Goal: Task Accomplishment & Management: Manage account settings

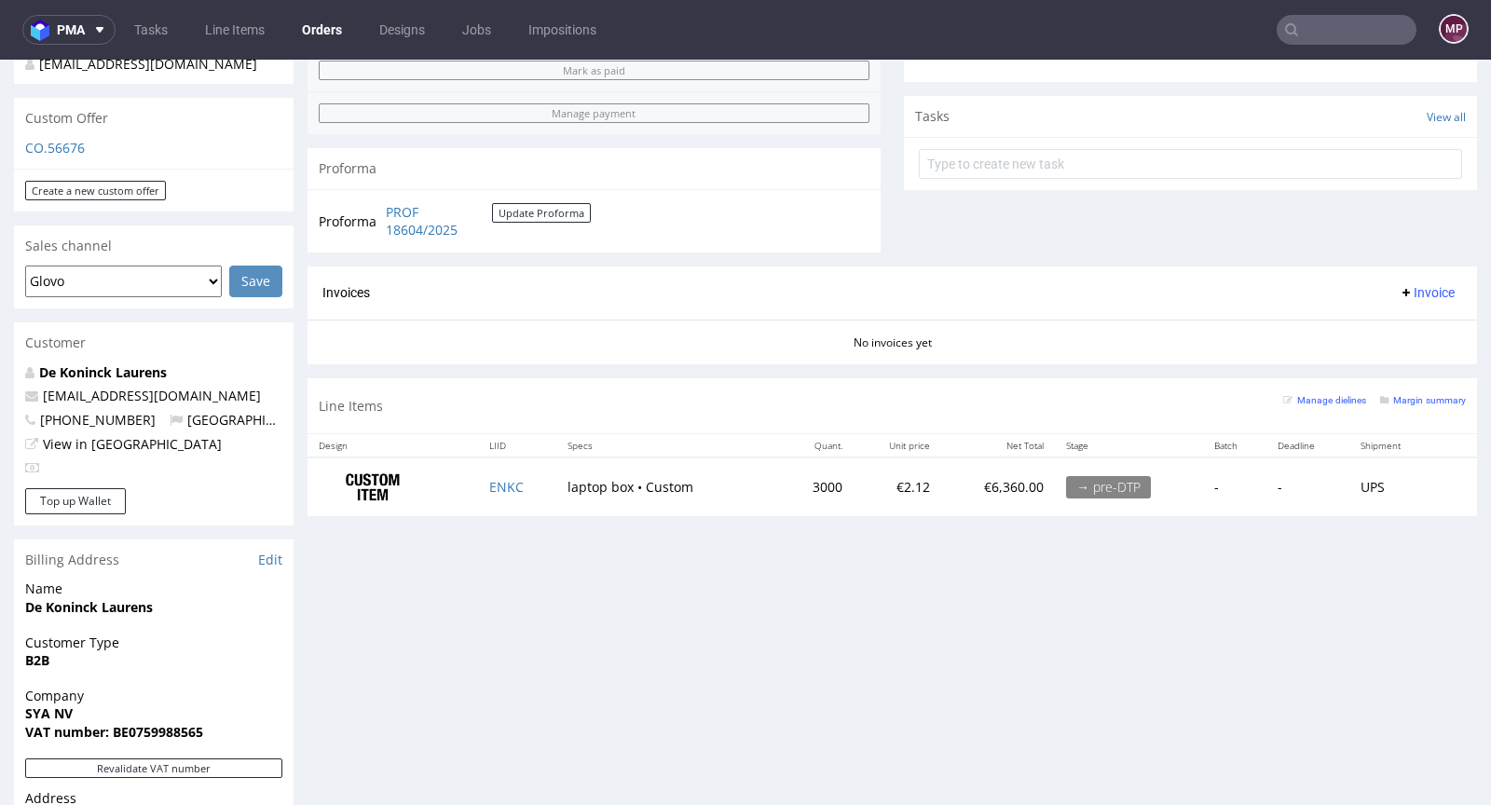
scroll to position [560, 0]
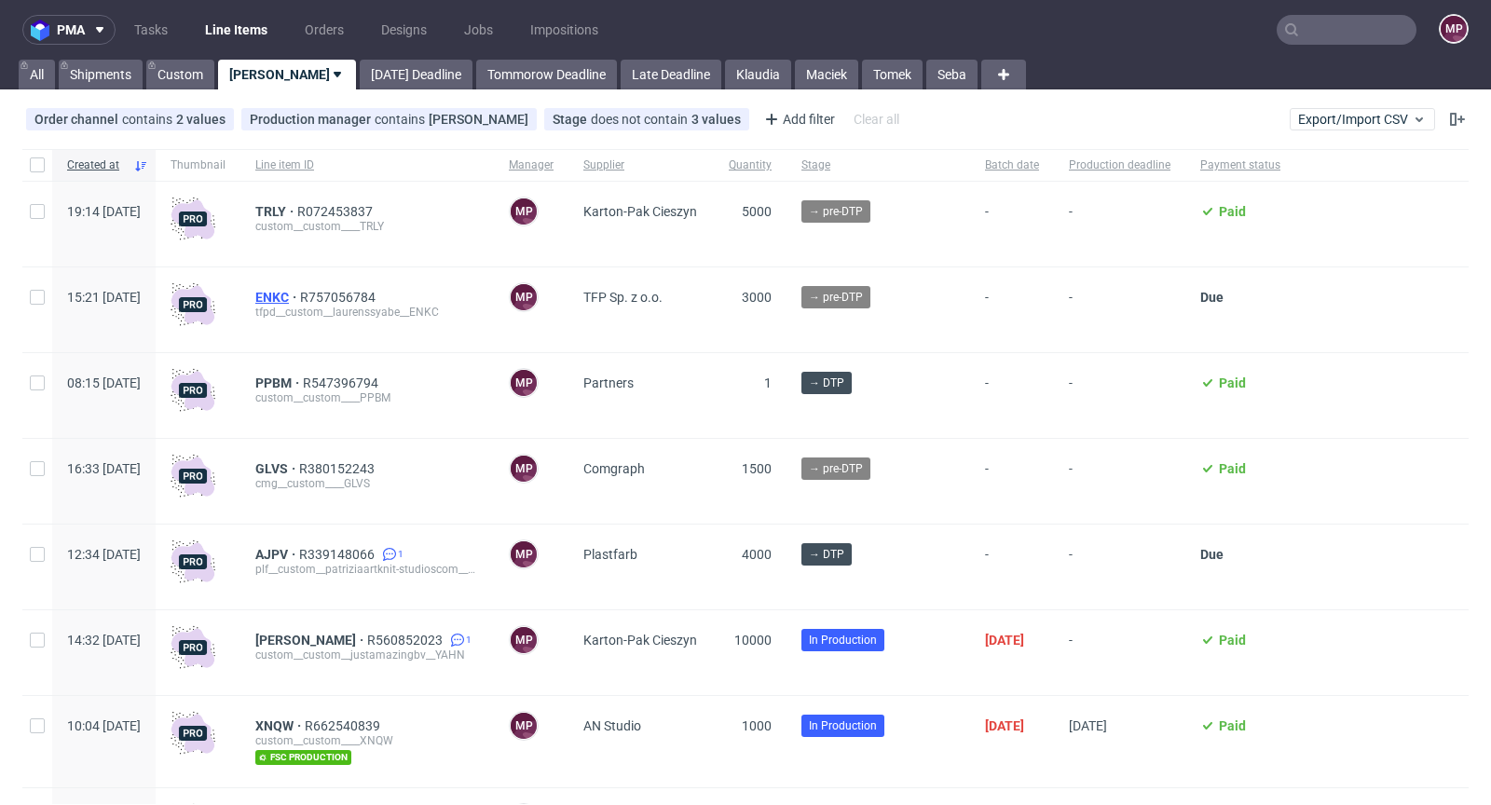
click at [300, 292] on span "ENKC" at bounding box center [277, 297] width 45 height 15
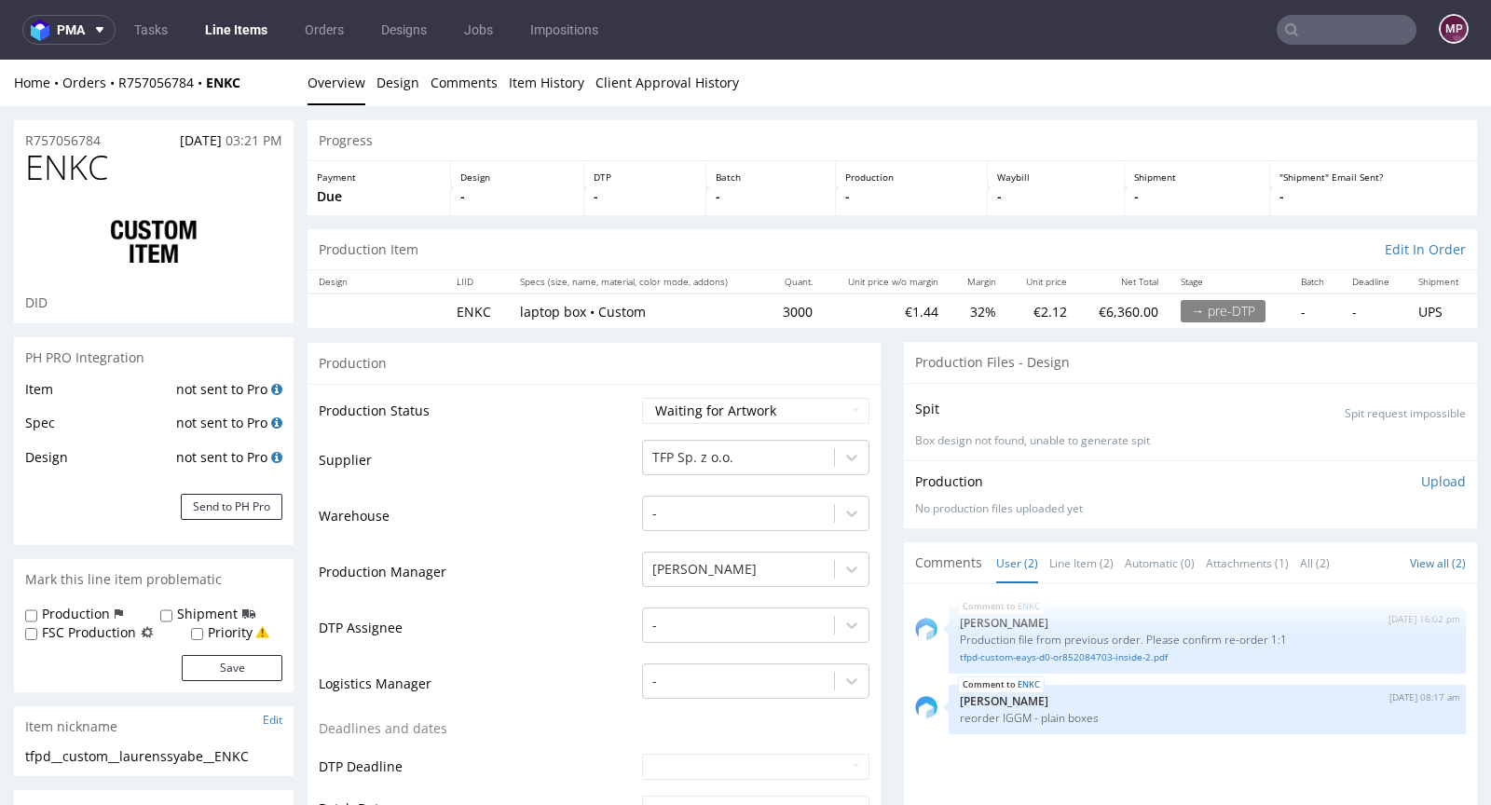
click at [1297, 26] on input "text" at bounding box center [1347, 30] width 140 height 30
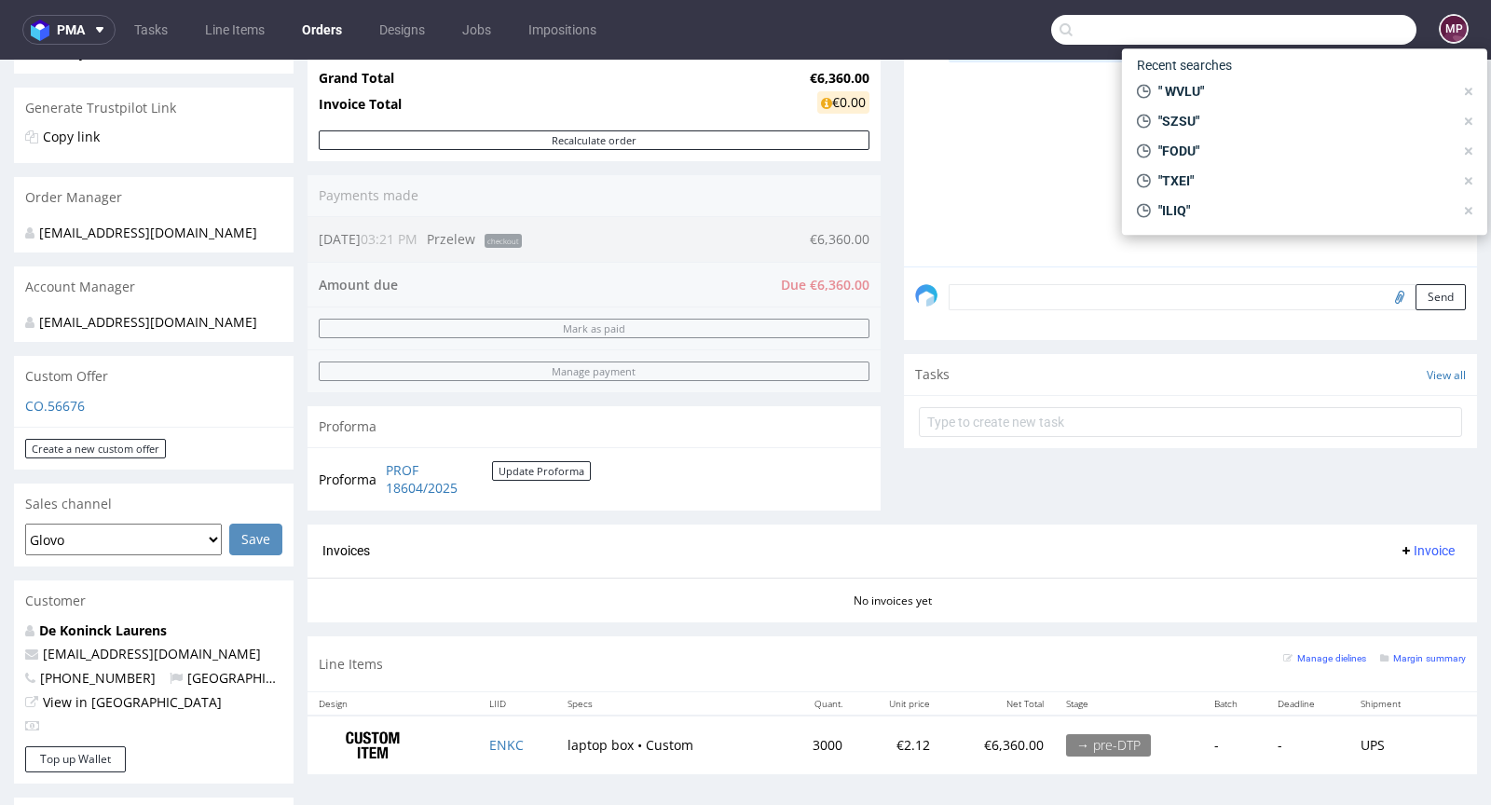
scroll to position [671, 0]
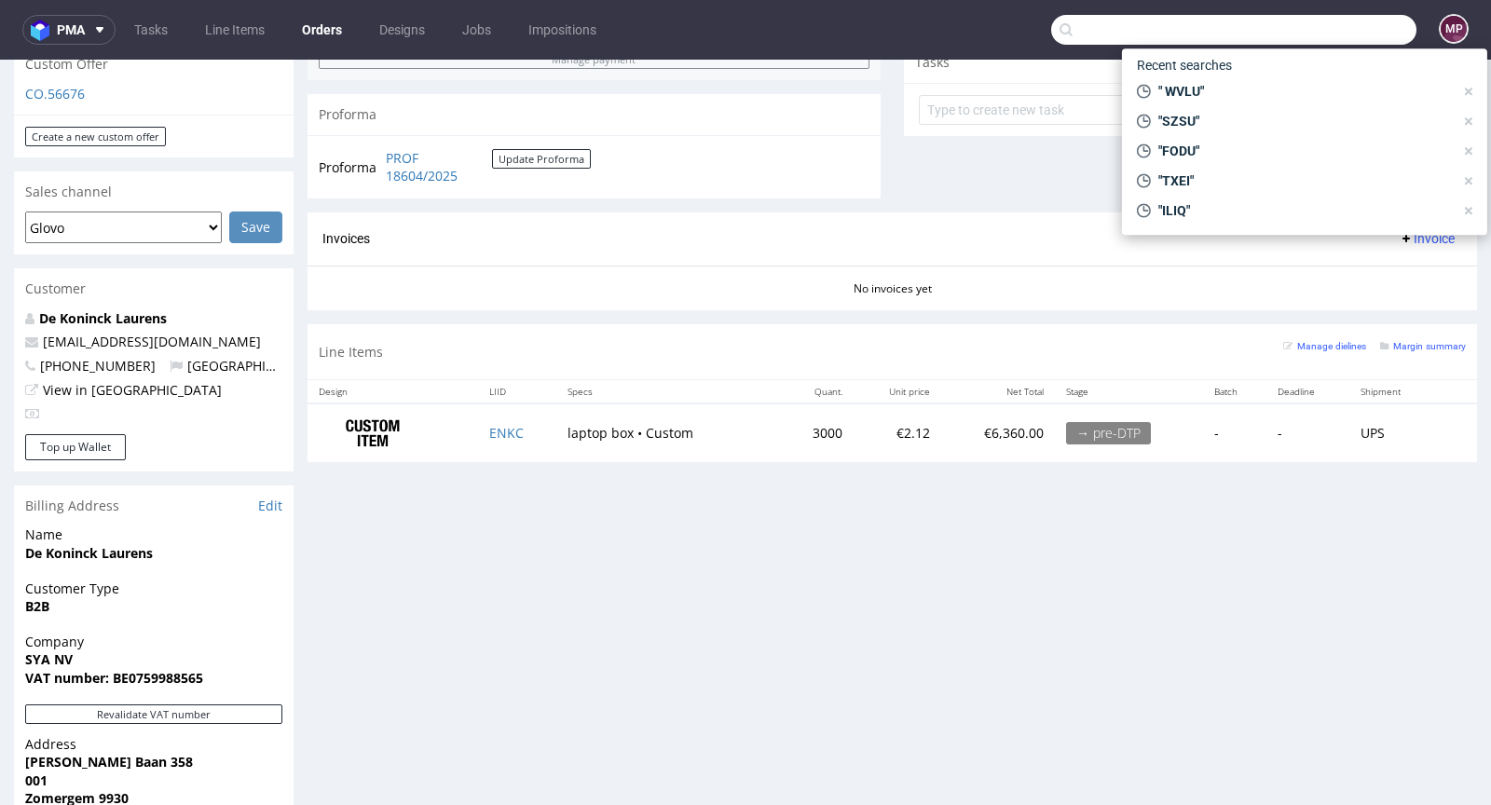
click at [1010, 254] on div "Invoices Invoice" at bounding box center [892, 238] width 1169 height 53
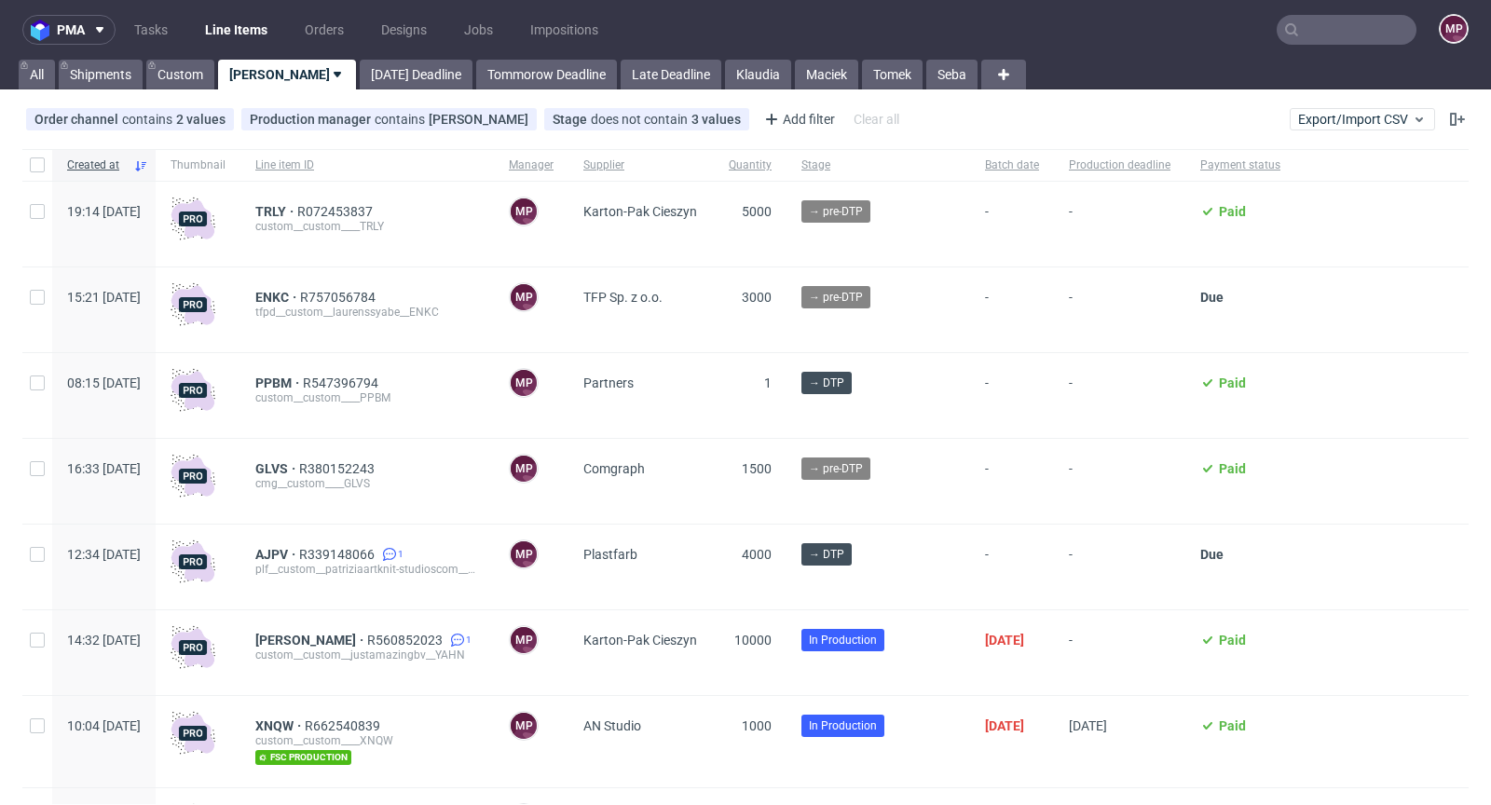
click at [1342, 46] on nav "pma Tasks Line Items Orders Designs Jobs Impositions MP" at bounding box center [745, 30] width 1491 height 60
click at [1339, 37] on input "text" at bounding box center [1347, 30] width 140 height 30
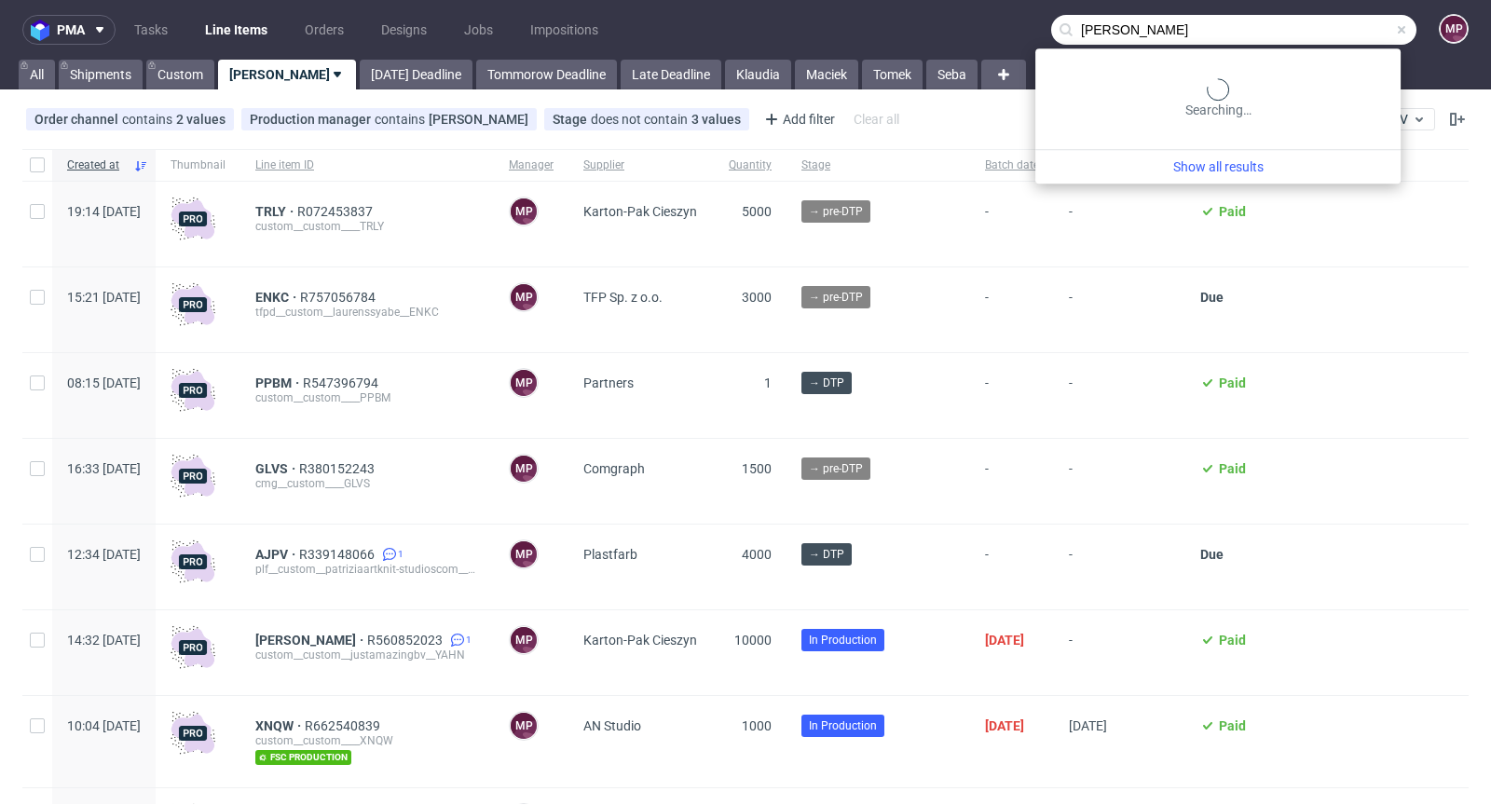
type input "adix"
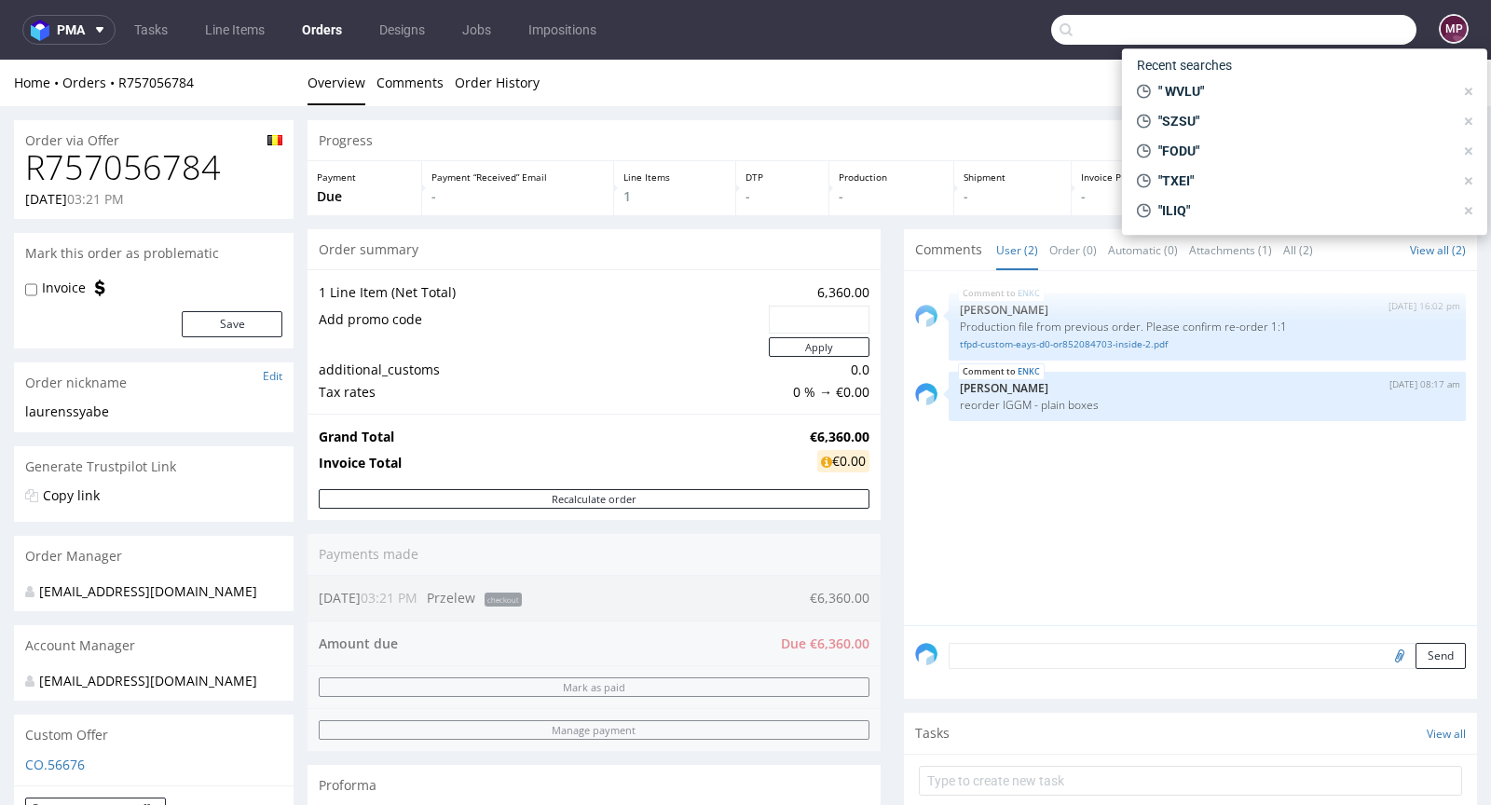
click at [882, 184] on div "Production -" at bounding box center [891, 188] width 124 height 54
click at [1053, 510] on div "ENKC 2nd Sep 25 | 16:02 pm Michał Palasek Production file from previous order. …" at bounding box center [1196, 453] width 562 height 343
click at [1056, 501] on div "ENKC 2nd Sep 25 | 16:02 pm Michał Palasek Production file from previous order. …" at bounding box center [1196, 453] width 562 height 343
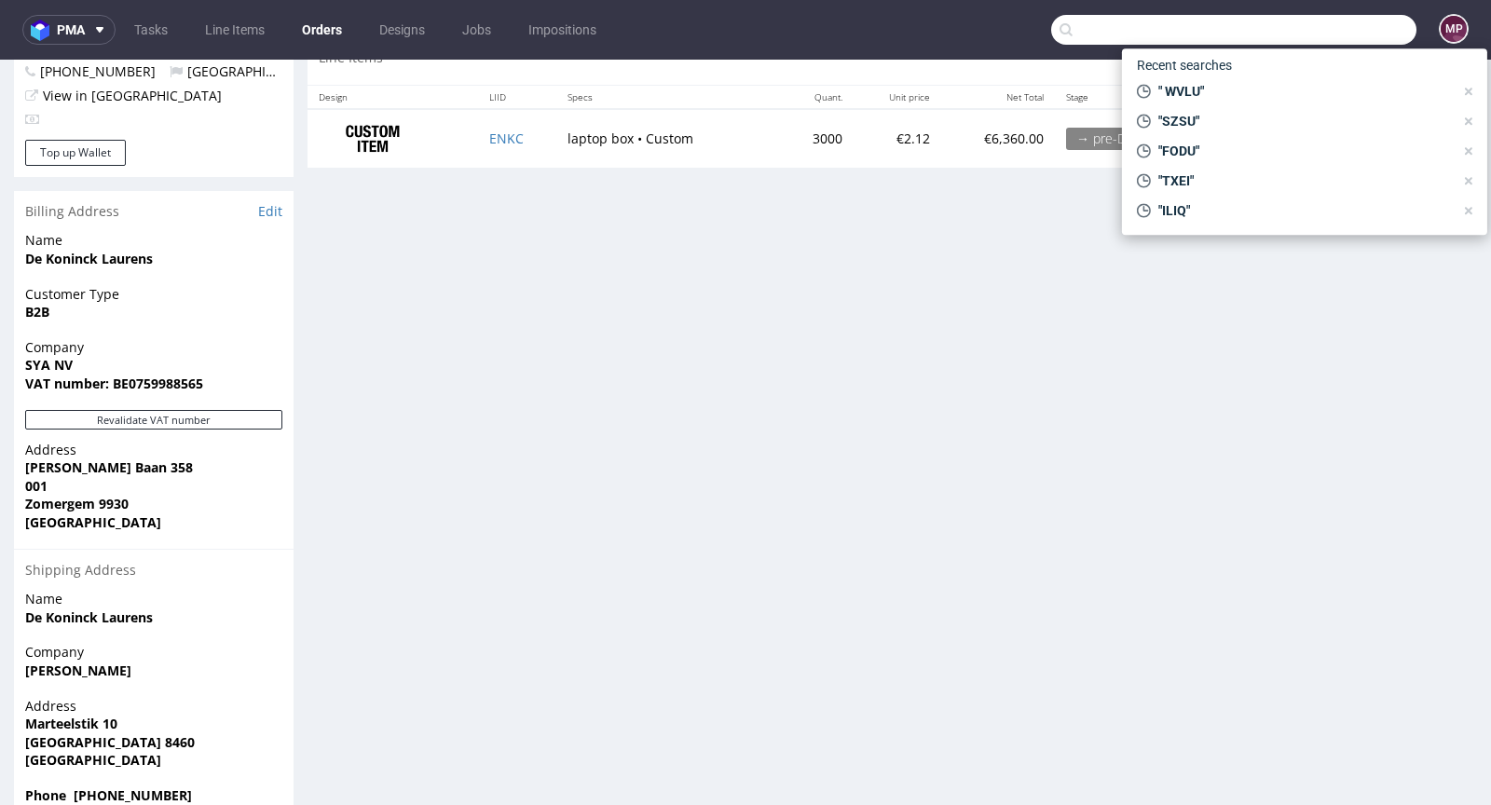
scroll to position [944, 0]
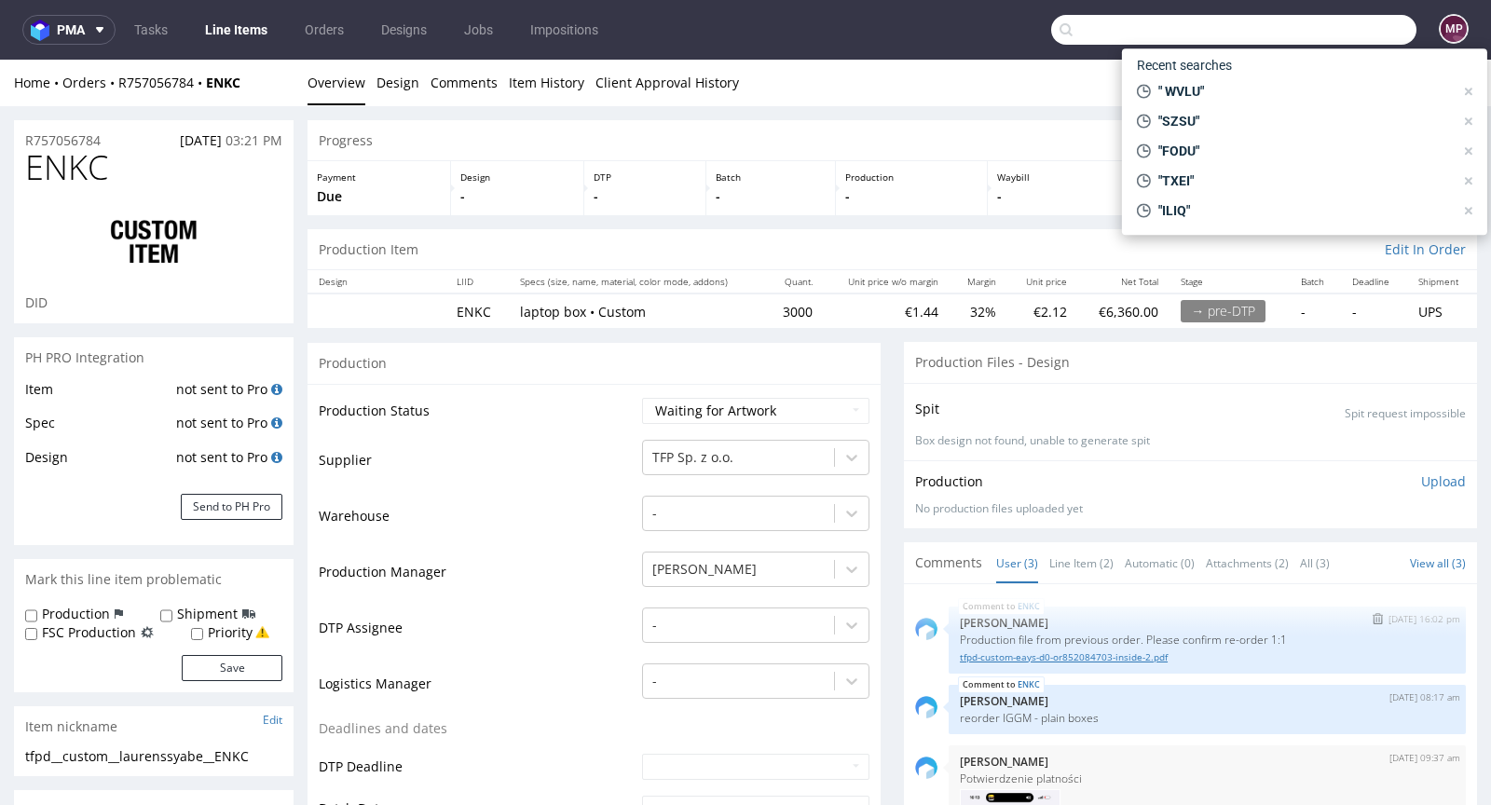
click at [1093, 661] on link "tfpd-custom-eays-d0-or852084703-inside-2.pdf" at bounding box center [1207, 657] width 495 height 14
click at [544, 484] on td "Supplier" at bounding box center [478, 466] width 319 height 56
click at [263, 500] on button "Send to PH Pro" at bounding box center [232, 507] width 102 height 26
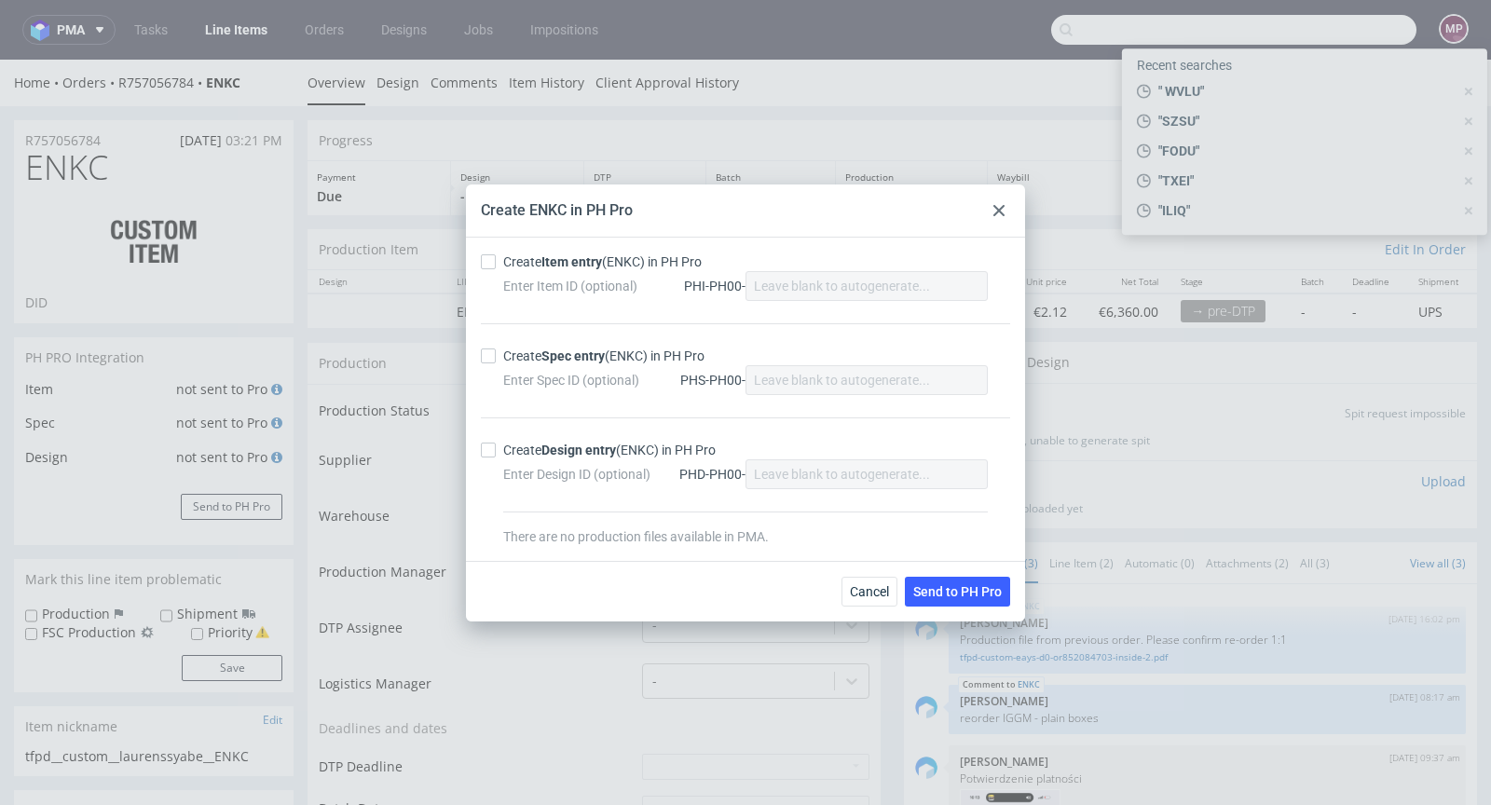
click at [562, 268] on strong "Item entry" at bounding box center [571, 261] width 61 height 15
click at [496, 268] on input "Create Item entry (ENKC) in PH Pro" at bounding box center [488, 261] width 15 height 15
checkbox input "true"
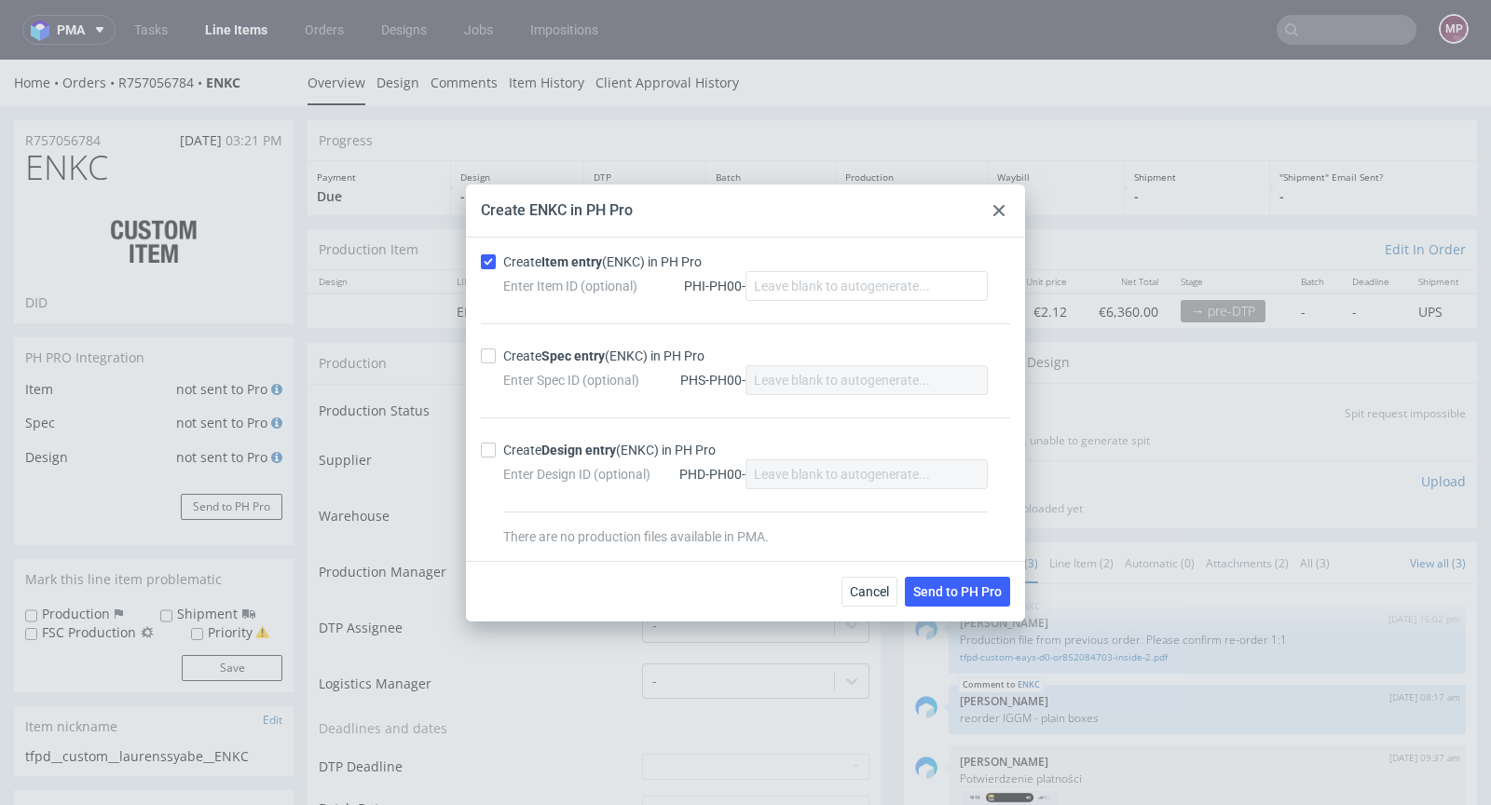
click at [576, 362] on strong "Spec entry" at bounding box center [572, 356] width 63 height 15
click at [496, 362] on input "Create Spec entry (ENKC) in PH Pro" at bounding box center [488, 356] width 15 height 15
checkbox input "true"
click at [947, 580] on button "Send to PH Pro" at bounding box center [957, 592] width 105 height 30
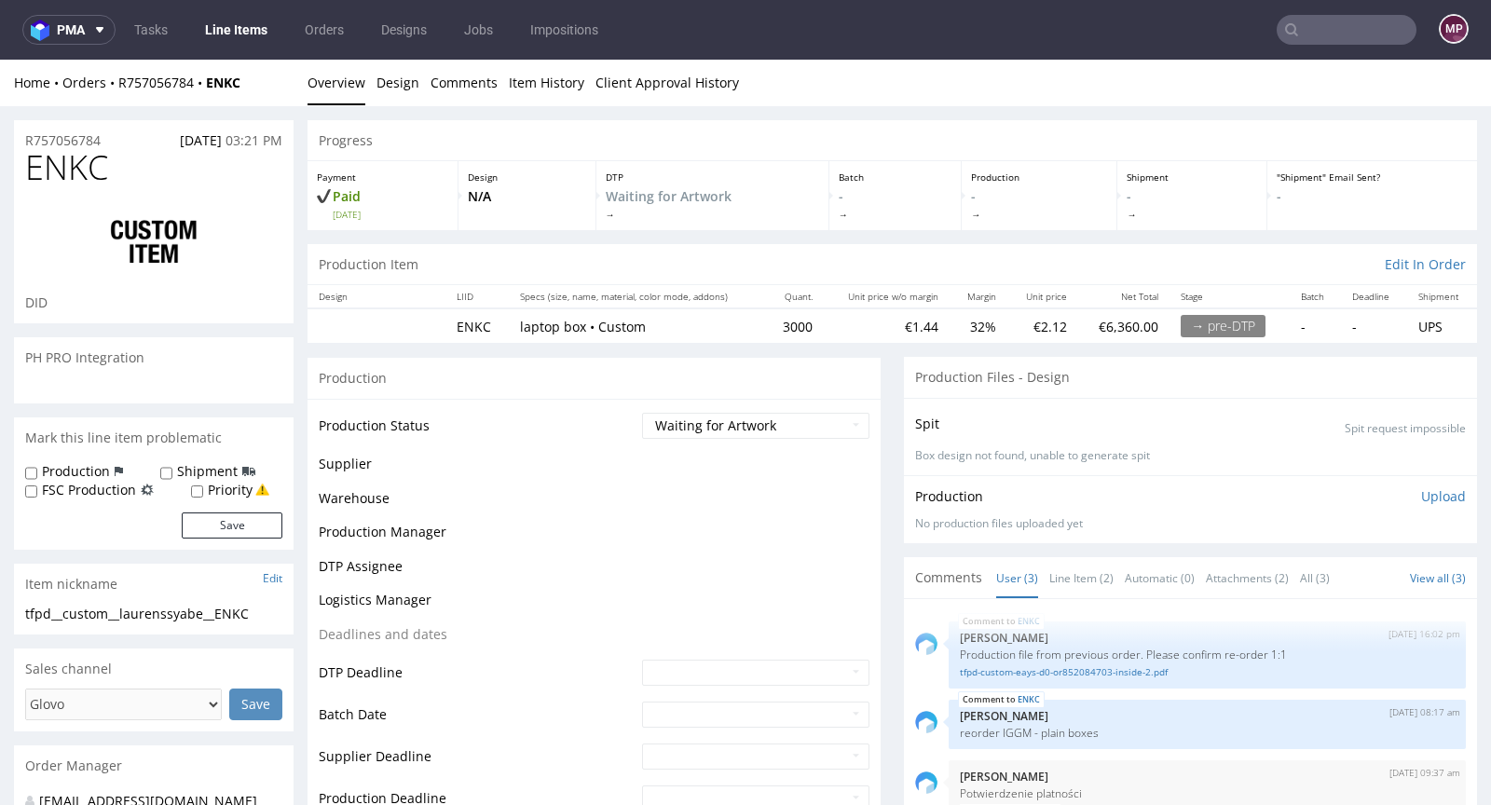
scroll to position [103, 0]
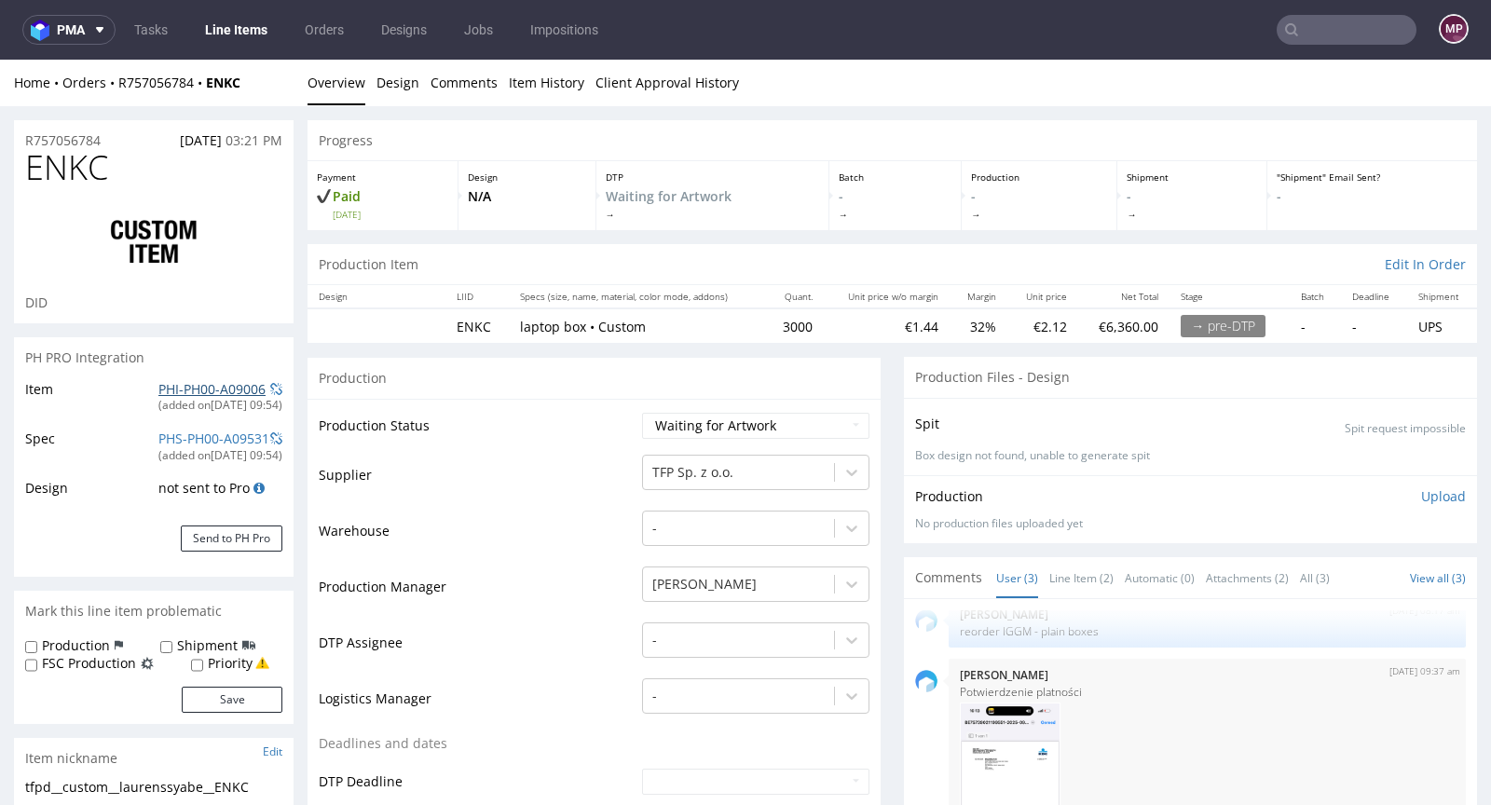
click at [230, 382] on link "PHI-PH00-A09006" at bounding box center [211, 389] width 107 height 18
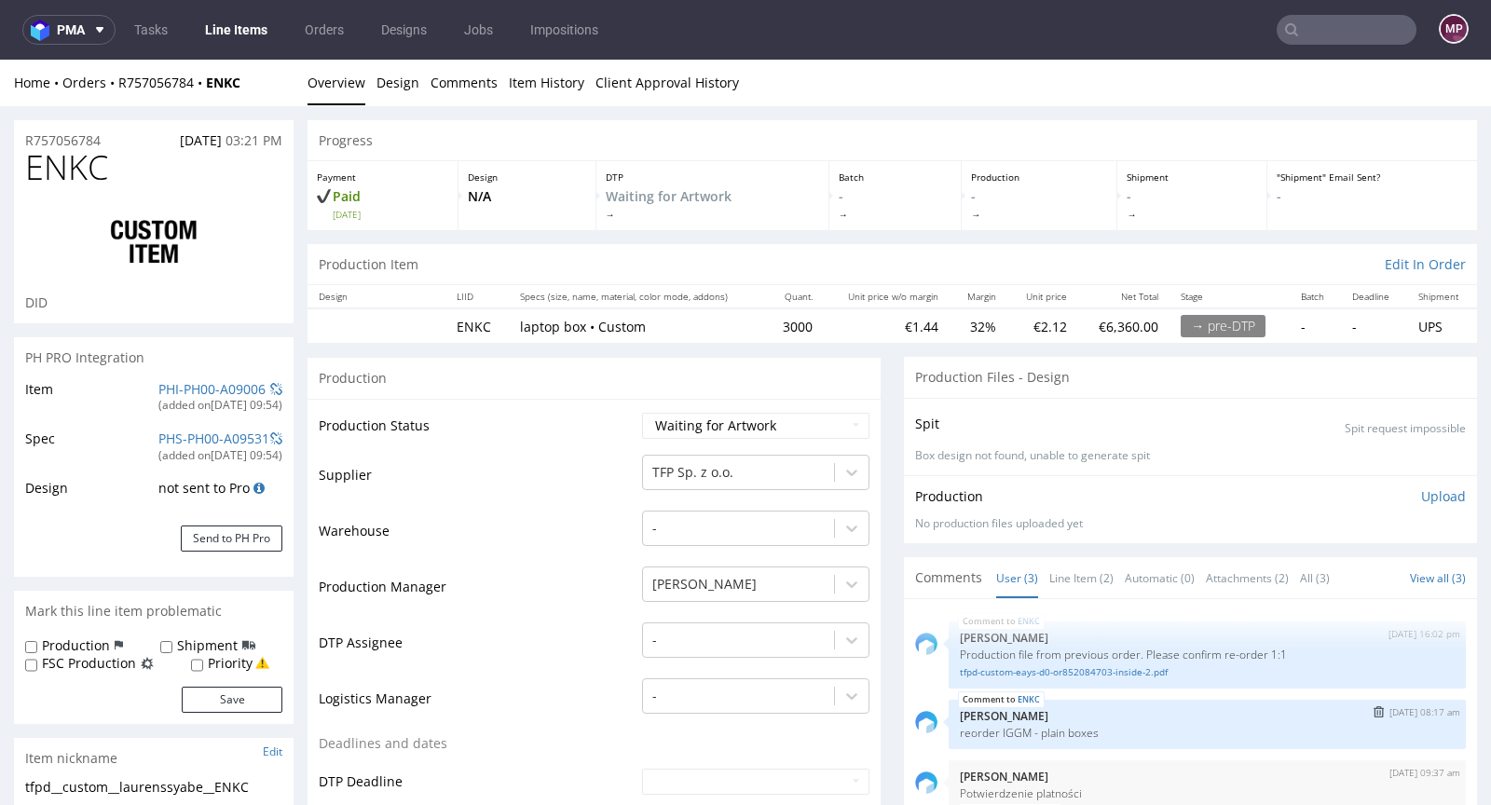
drag, startPoint x: 988, startPoint y: 727, endPoint x: 1012, endPoint y: 727, distance: 24.2
click at [1012, 727] on p "reorder IGGM - plain boxes" at bounding box center [1207, 733] width 495 height 14
drag, startPoint x: 982, startPoint y: 729, endPoint x: 1011, endPoint y: 730, distance: 28.9
click at [1011, 730] on p "reorder IGGM - plain boxes" at bounding box center [1207, 733] width 495 height 14
copy p "IGGM"
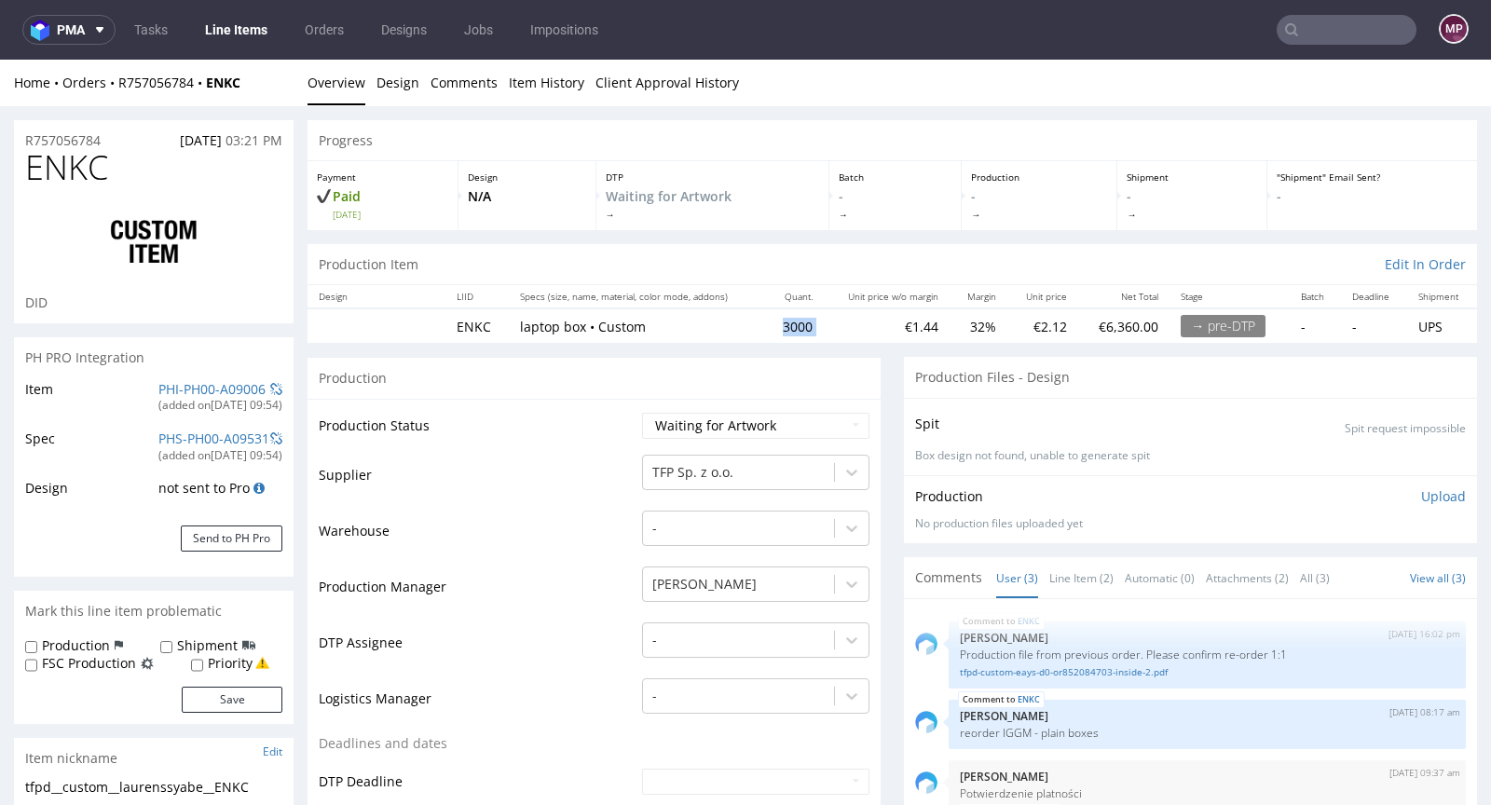
drag, startPoint x: 767, startPoint y: 323, endPoint x: 811, endPoint y: 325, distance: 43.8
click at [811, 325] on tr "ENKC laptop box • Custom 3000 €1.44 32% €2.12 €6,360.00 → pre-DTP - - UPS" at bounding box center [892, 325] width 1169 height 34
copy td "3000"
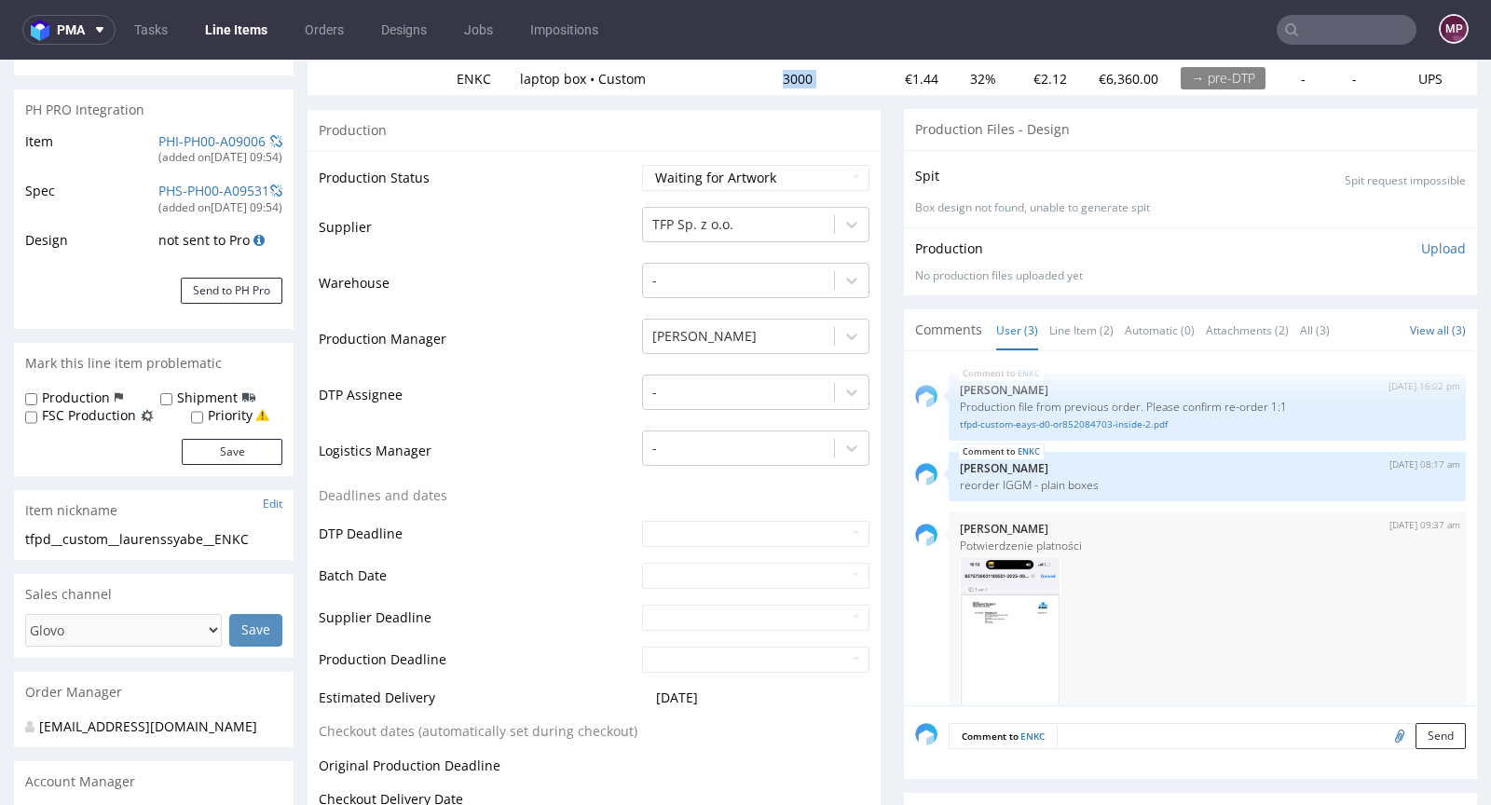
scroll to position [664, 0]
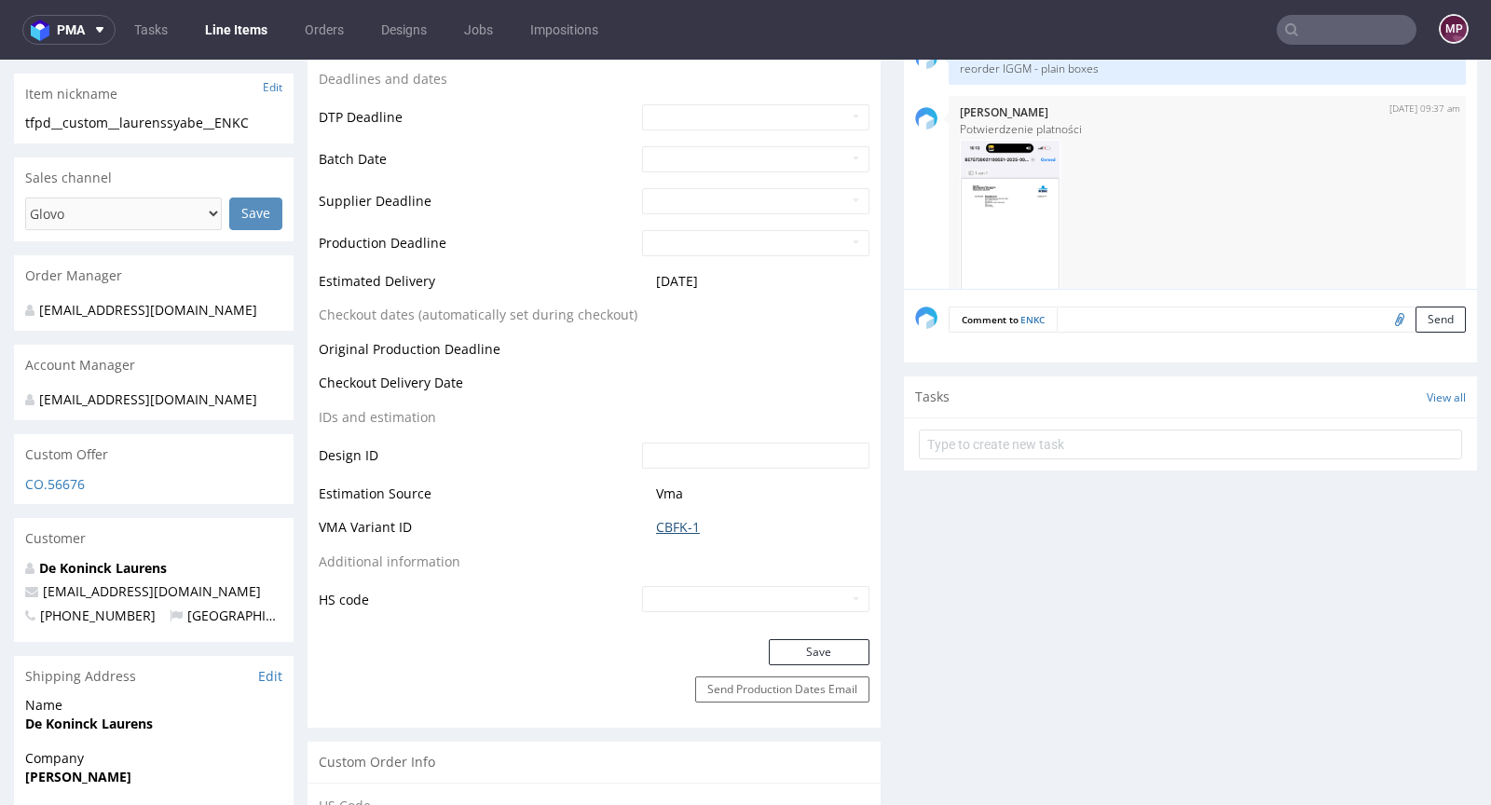
click at [675, 526] on link "CBFK-1" at bounding box center [678, 527] width 44 height 19
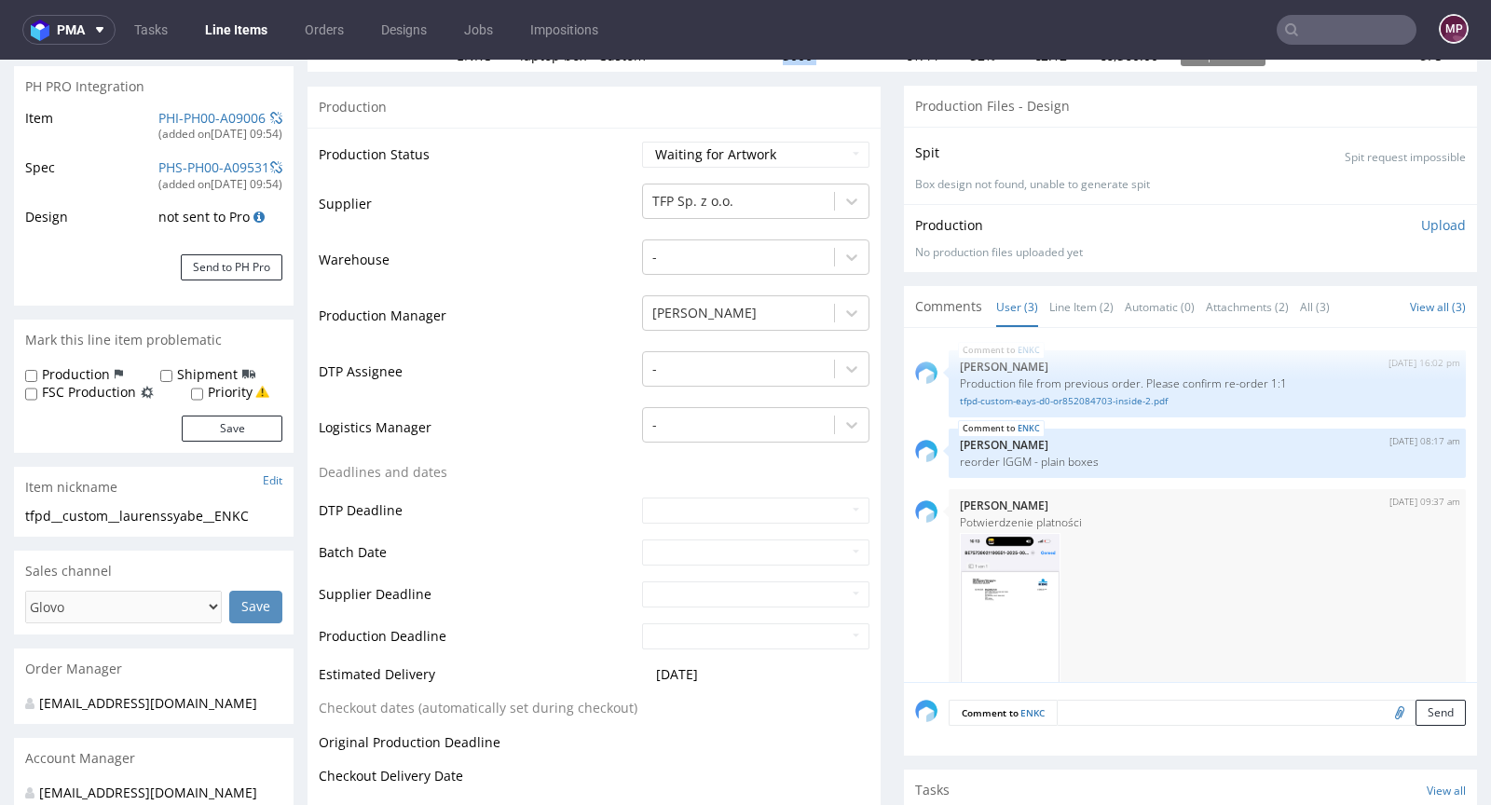
scroll to position [0, 0]
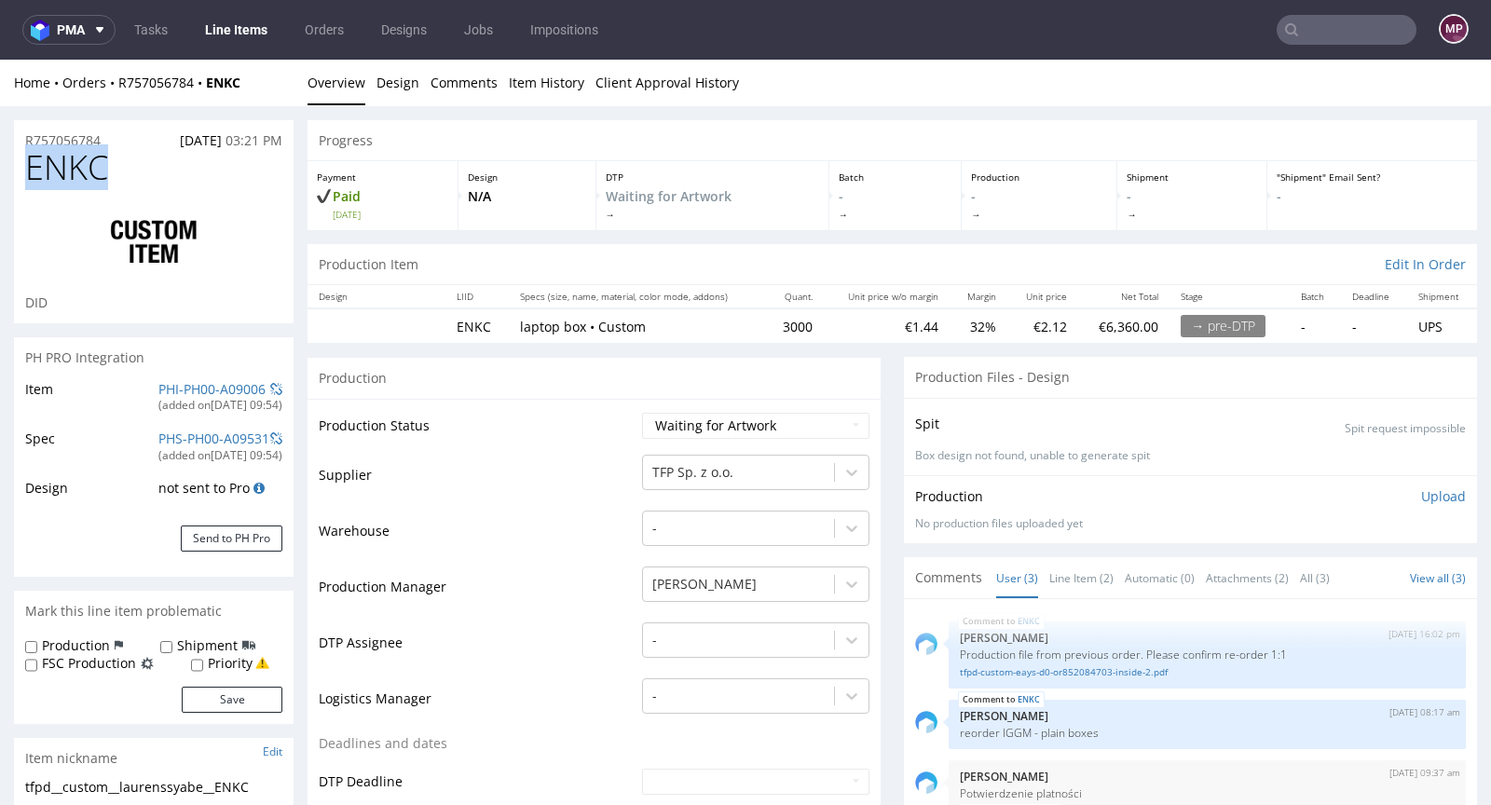
drag, startPoint x: 152, startPoint y: 167, endPoint x: 20, endPoint y: 174, distance: 132.5
click at [20, 174] on div "ENKC DID" at bounding box center [154, 236] width 280 height 174
copy span "ENKC"
click at [113, 135] on div "R757056784 02.09.2025 03:21 PM" at bounding box center [154, 135] width 280 height 30
drag, startPoint x: 113, startPoint y: 135, endPoint x: 31, endPoint y: 135, distance: 82.0
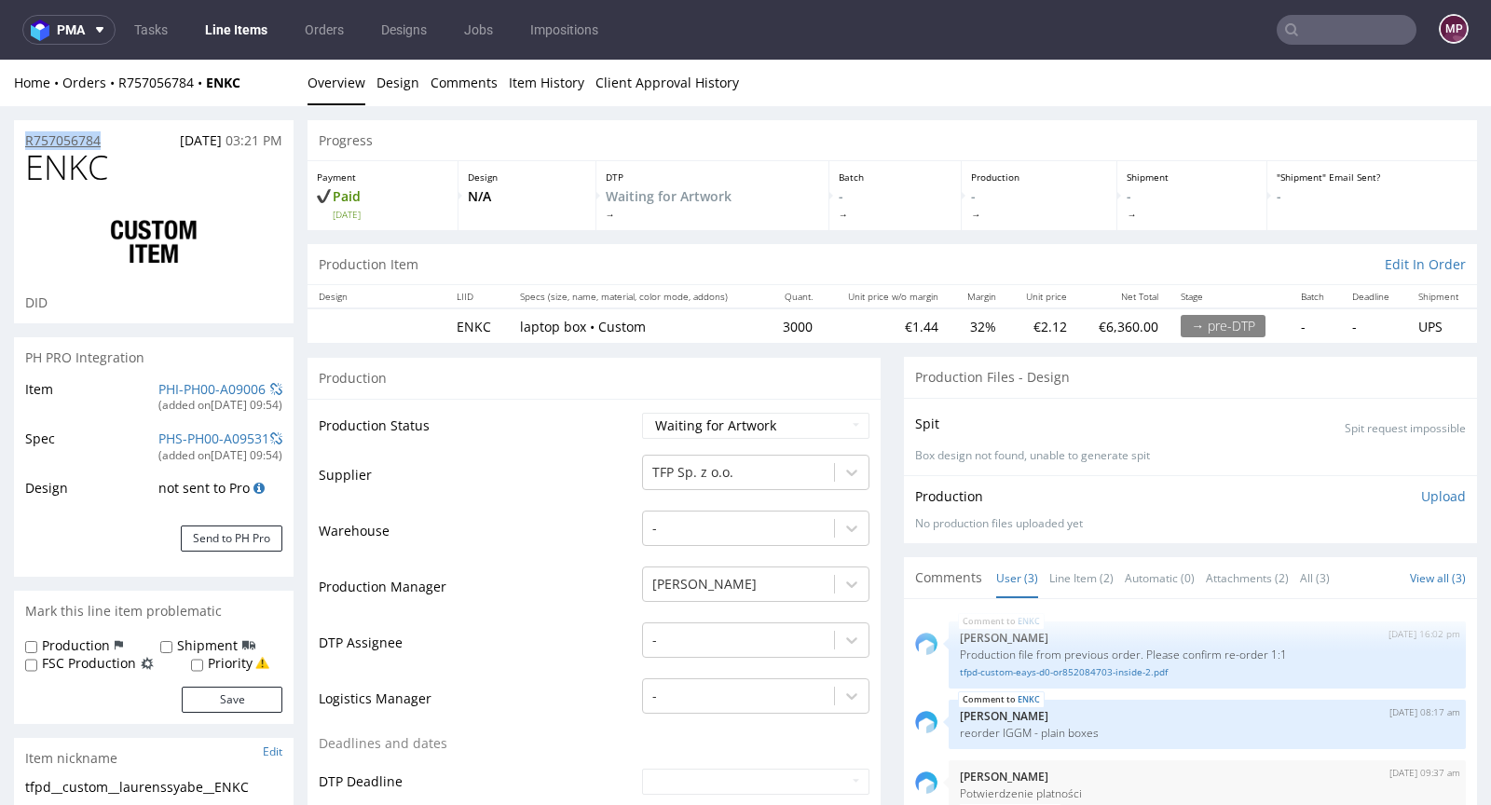
click at [31, 135] on div "R757056784 02.09.2025 03:21 PM" at bounding box center [154, 135] width 280 height 30
copy p "R757056784"
drag, startPoint x: 127, startPoint y: 171, endPoint x: 31, endPoint y: 175, distance: 96.1
click at [31, 175] on h1 "ENKC" at bounding box center [153, 167] width 257 height 37
copy span "ENKC"
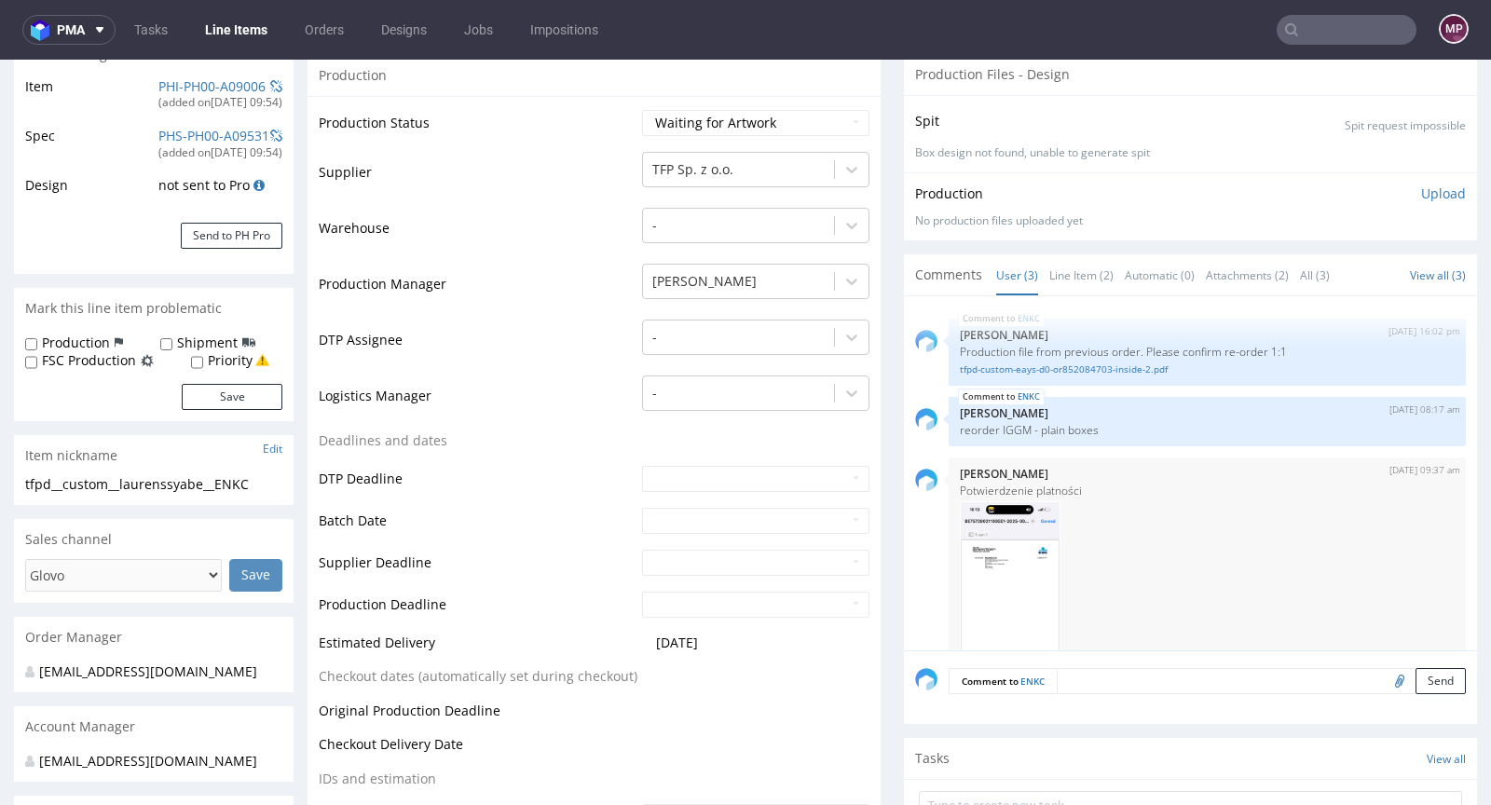
scroll to position [506, 0]
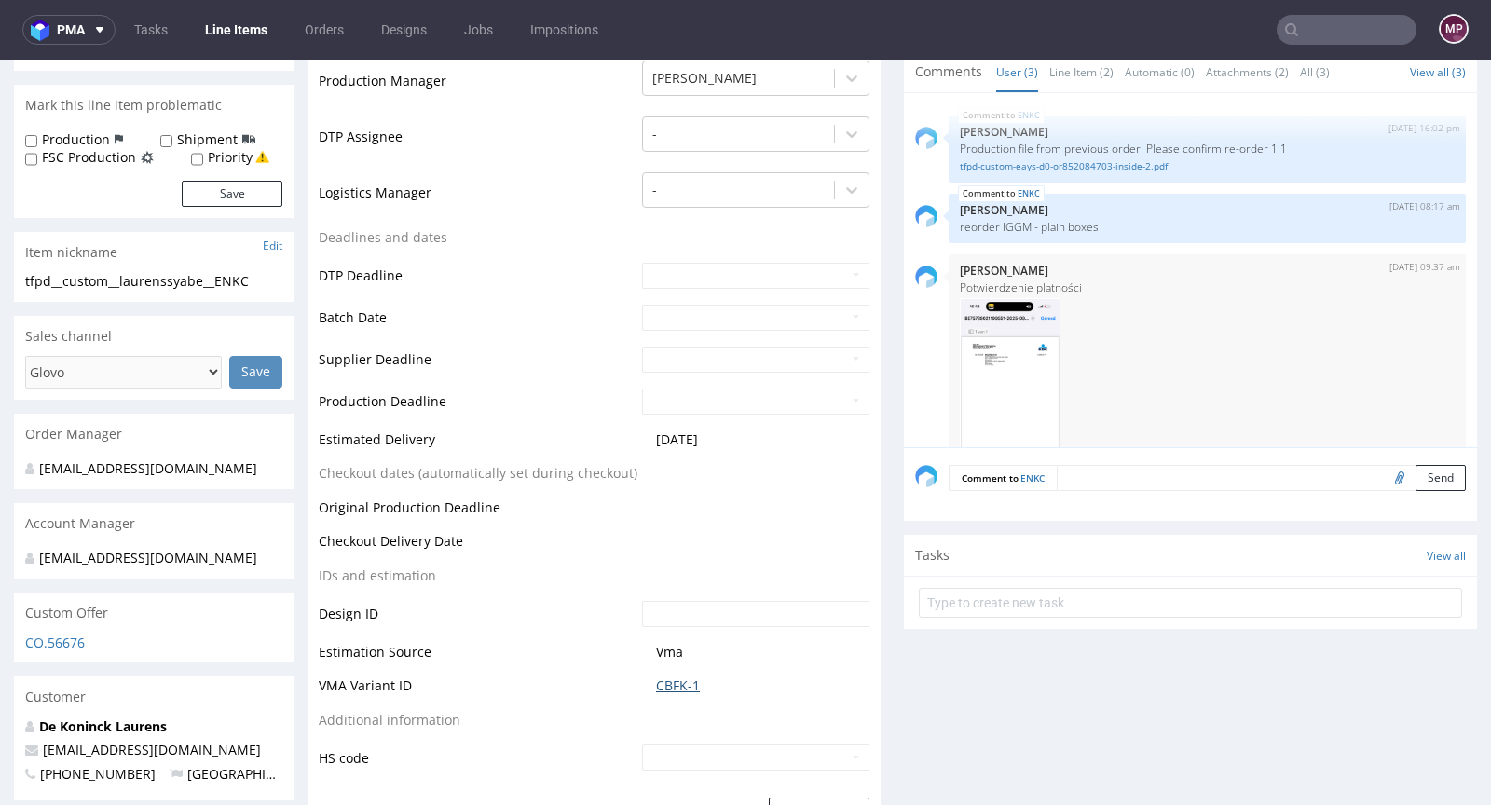
click at [683, 678] on link "CBFK-1" at bounding box center [678, 686] width 44 height 19
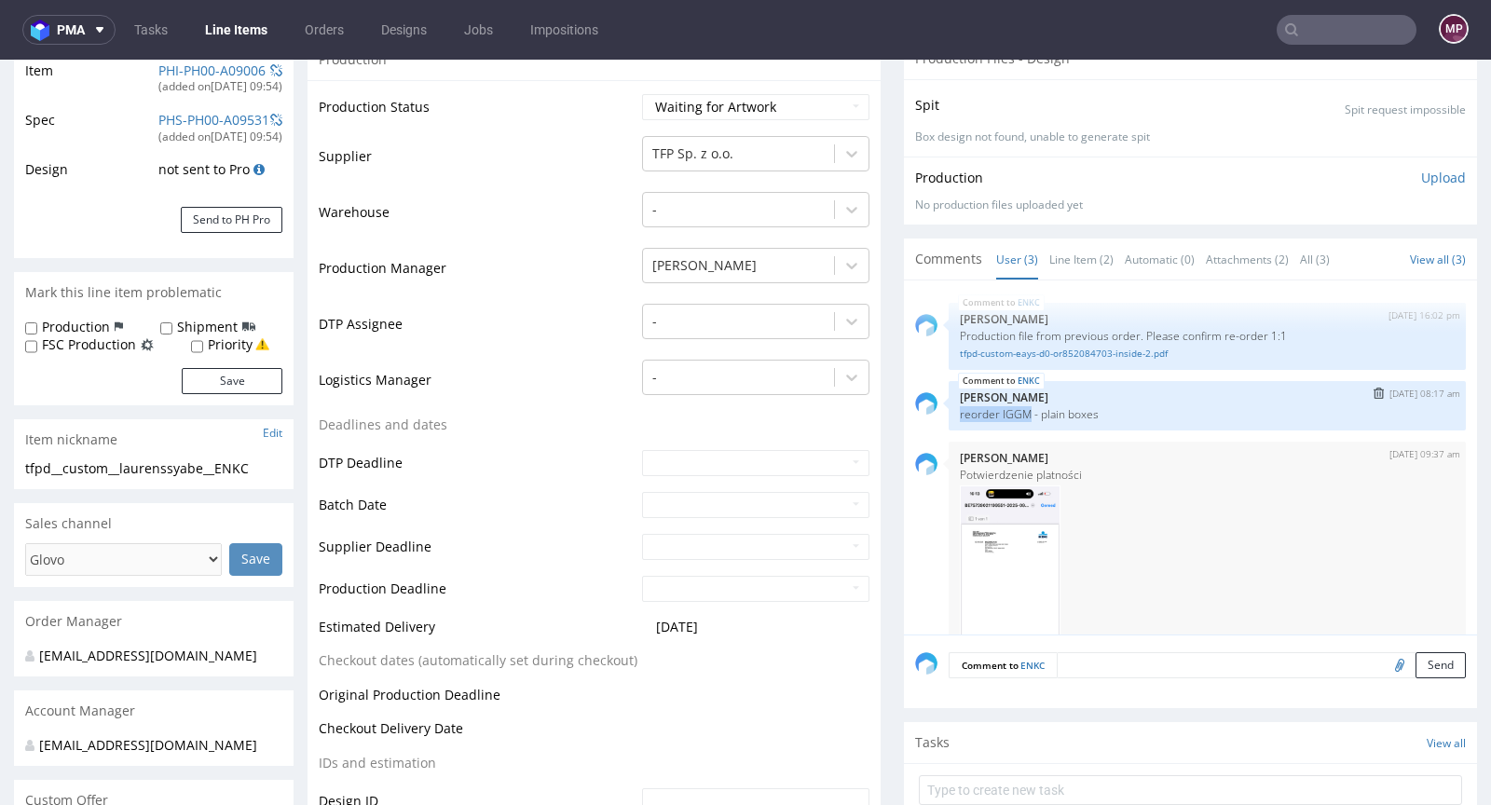
drag, startPoint x: 940, startPoint y: 408, endPoint x: 1014, endPoint y: 409, distance: 73.6
click at [1014, 409] on div "ENKC 3rd Sep 25 | 08:17 am Jozefina Owczarek reorder IGGM - plain boxes" at bounding box center [1207, 405] width 517 height 49
copy p "reorder IGGM"
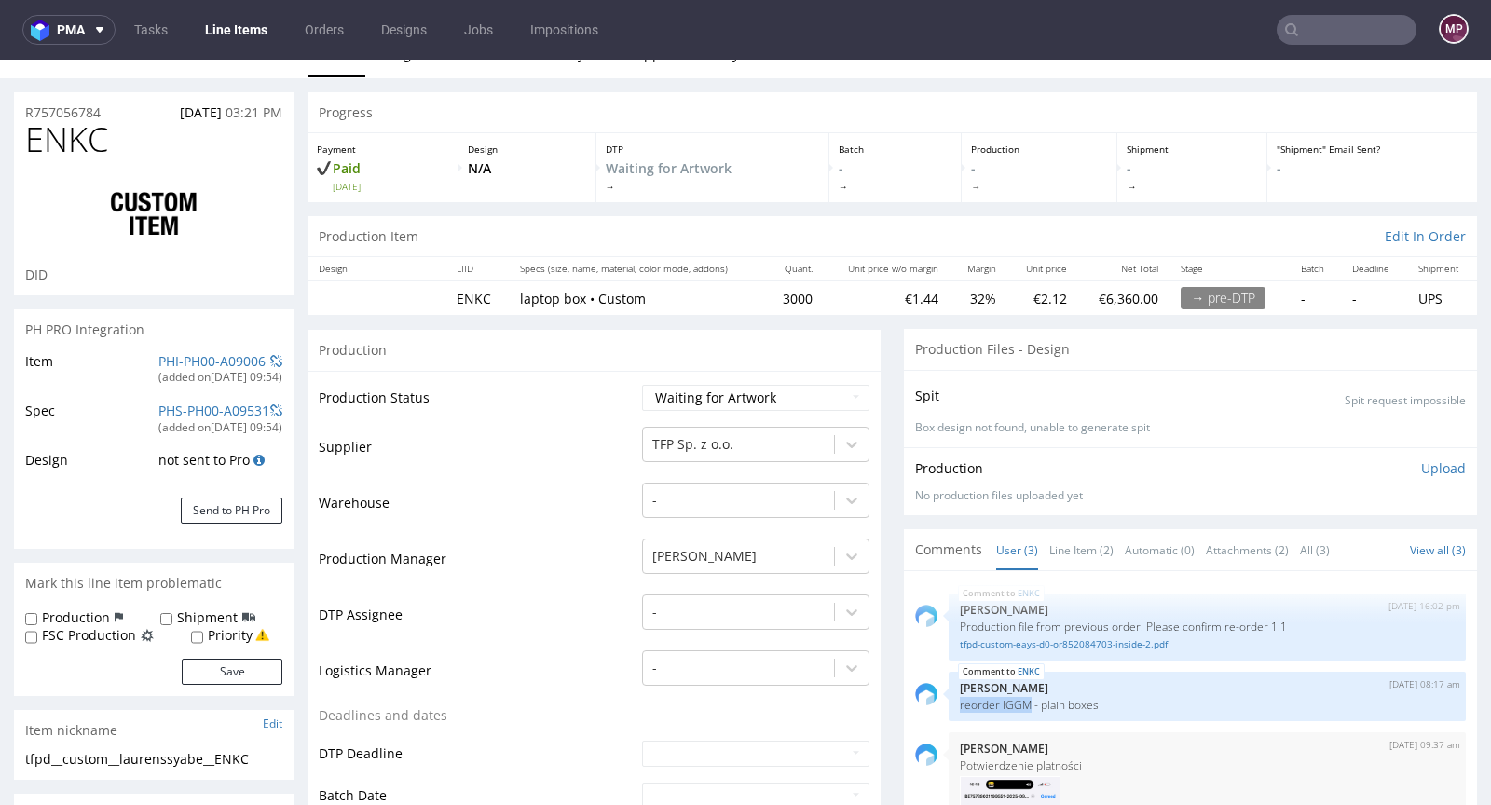
scroll to position [0, 0]
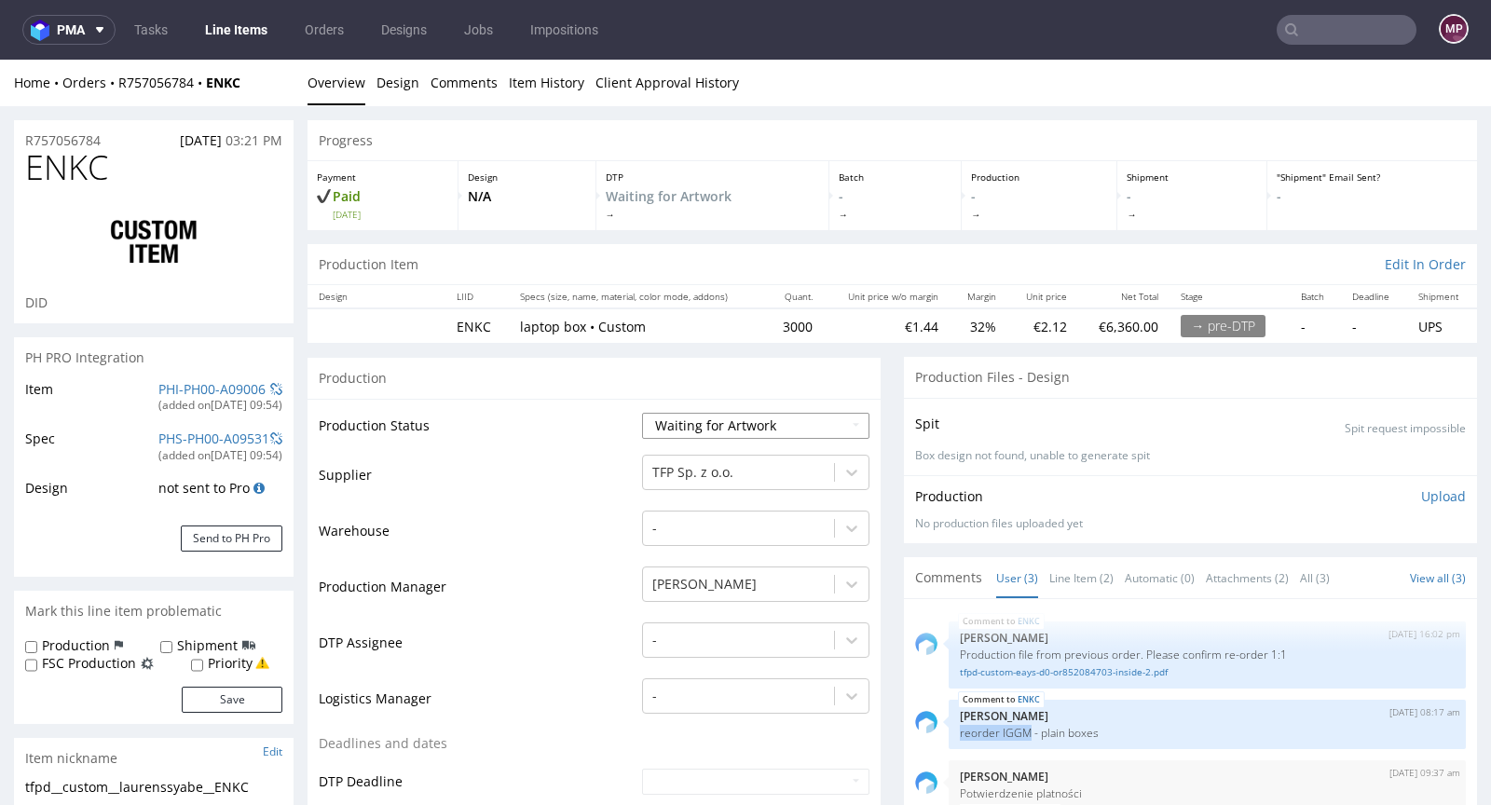
click at [737, 420] on select "Waiting for Artwork Waiting for Diecut Waiting for Mockup Waiting for DTP Waiti…" at bounding box center [755, 426] width 227 height 26
select select "production_in_process"
click at [642, 413] on select "Waiting for Artwork Waiting for Diecut Waiting for Mockup Waiting for DTP Waiti…" at bounding box center [755, 426] width 227 height 26
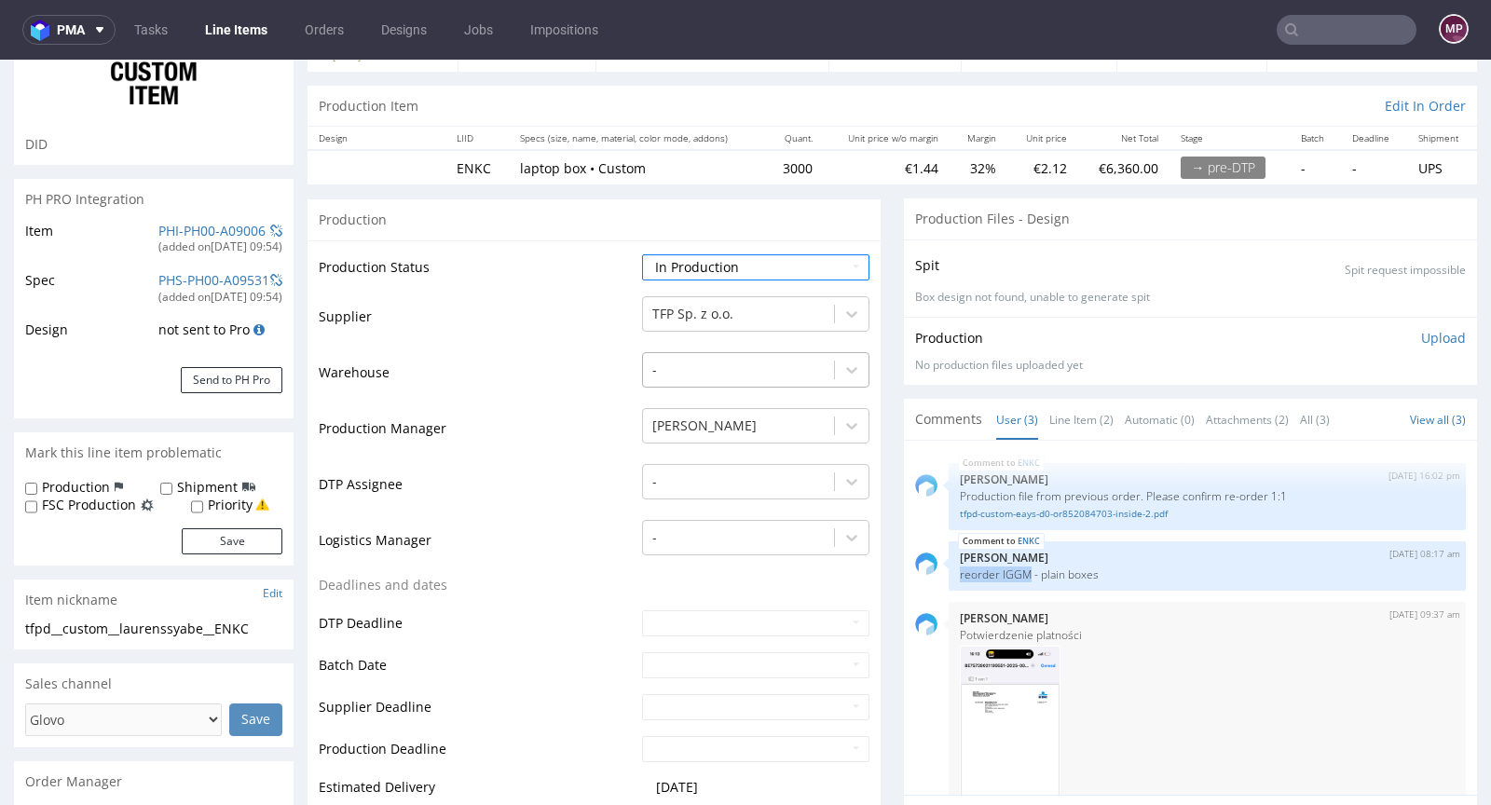
scroll to position [165, 0]
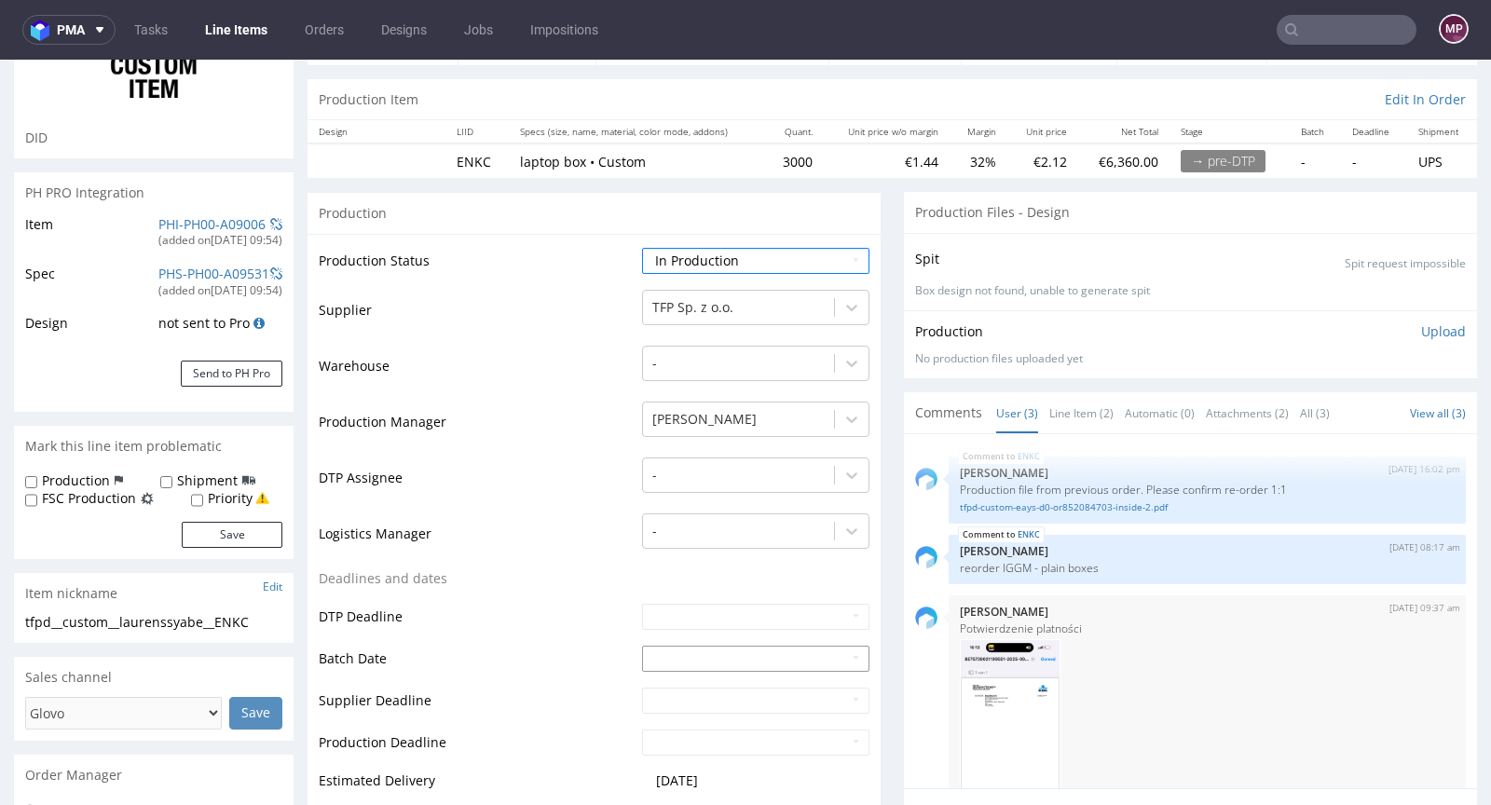
click at [651, 656] on input "text" at bounding box center [755, 659] width 227 height 26
click at [739, 496] on td "3" at bounding box center [739, 489] width 29 height 28
type input "2025-09-03"
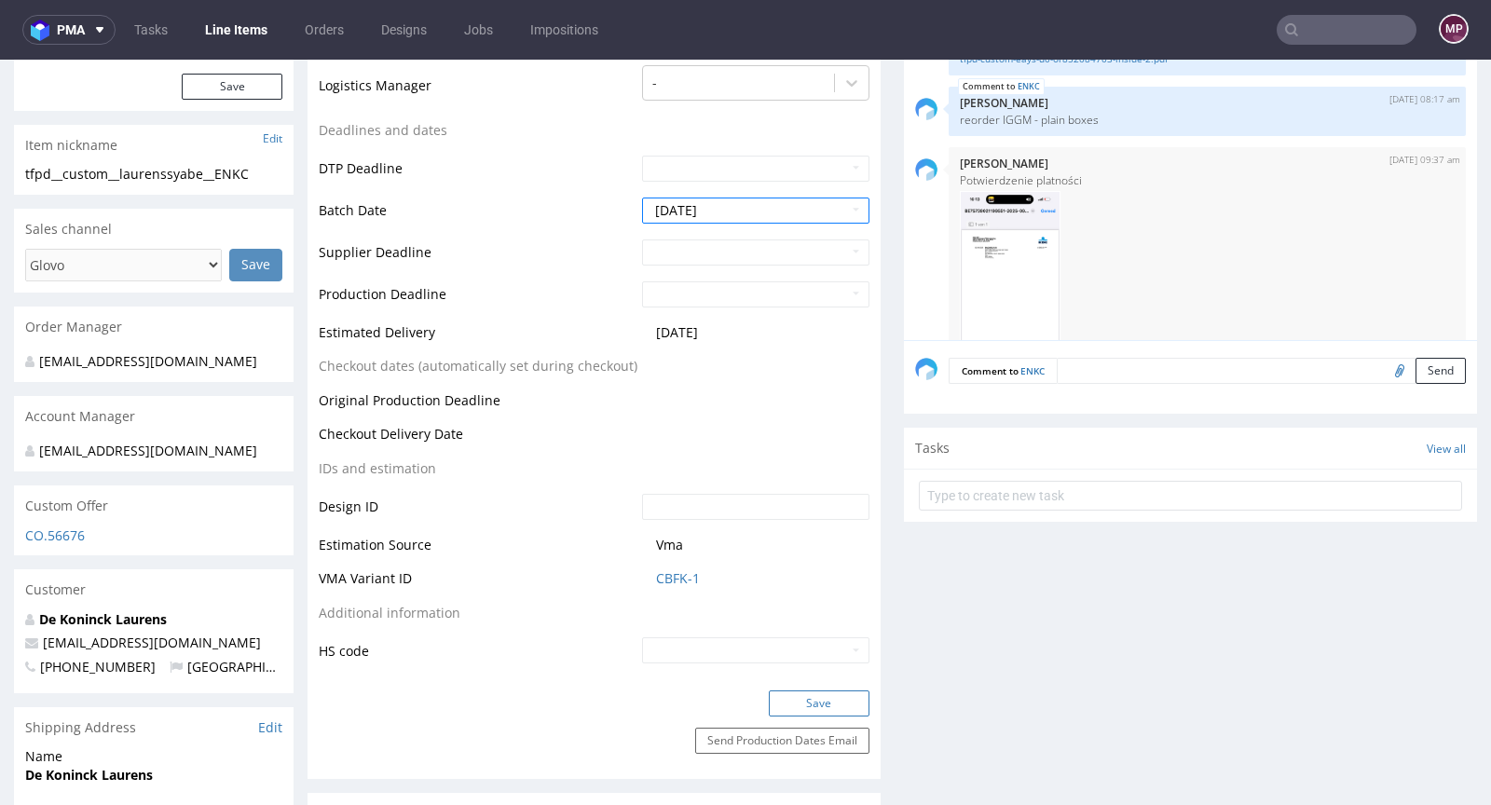
click at [809, 697] on button "Save" at bounding box center [819, 703] width 101 height 26
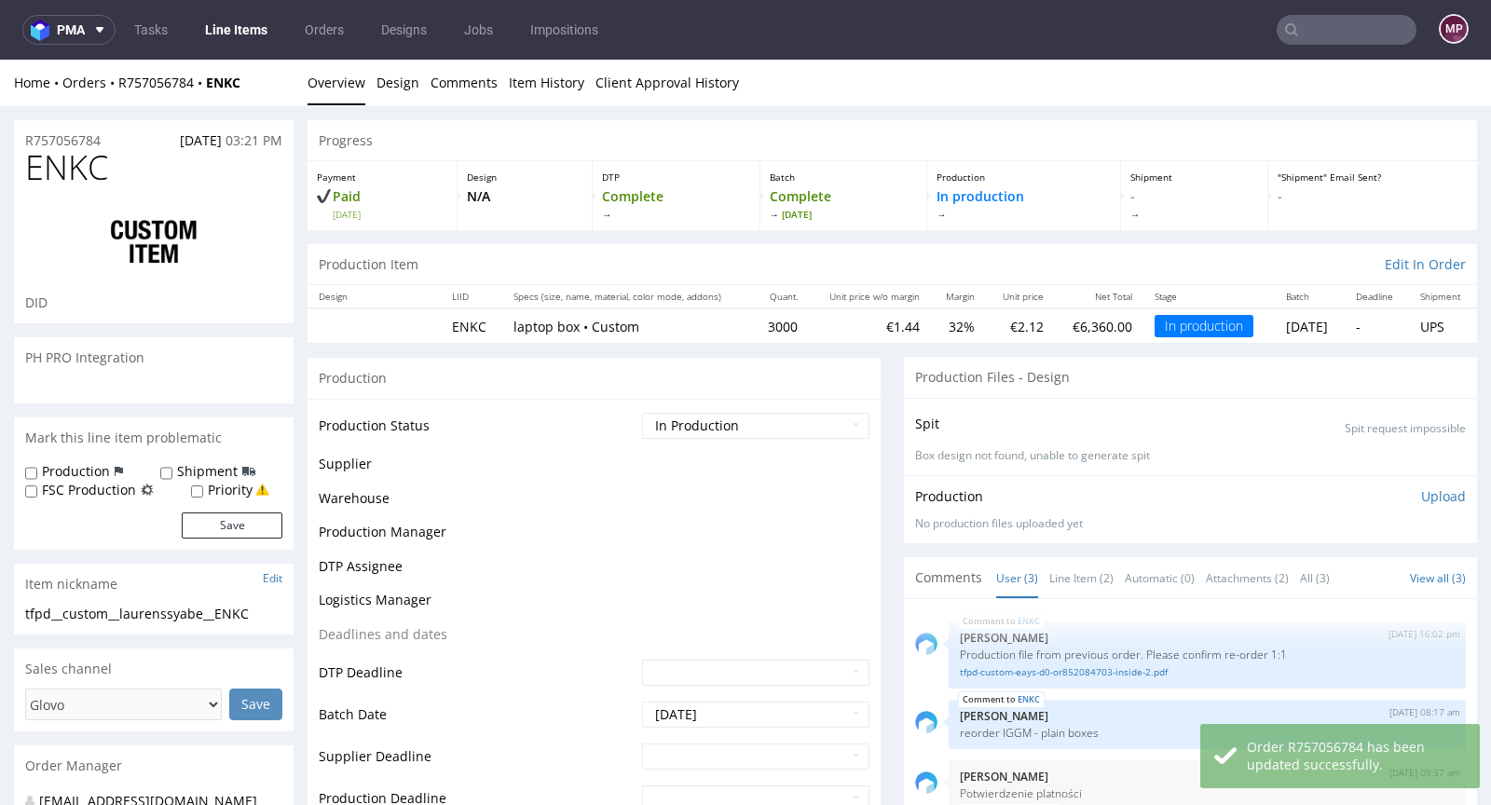
scroll to position [103, 0]
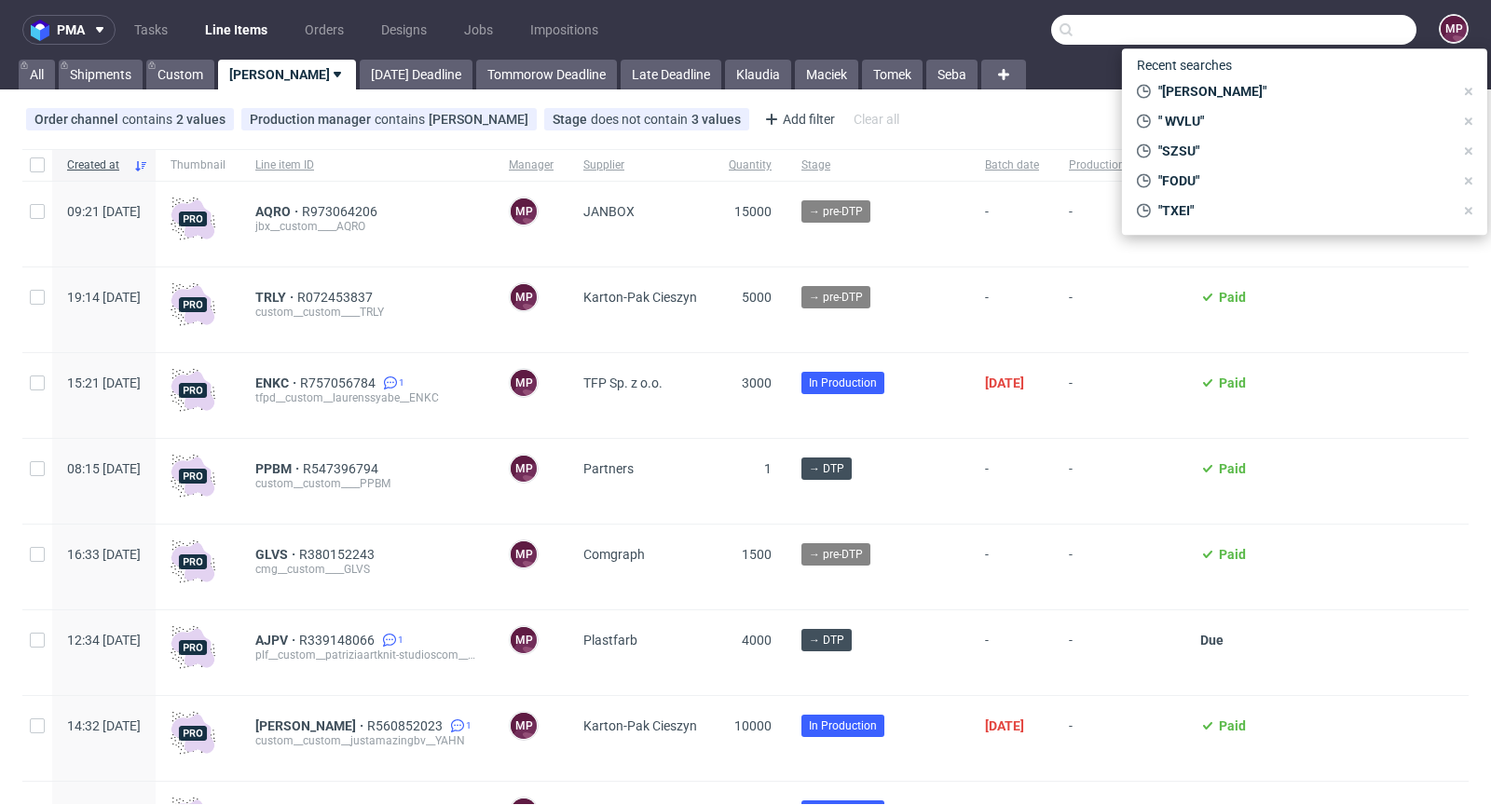
click at [1331, 34] on input "text" at bounding box center [1233, 30] width 365 height 30
paste input "ZEFL"
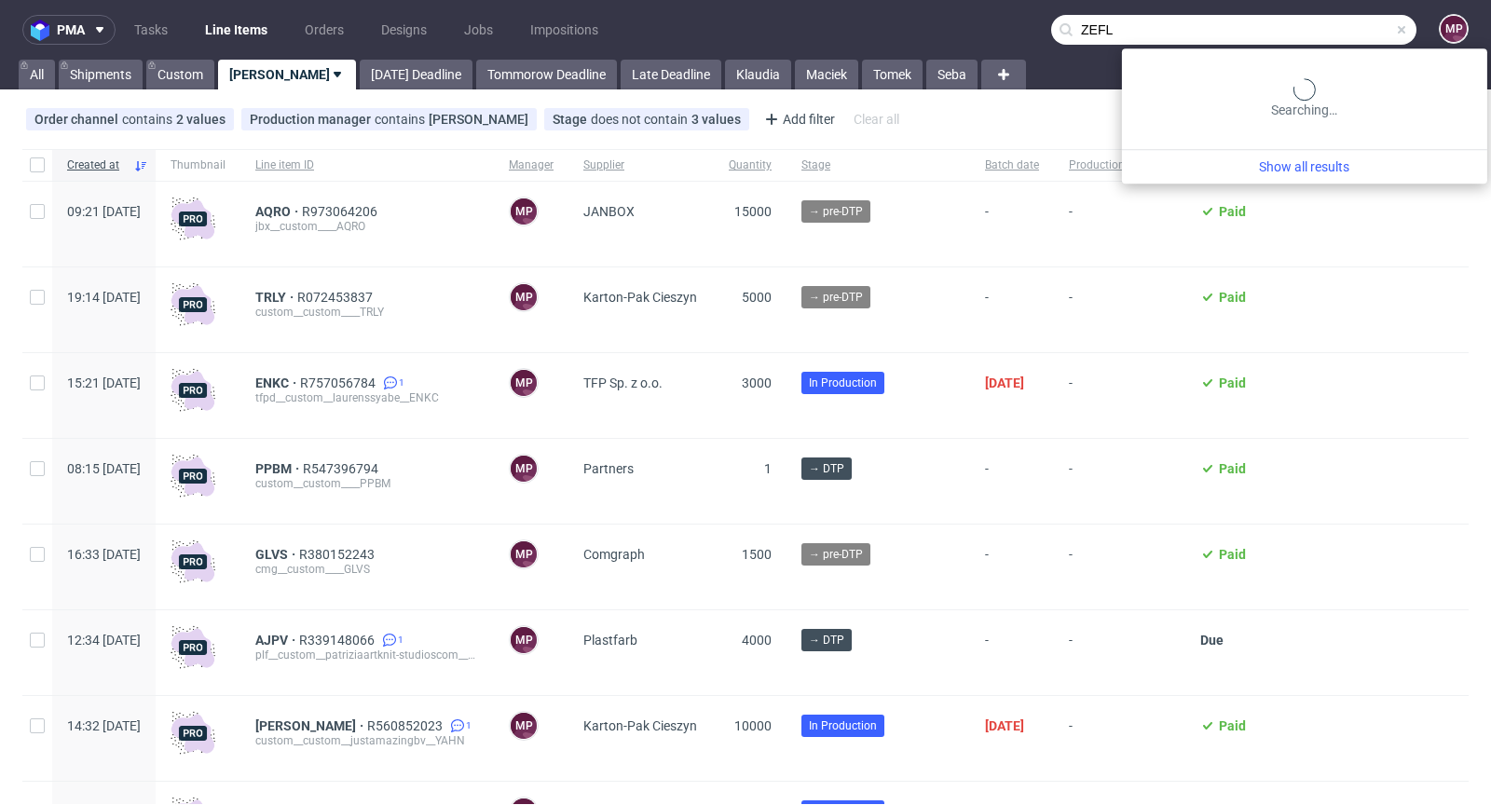
type input "ZEFL"
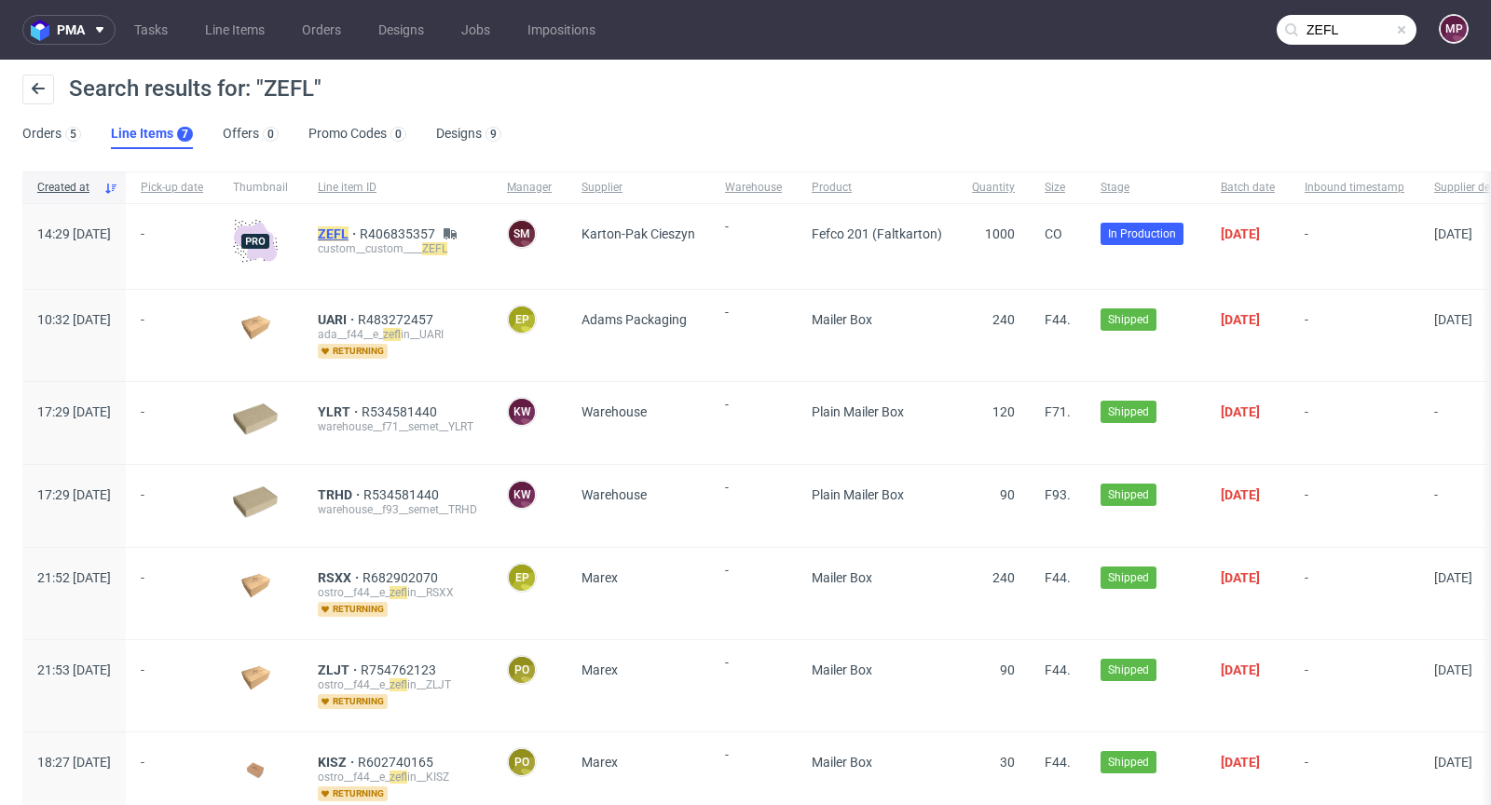
click at [349, 239] on mark "ZEFL" at bounding box center [333, 233] width 31 height 15
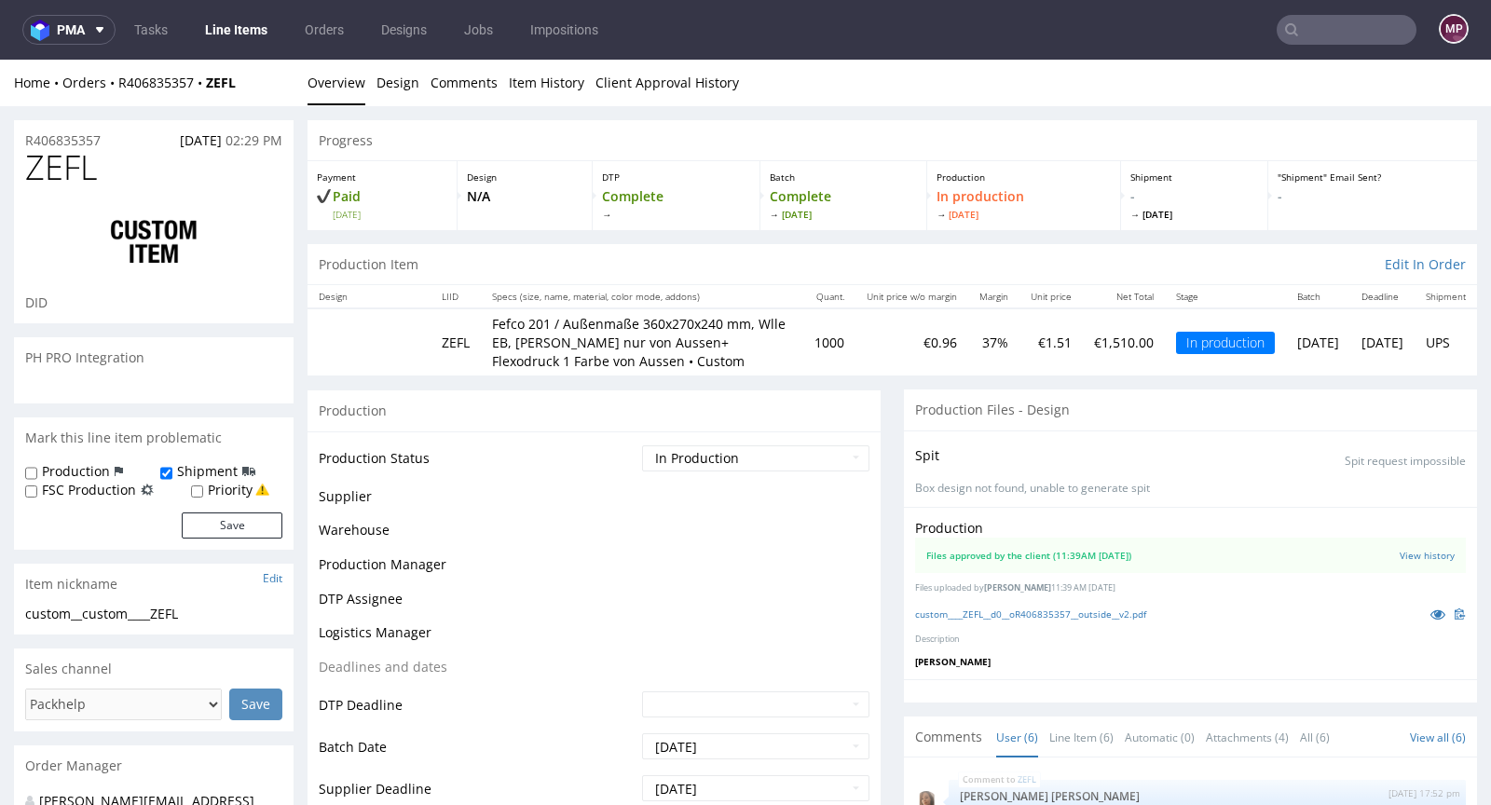
scroll to position [690, 0]
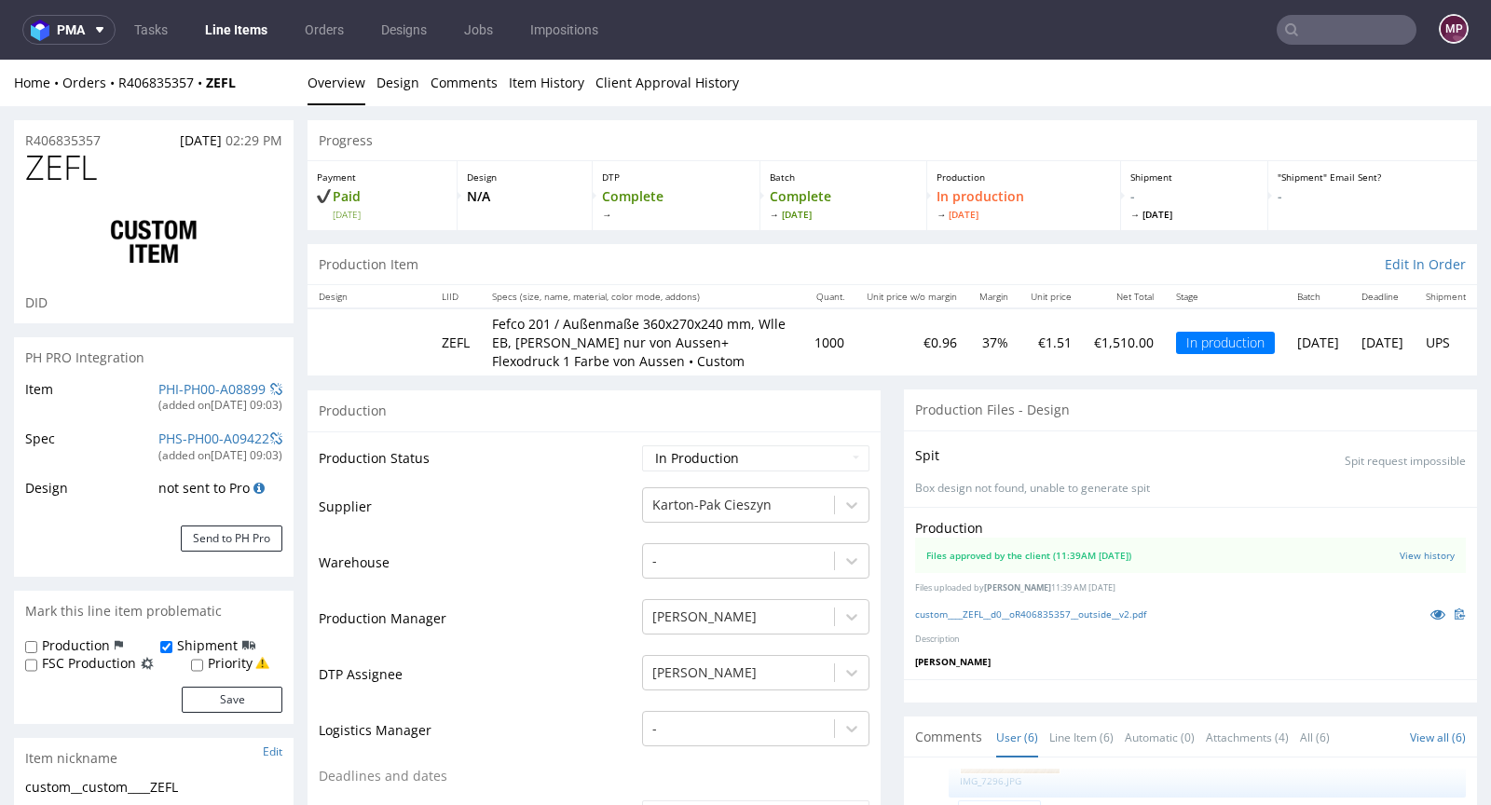
select select "in_progress"
click at [1430, 621] on icon at bounding box center [1437, 614] width 15 height 13
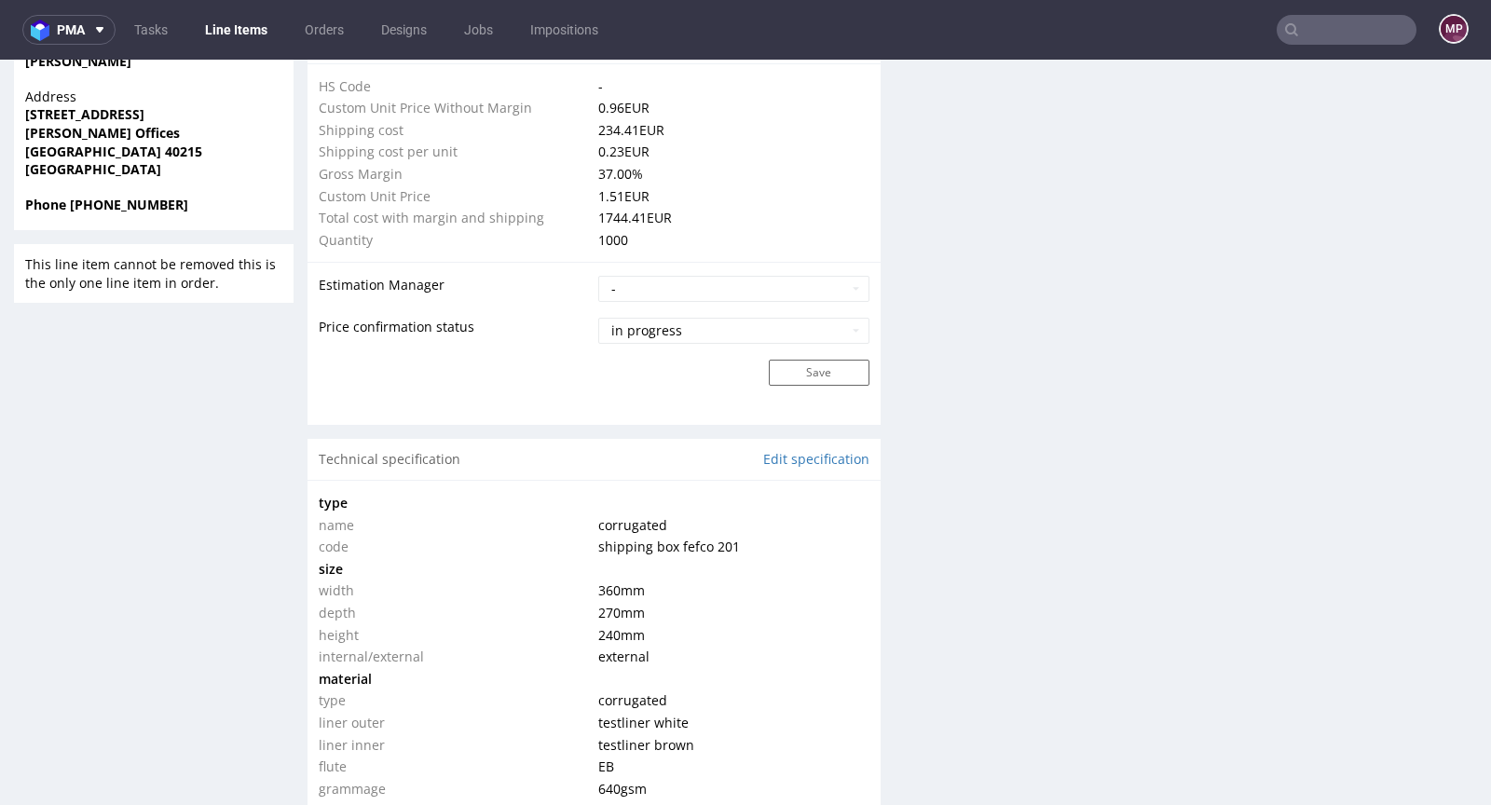
scroll to position [1800, 0]
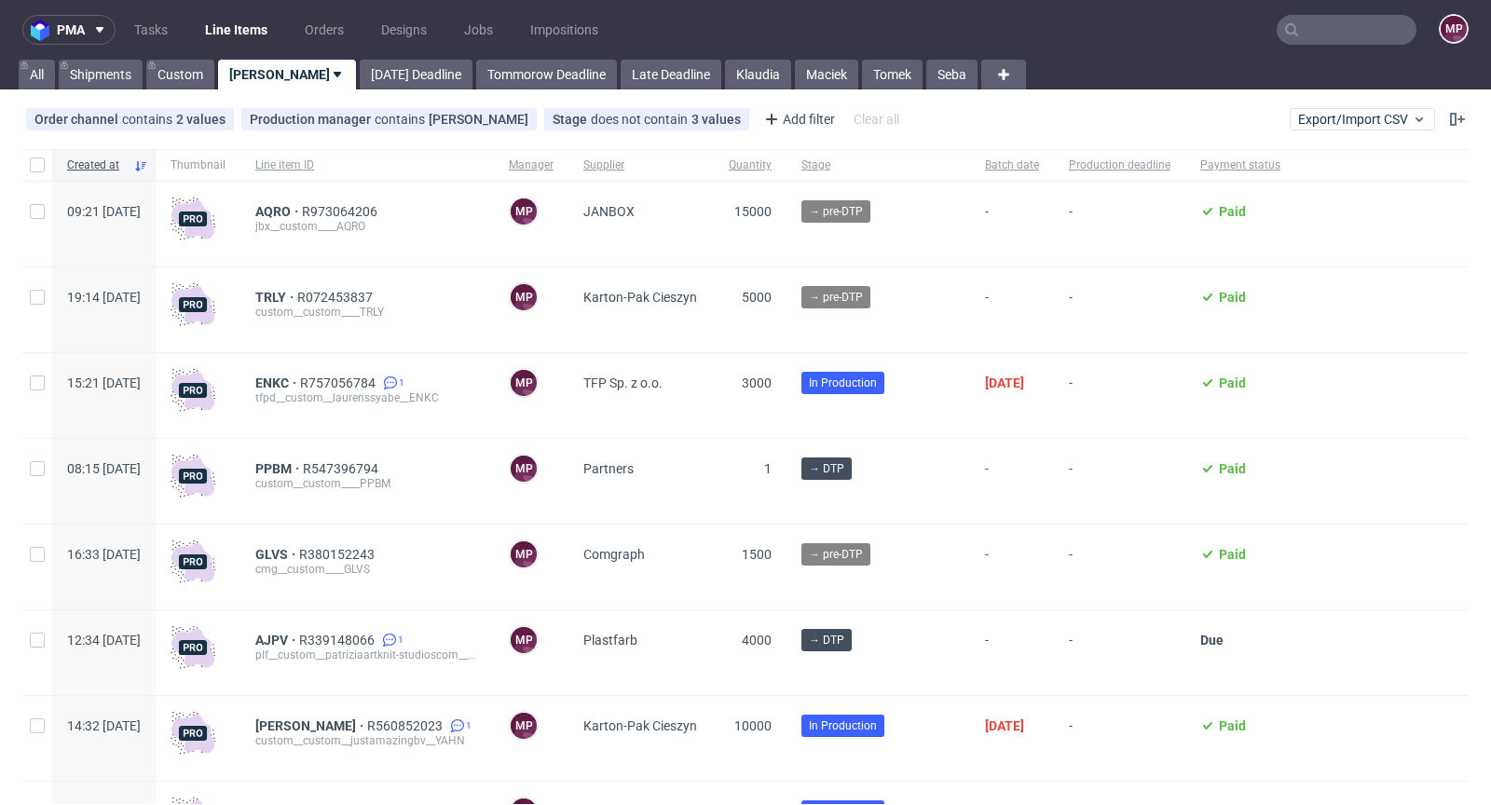
click at [1353, 34] on input "text" at bounding box center [1347, 30] width 140 height 30
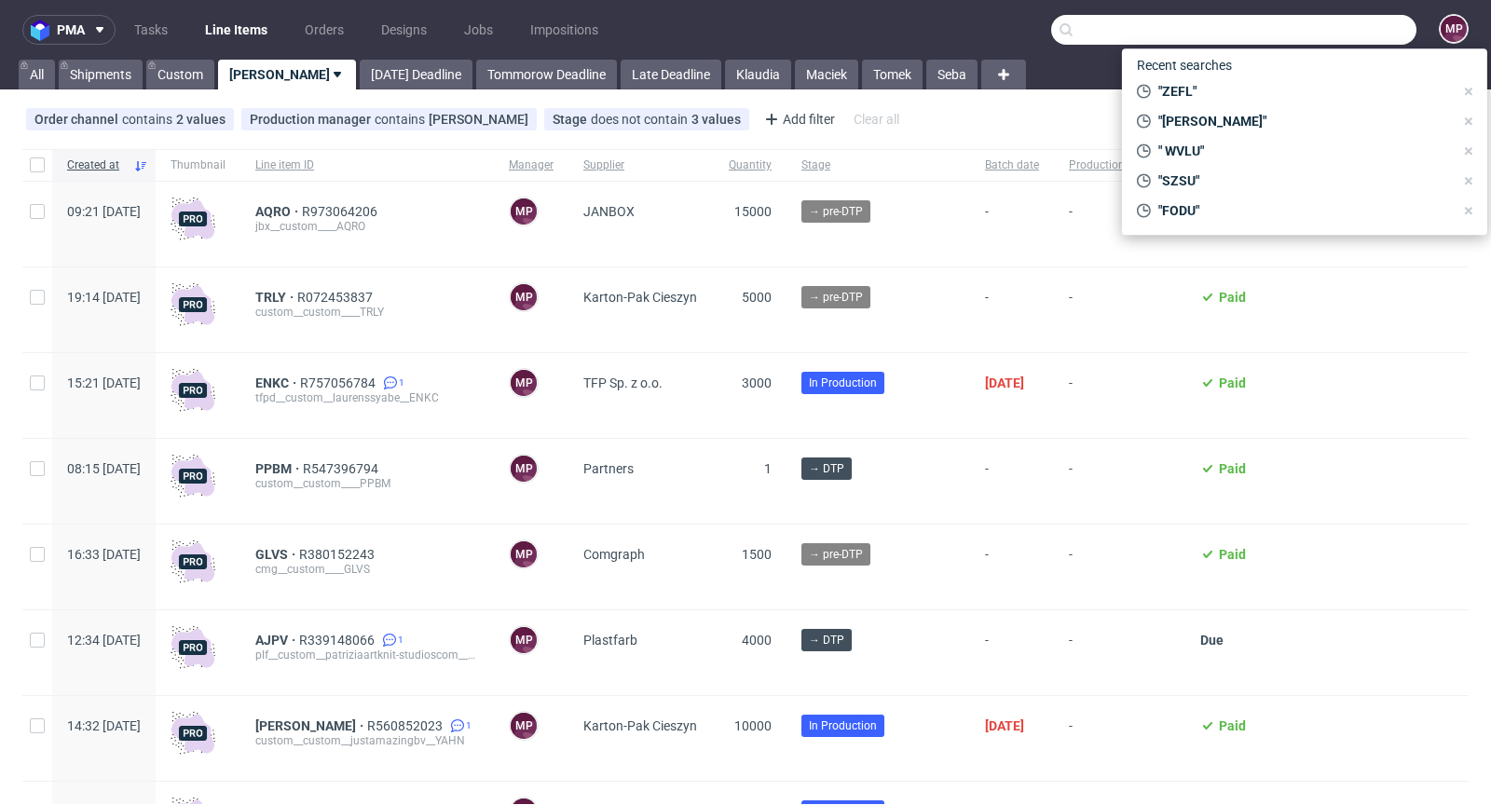
paste input "BXWM"
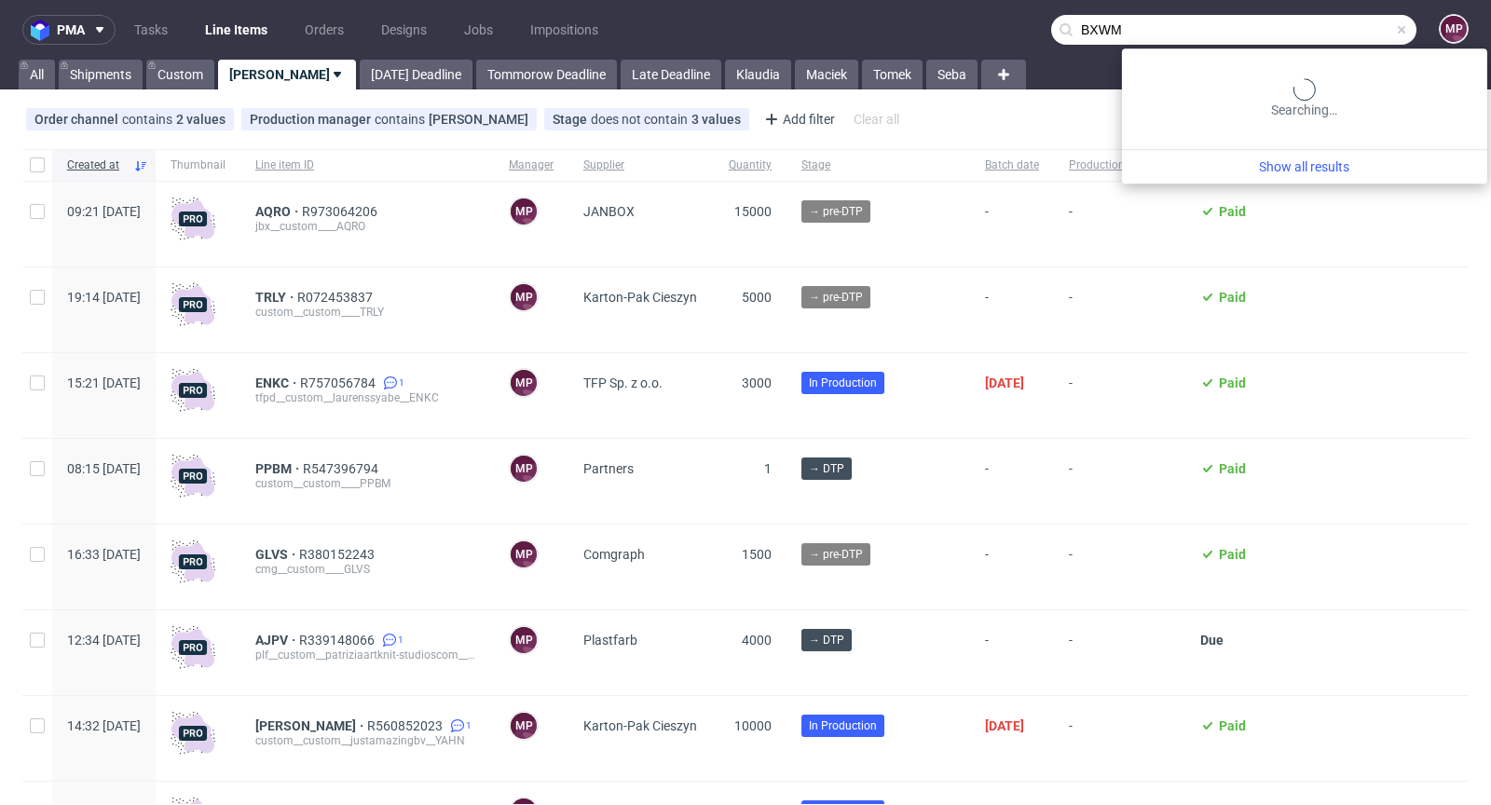
type input "BXWM"
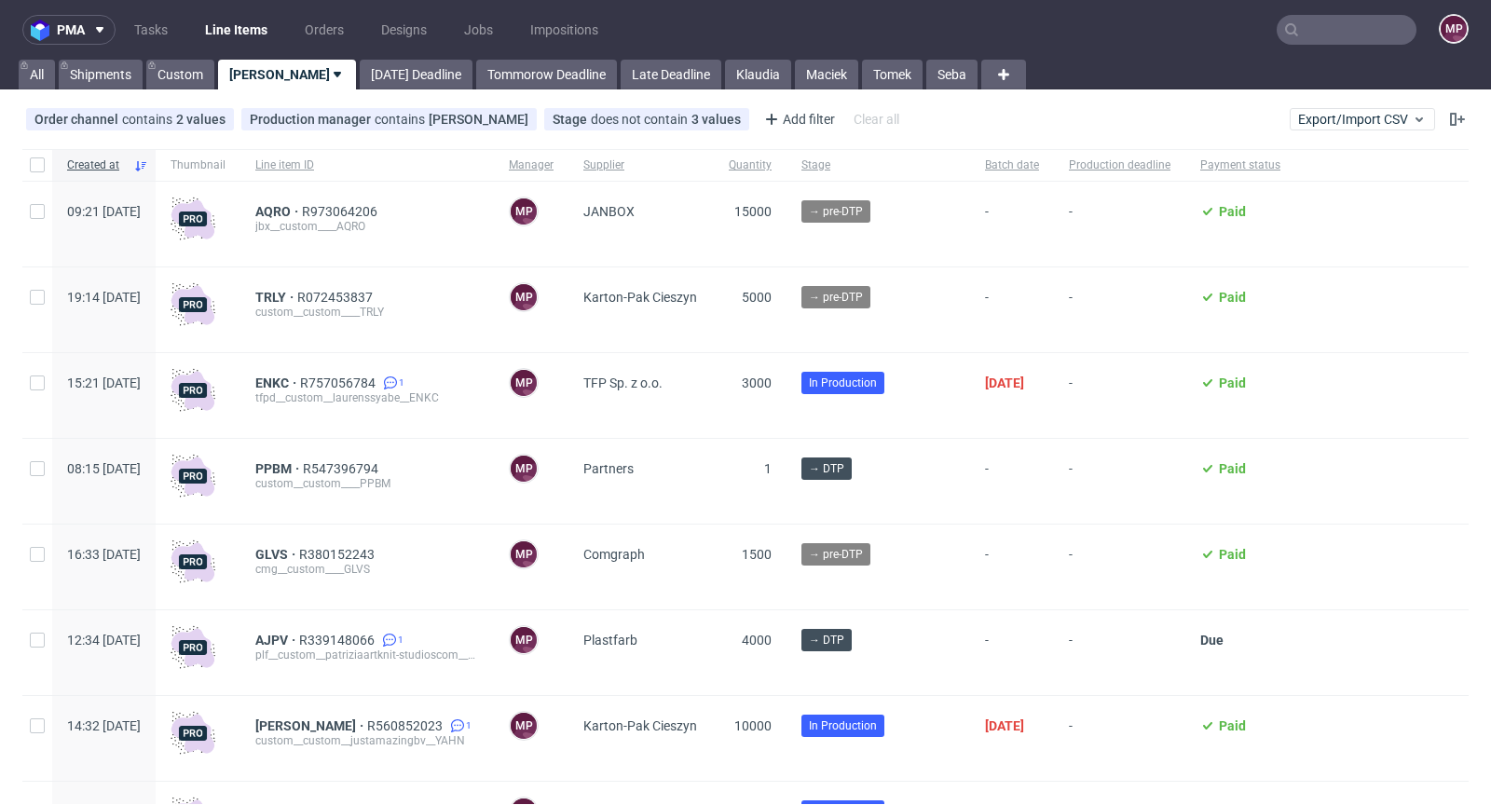
click at [1330, 27] on input "text" at bounding box center [1347, 30] width 140 height 30
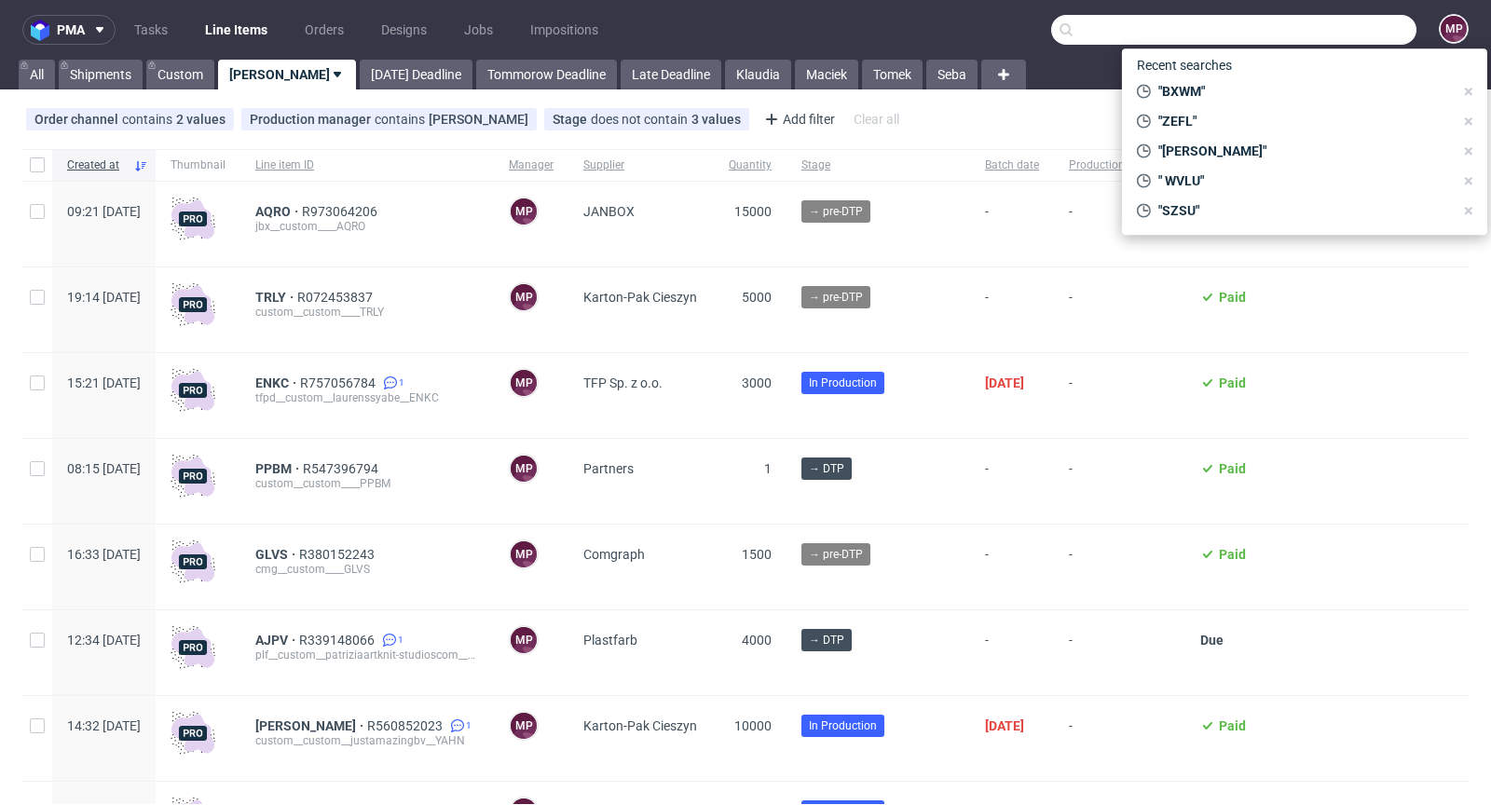
paste input "DEEP"
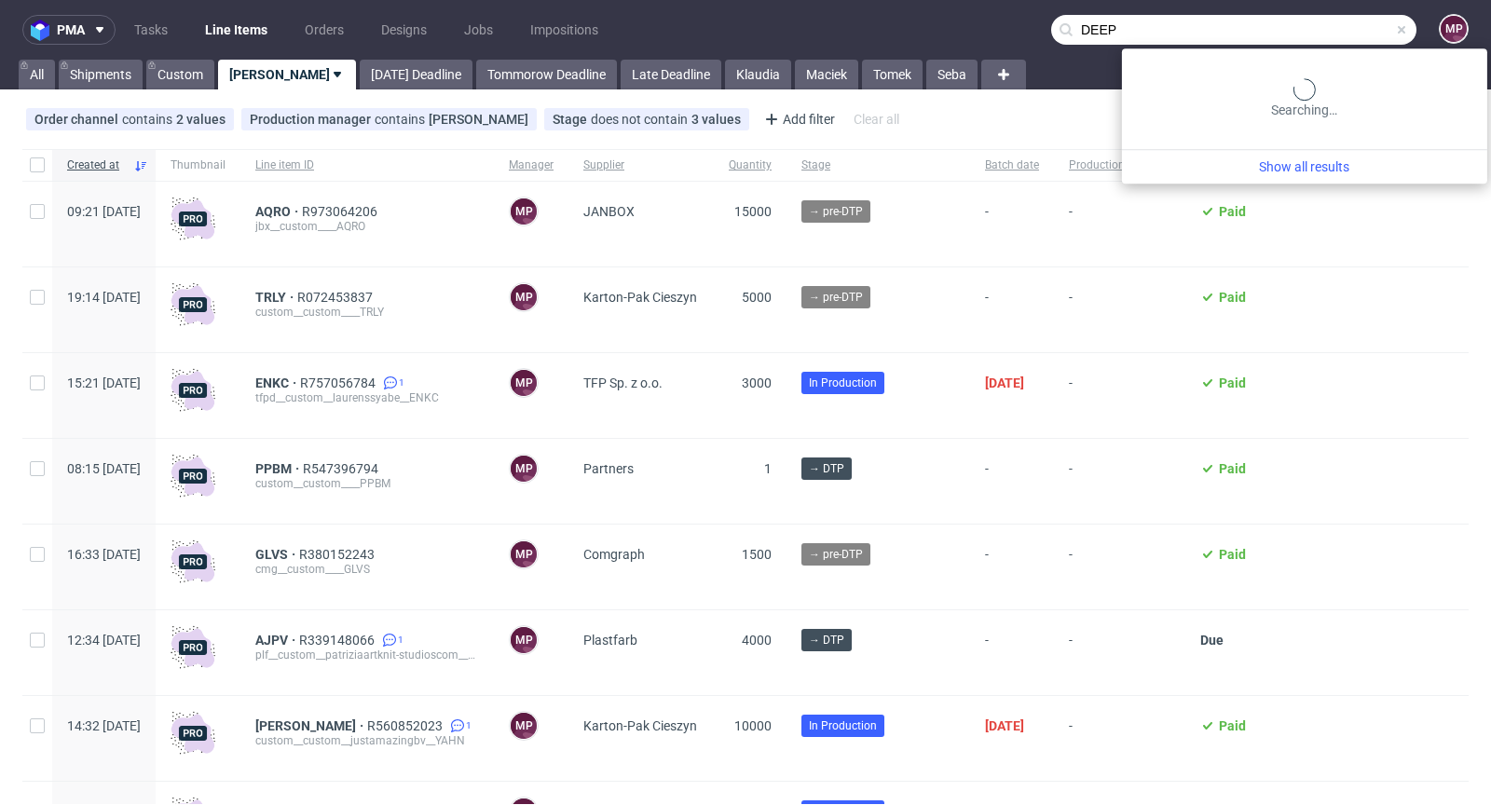
type input "DEEP"
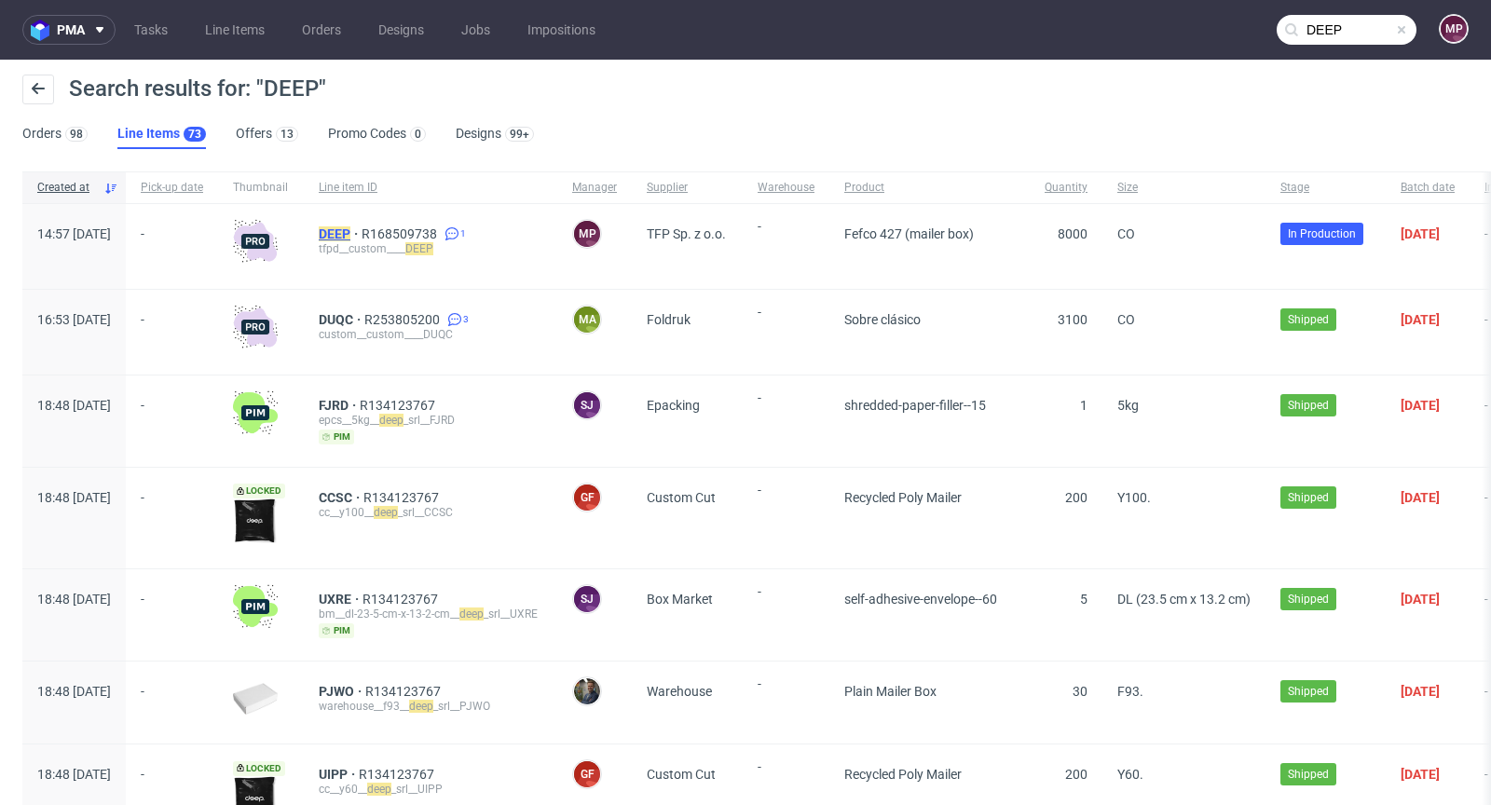
click at [350, 234] on mark "DEEP" at bounding box center [335, 233] width 32 height 15
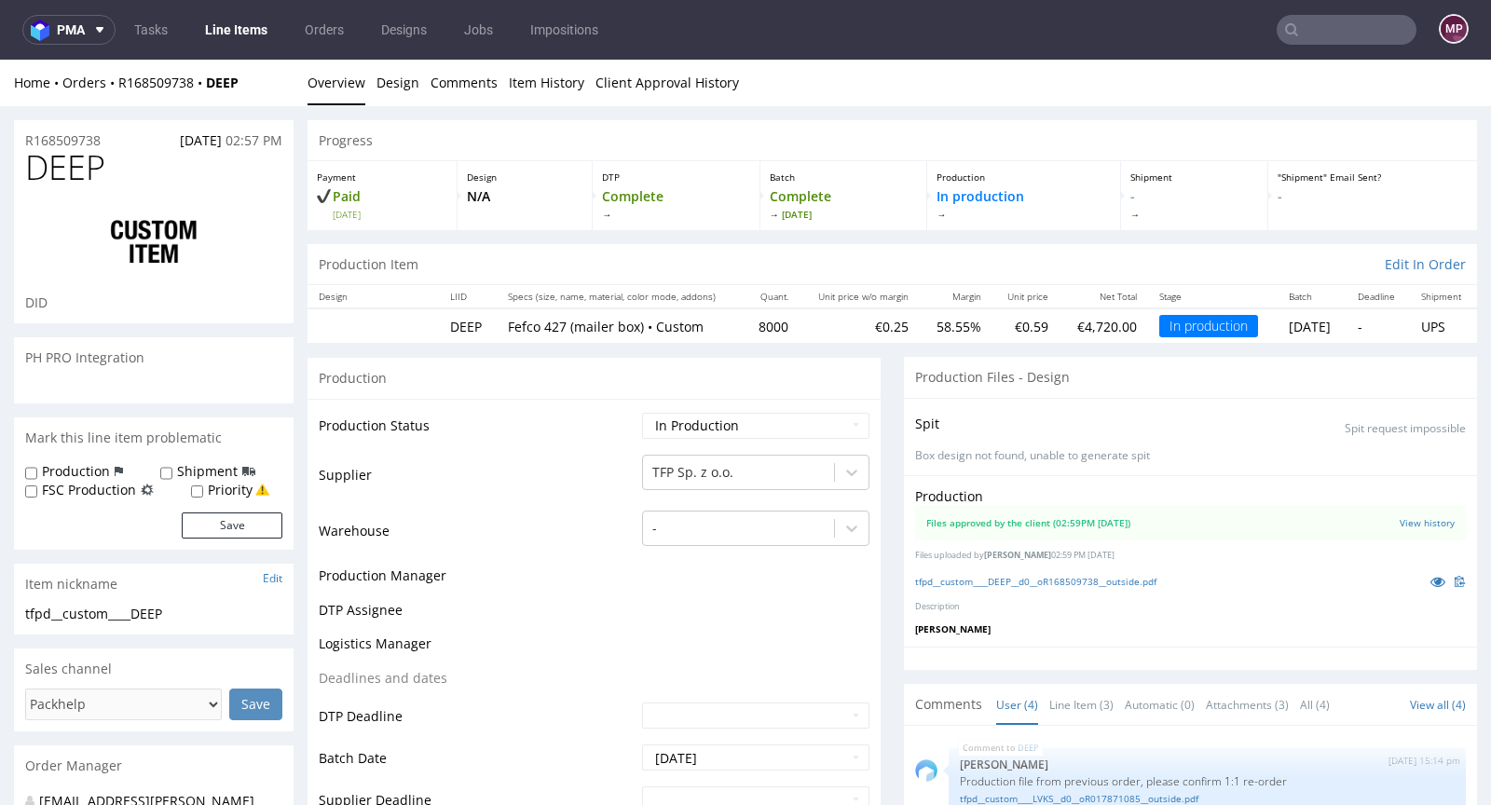
scroll to position [48, 0]
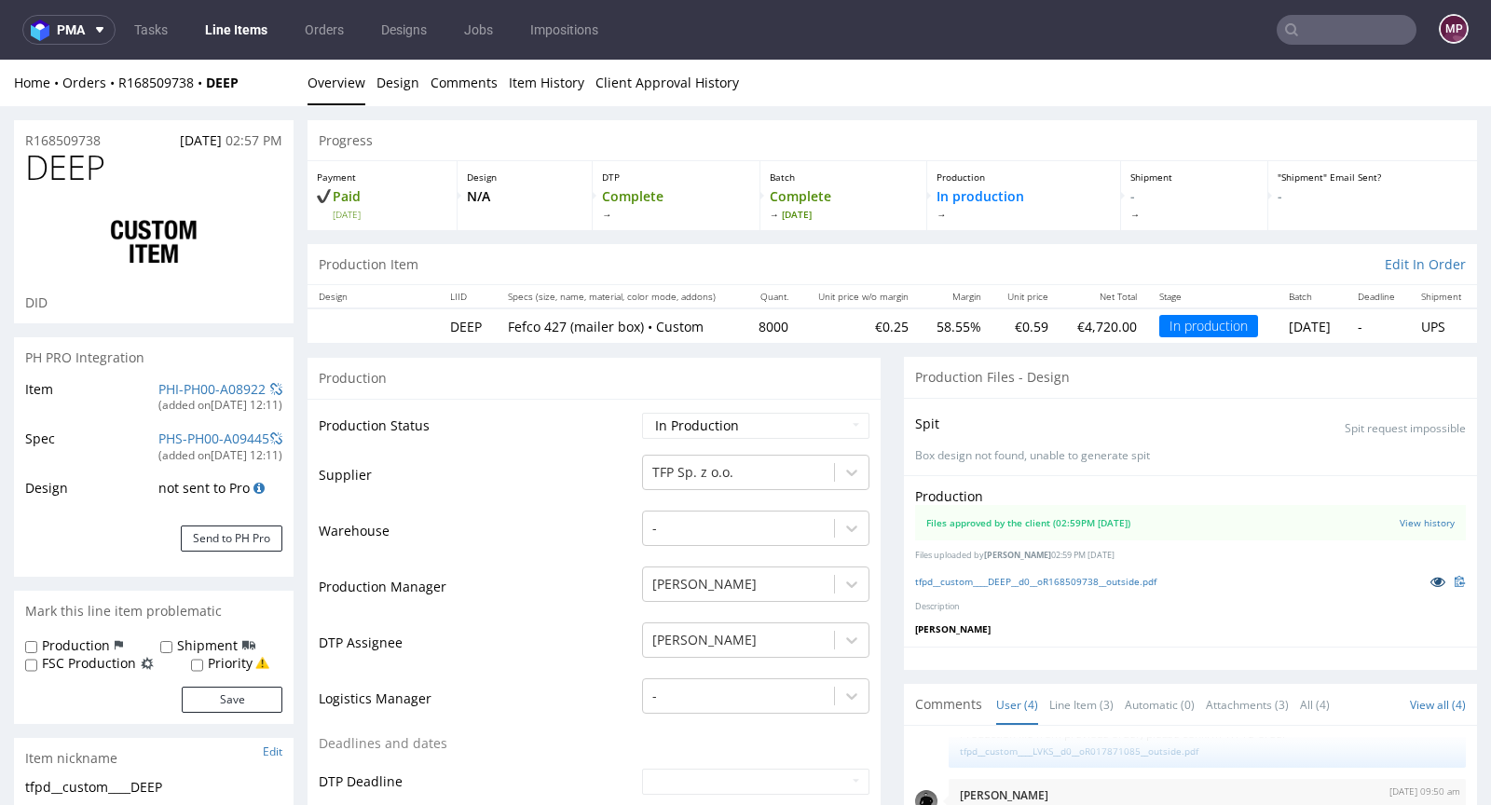
click at [1430, 583] on icon at bounding box center [1437, 581] width 15 height 13
click at [1430, 581] on icon at bounding box center [1437, 581] width 15 height 13
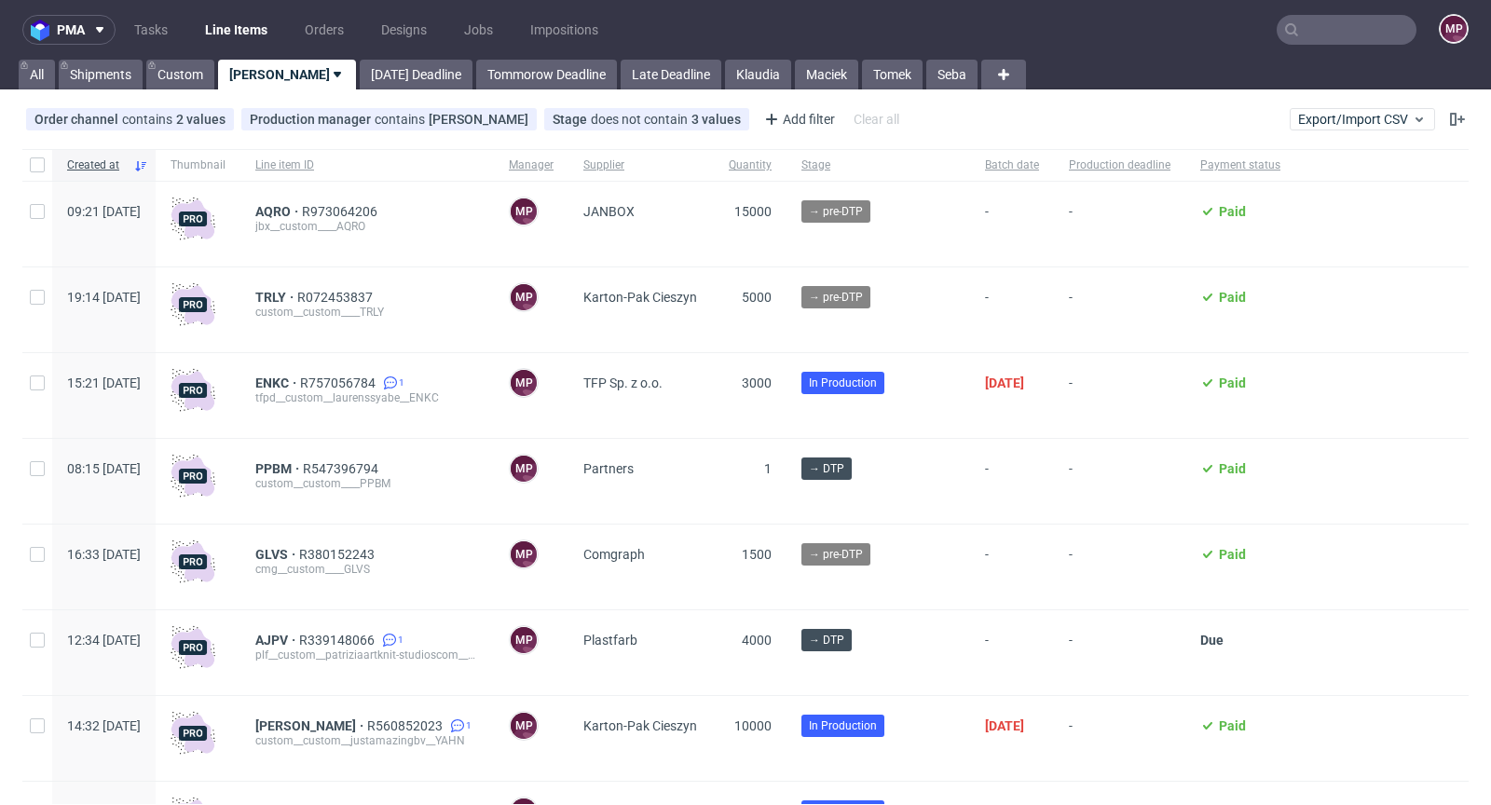
click at [1353, 32] on input "text" at bounding box center [1347, 30] width 140 height 30
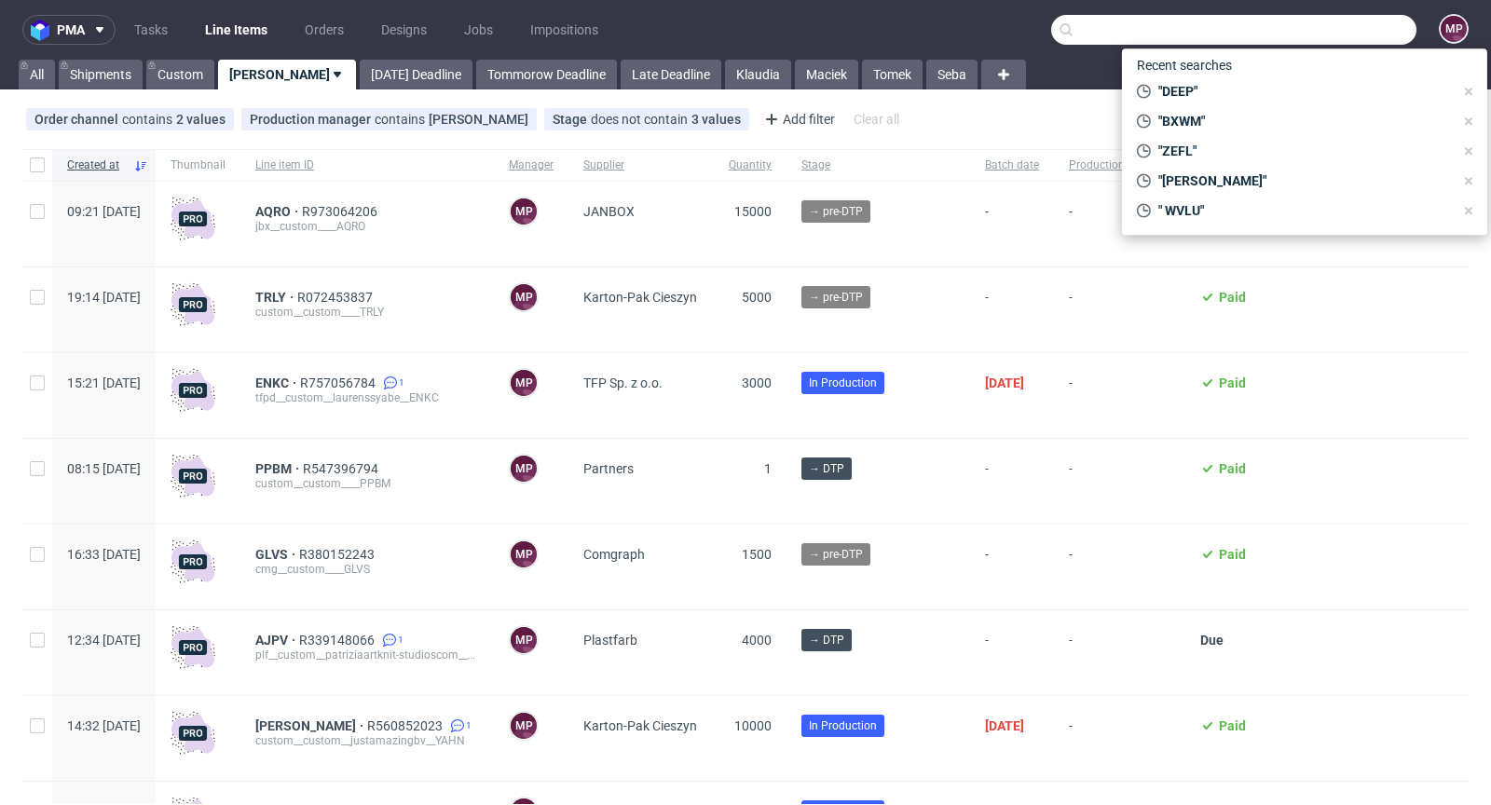
paste input "WVLU"
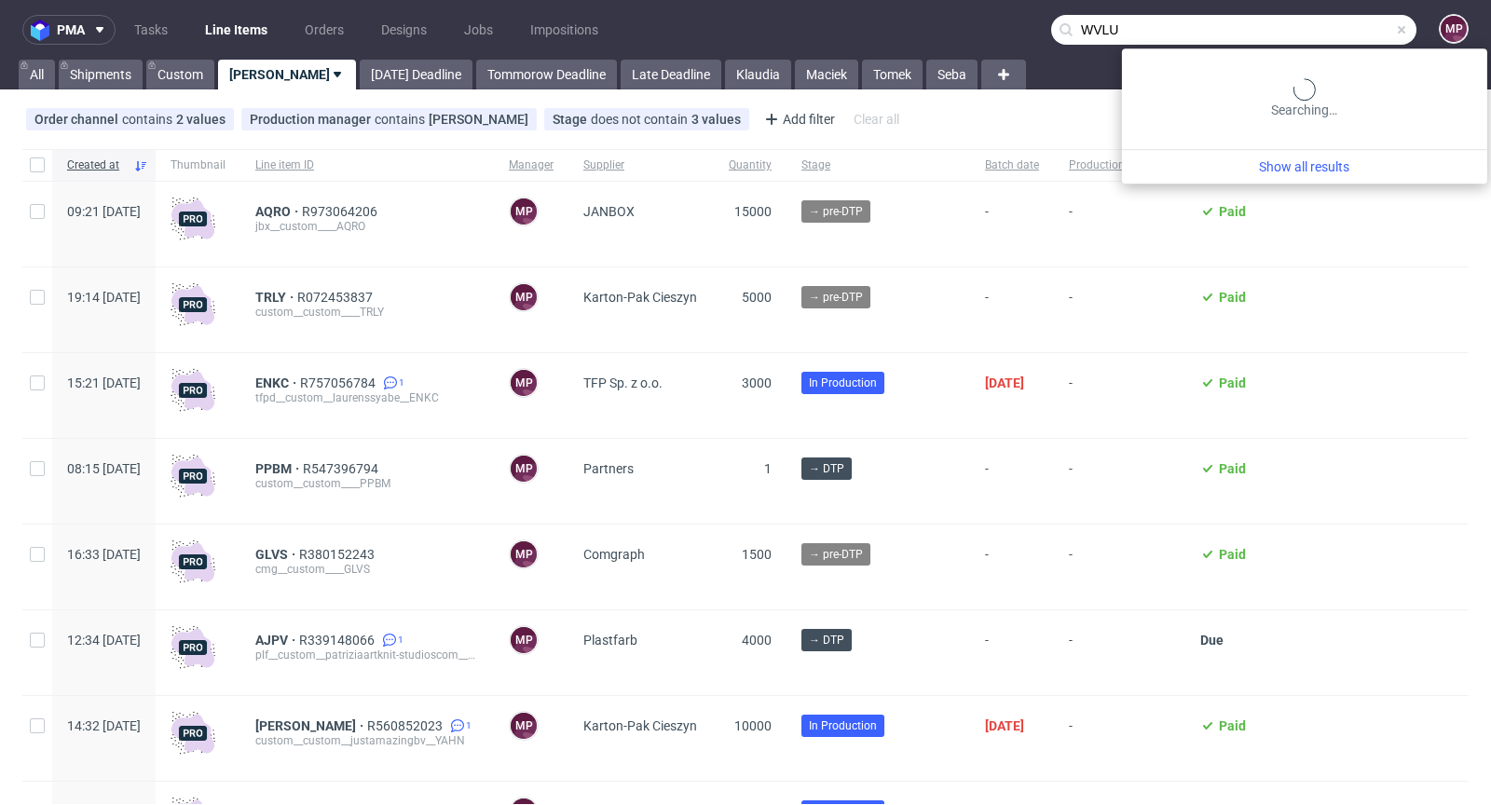
type input "WVLU"
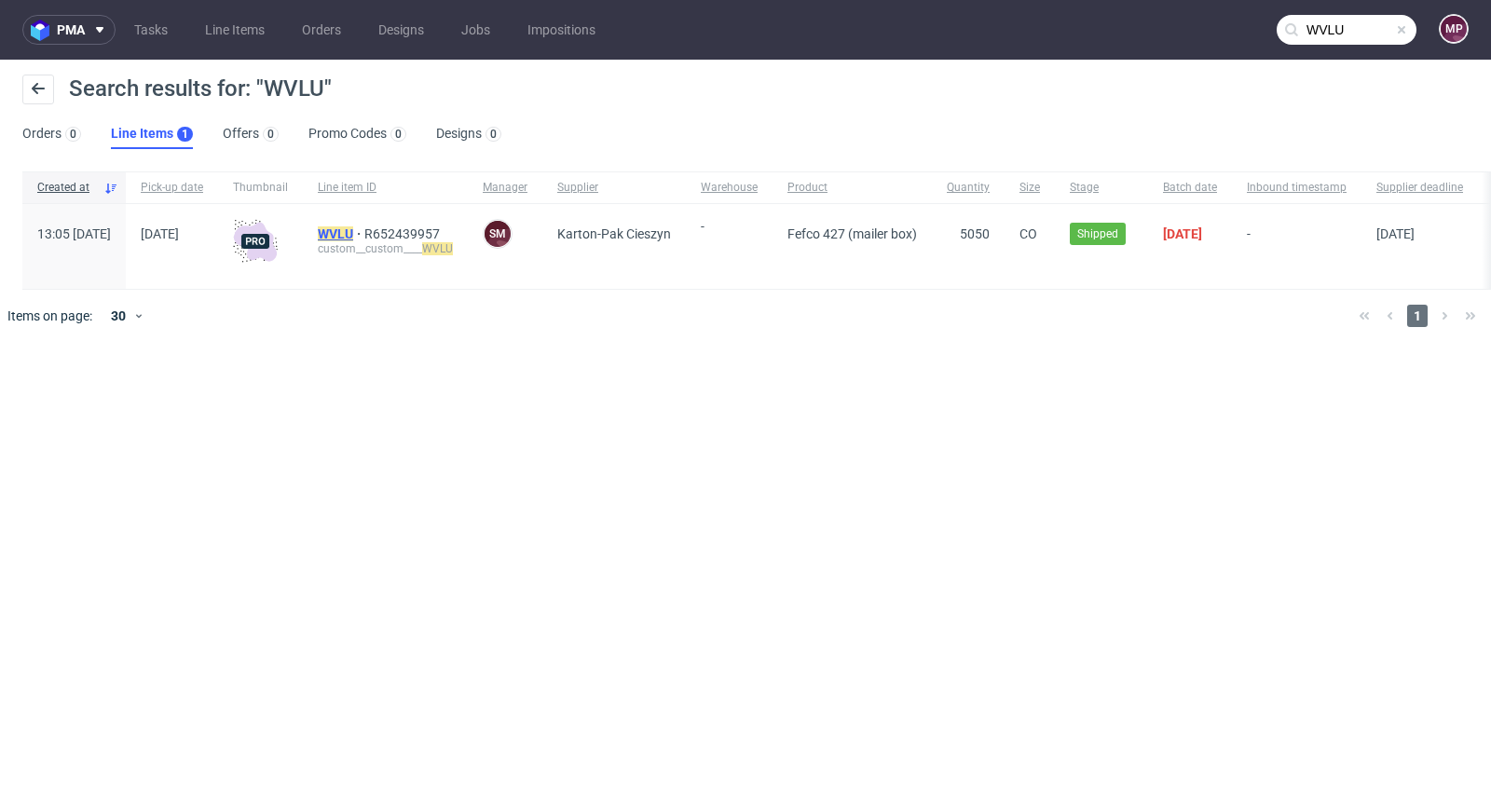
click at [353, 231] on mark "WVLU" at bounding box center [335, 233] width 35 height 15
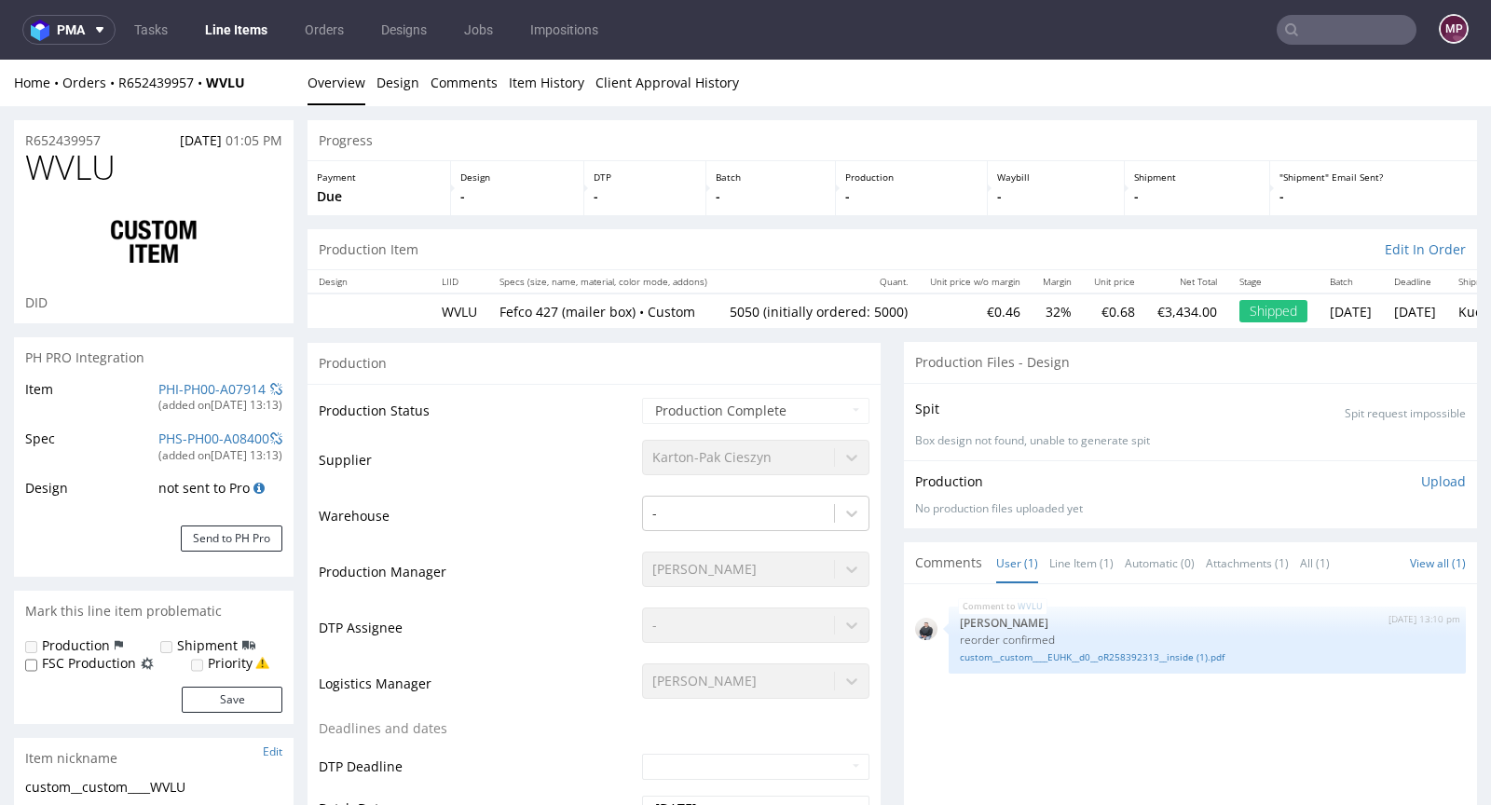
select select "in_progress"
drag, startPoint x: 267, startPoint y: 82, endPoint x: 119, endPoint y: 77, distance: 148.2
click at [119, 77] on div "Home Orders R652439957 WVLU" at bounding box center [154, 83] width 280 height 19
copy div "R652439957 WVLU"
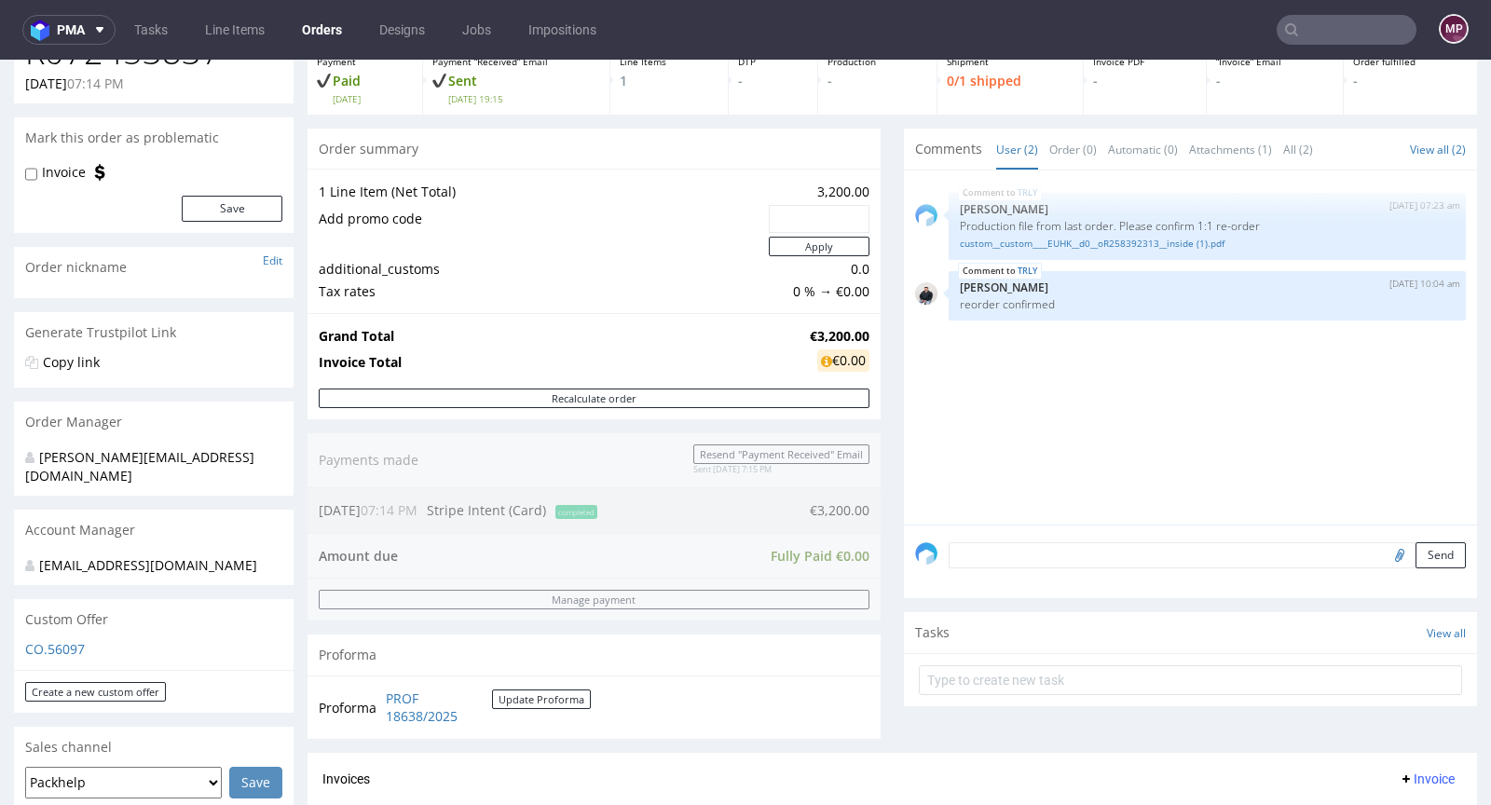
scroll to position [384, 0]
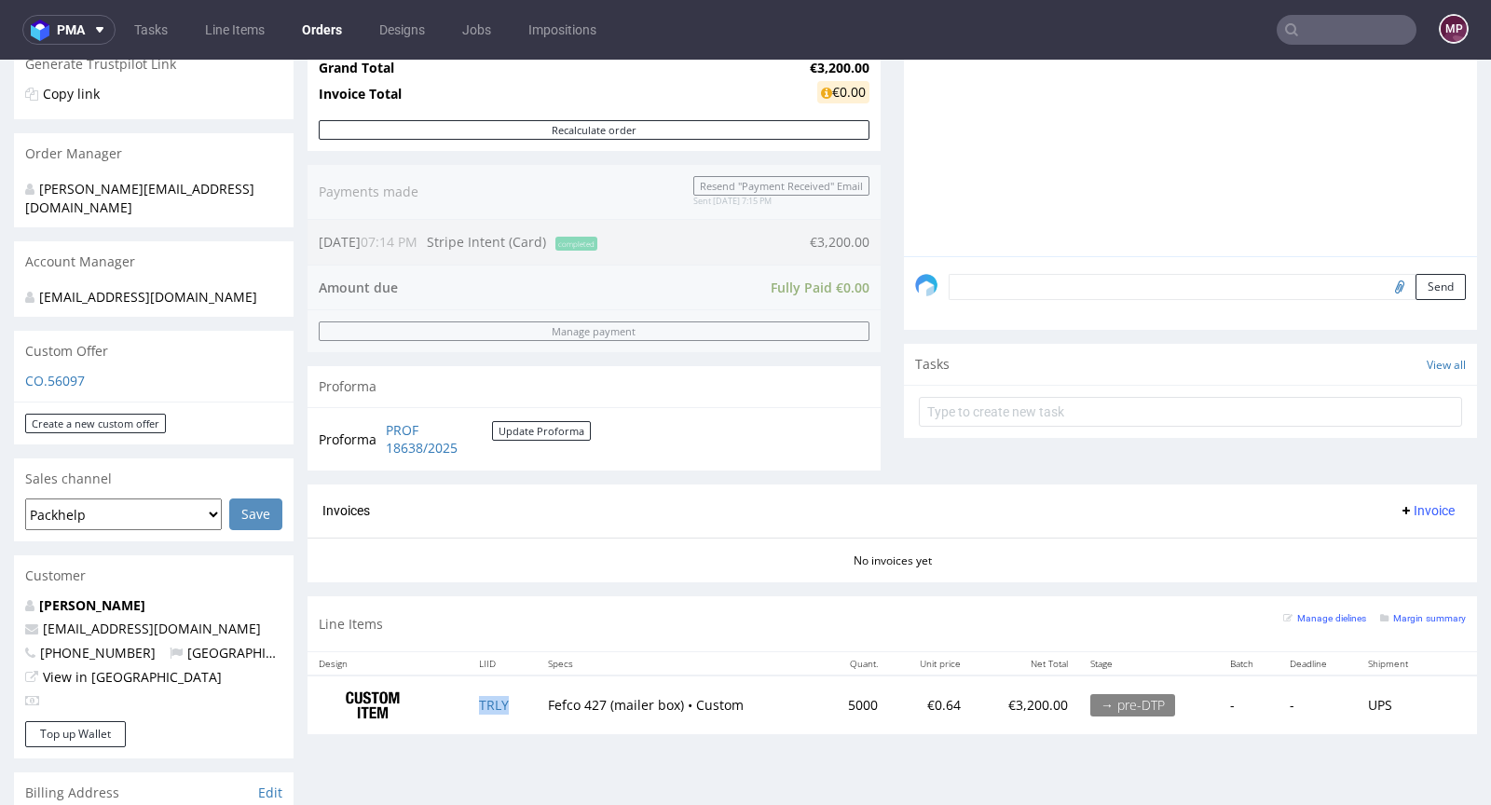
click at [480, 691] on td "TRLY" at bounding box center [502, 705] width 68 height 59
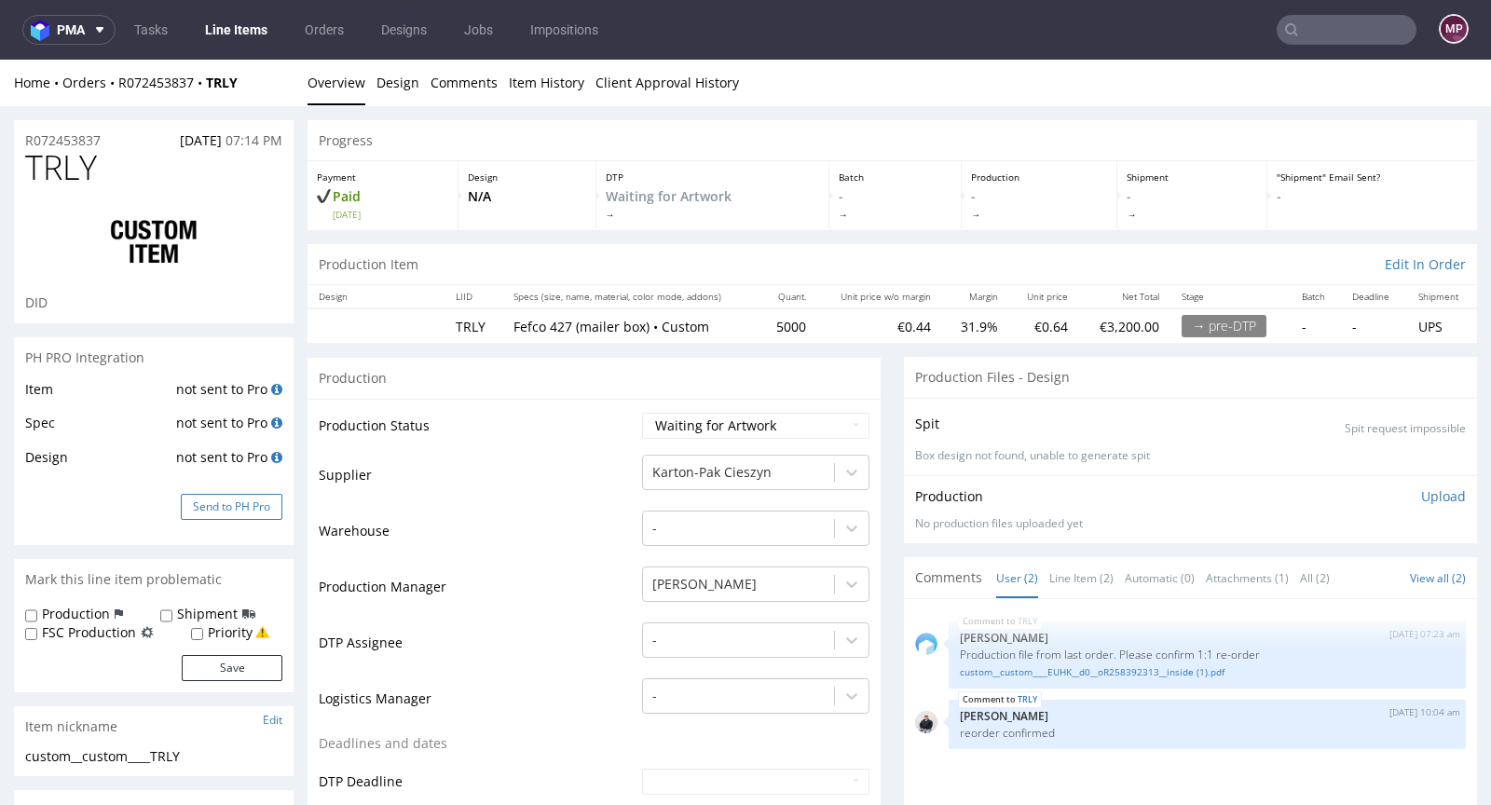
click at [227, 506] on button "Send to PH Pro" at bounding box center [232, 507] width 102 height 26
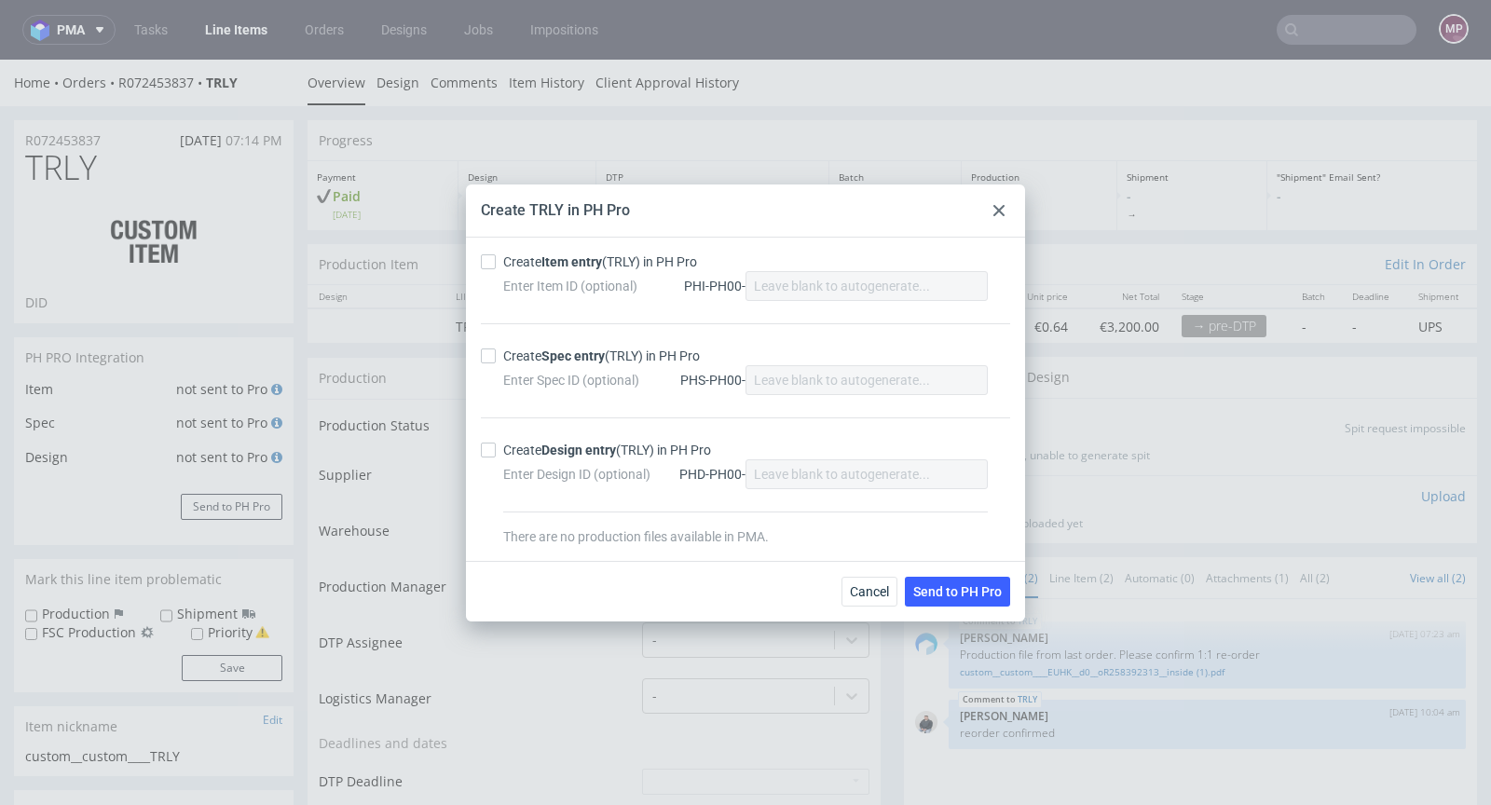
click at [577, 254] on strong "Item entry" at bounding box center [571, 261] width 61 height 15
click at [496, 254] on input "Create Item entry (TRLY) in PH Pro" at bounding box center [488, 261] width 15 height 15
checkbox input "true"
click at [551, 361] on strong "Spec entry" at bounding box center [572, 356] width 63 height 15
click at [496, 361] on input "Create Spec entry (TRLY) in PH Pro" at bounding box center [488, 356] width 15 height 15
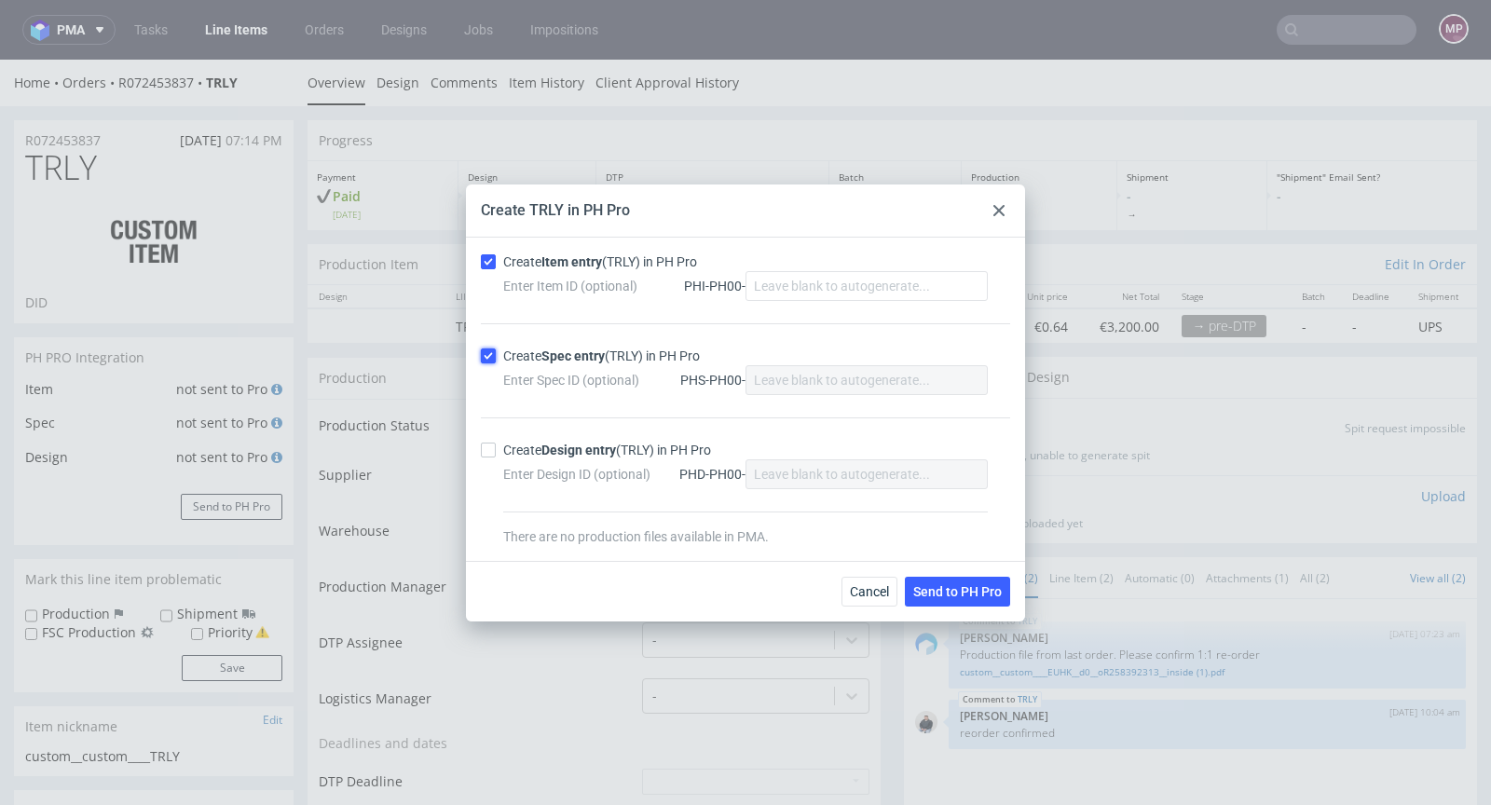
checkbox input "true"
click at [958, 593] on span "Send to PH Pro" at bounding box center [957, 591] width 89 height 13
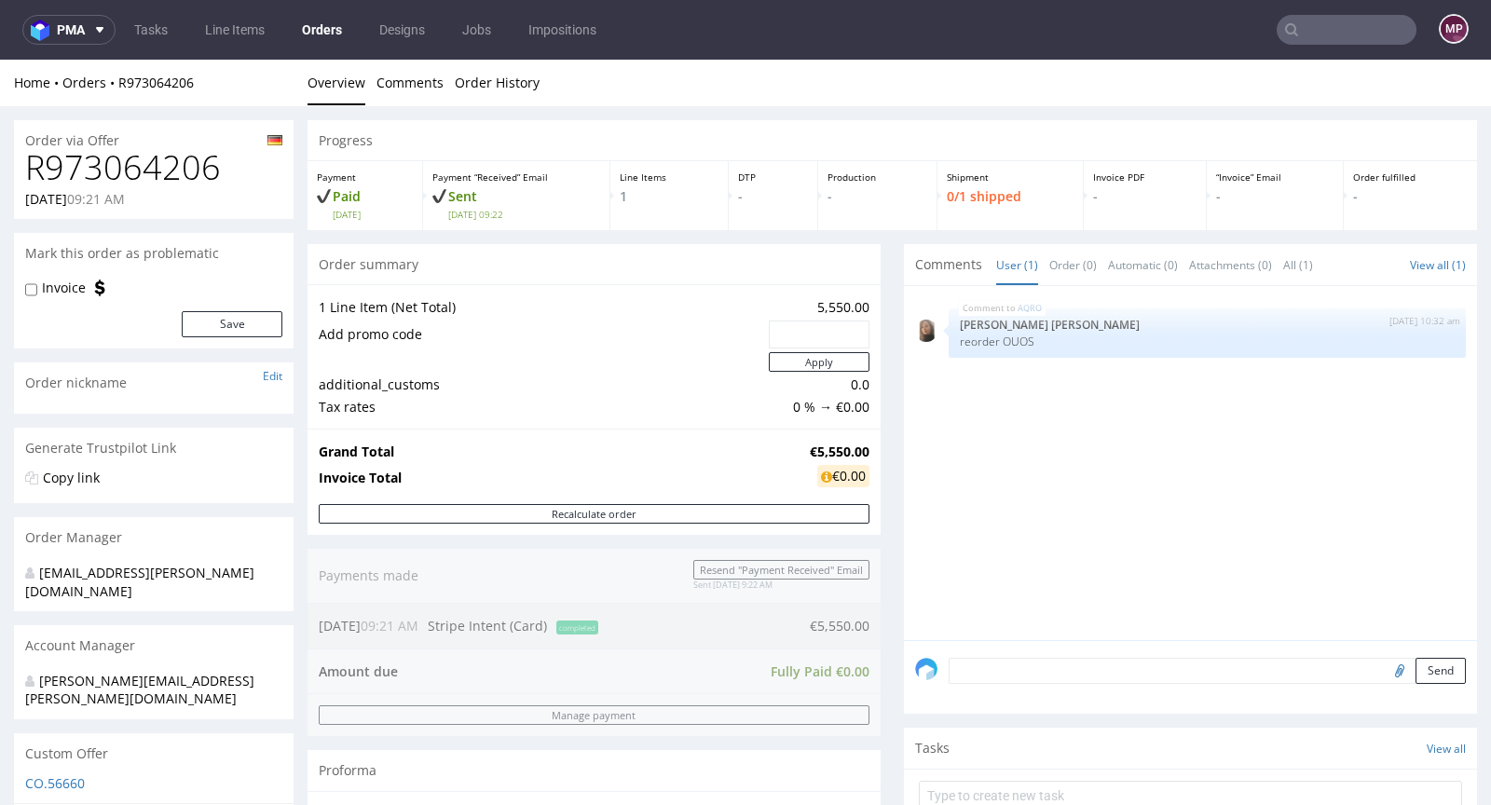
scroll to position [380, 0]
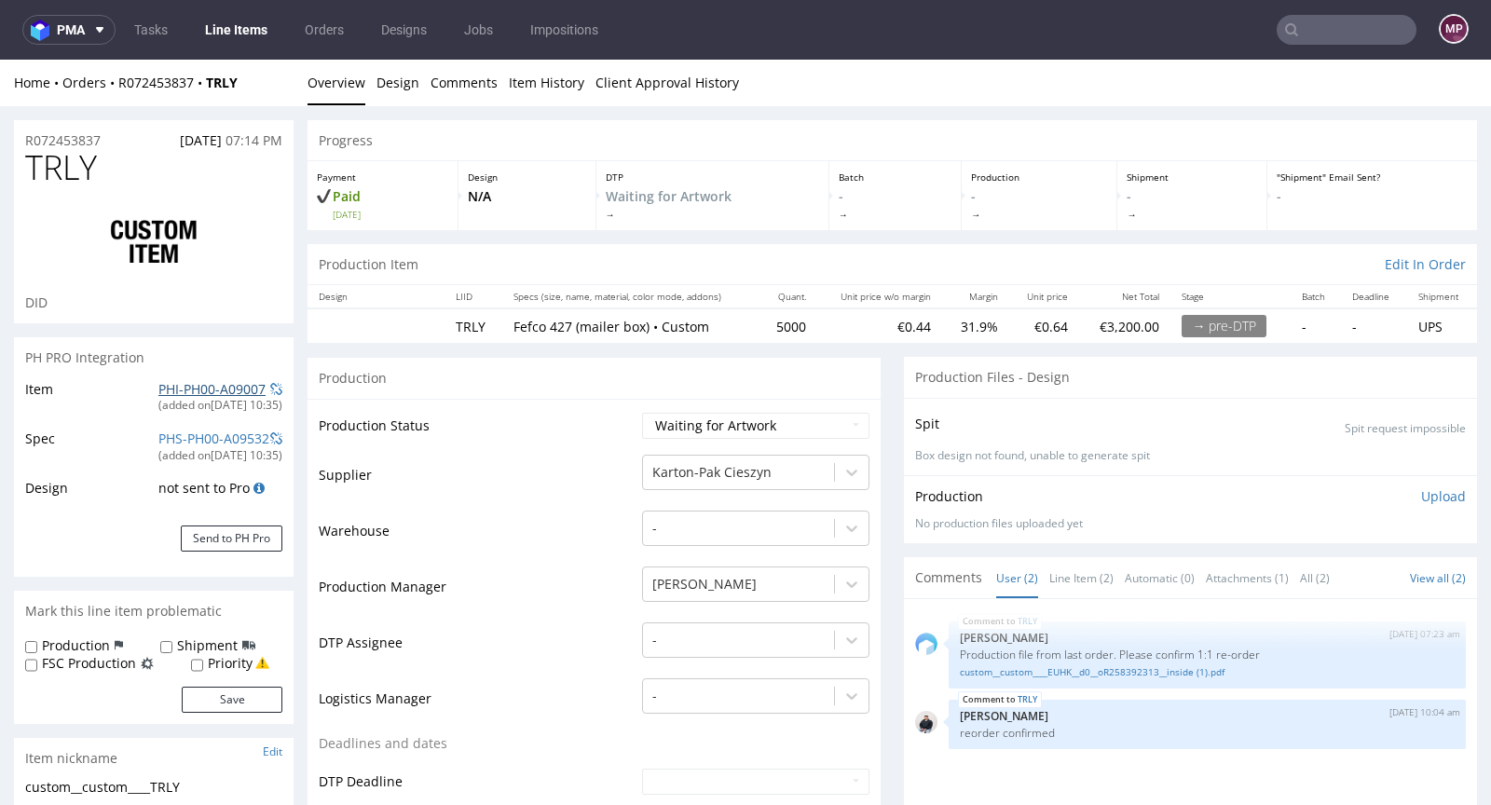
click at [233, 387] on link "PHI-PH00-A09007" at bounding box center [211, 389] width 107 height 18
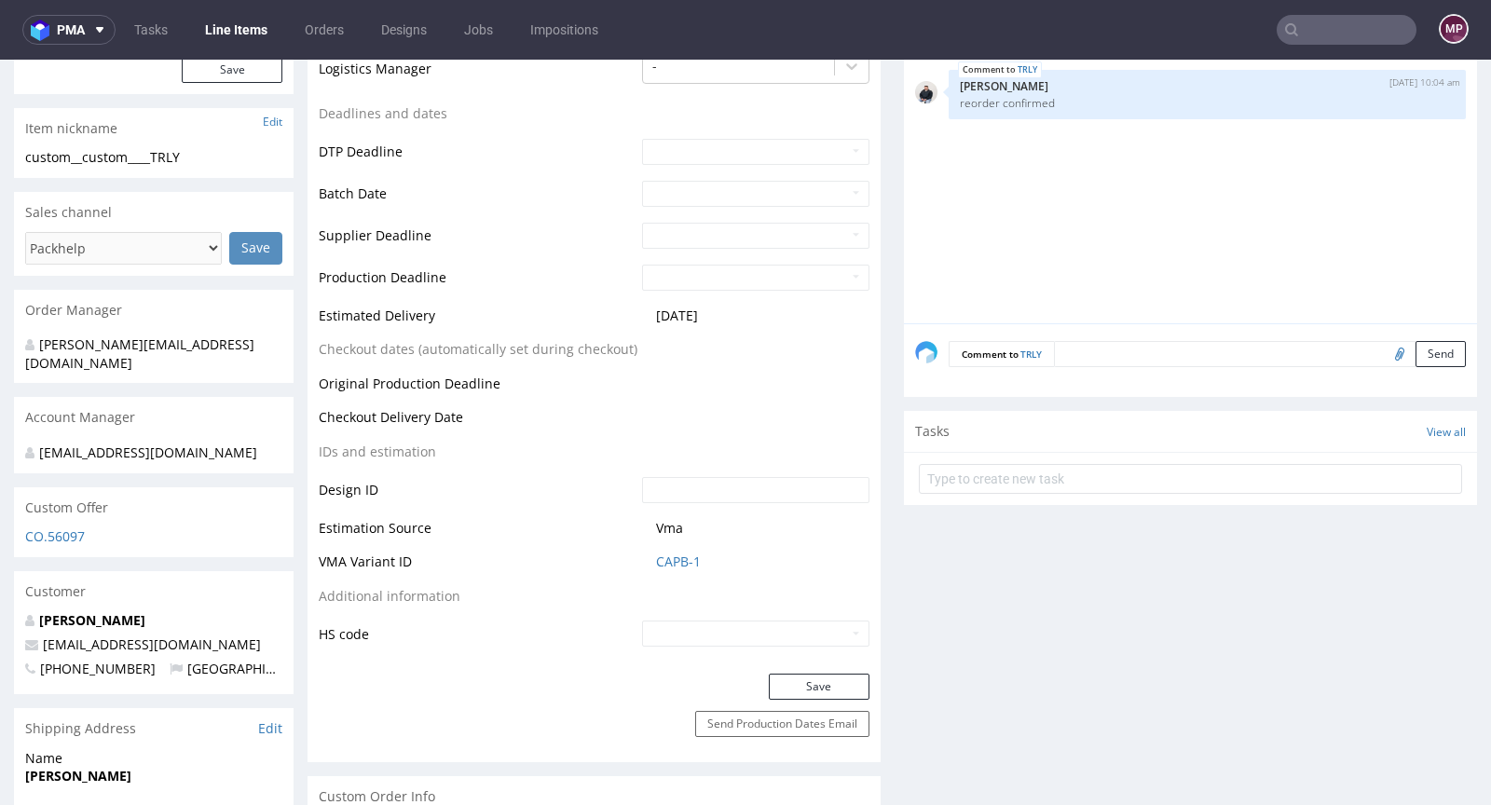
scroll to position [800, 0]
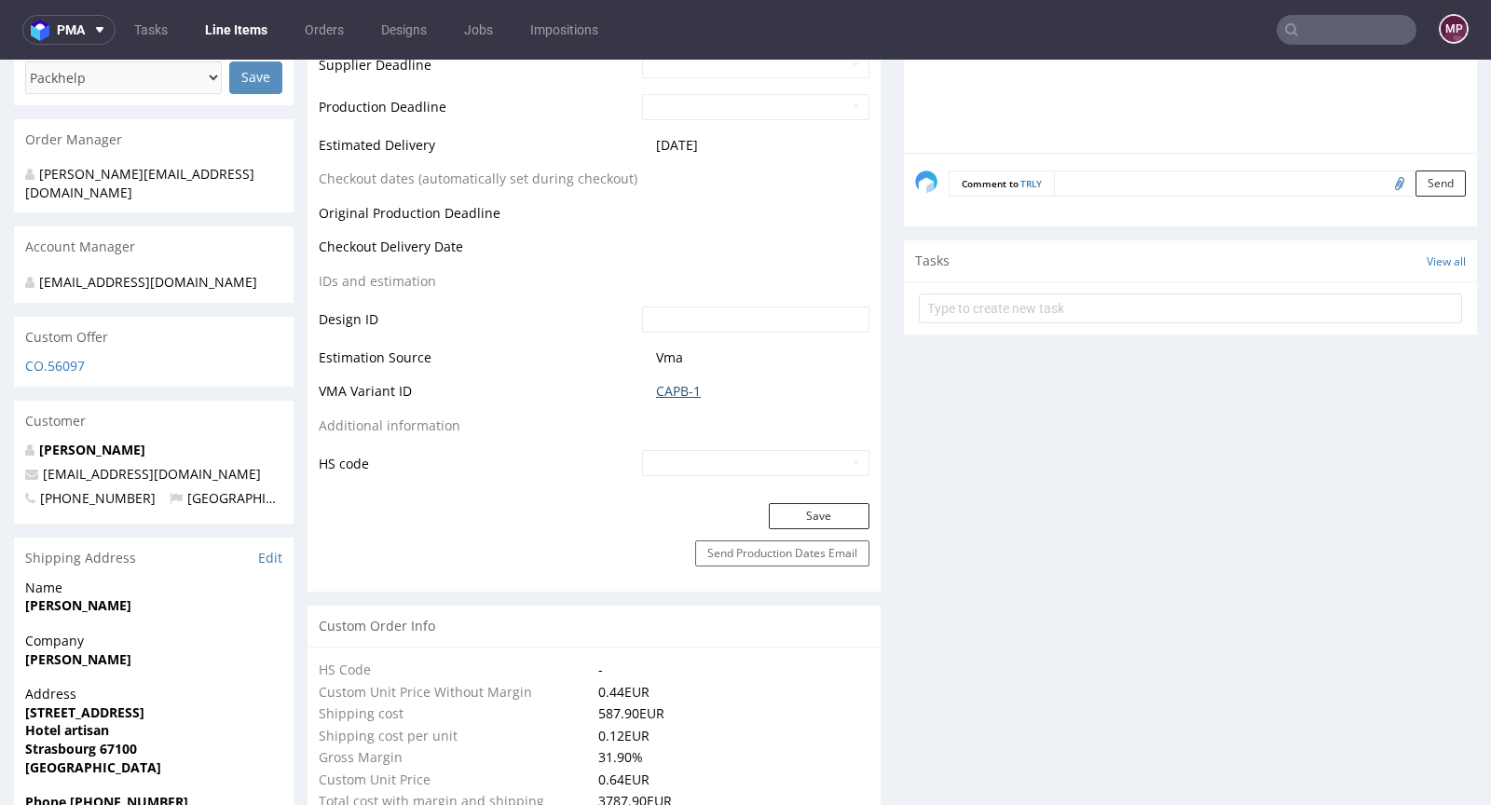
click at [675, 395] on link "CAPB-1" at bounding box center [678, 391] width 45 height 19
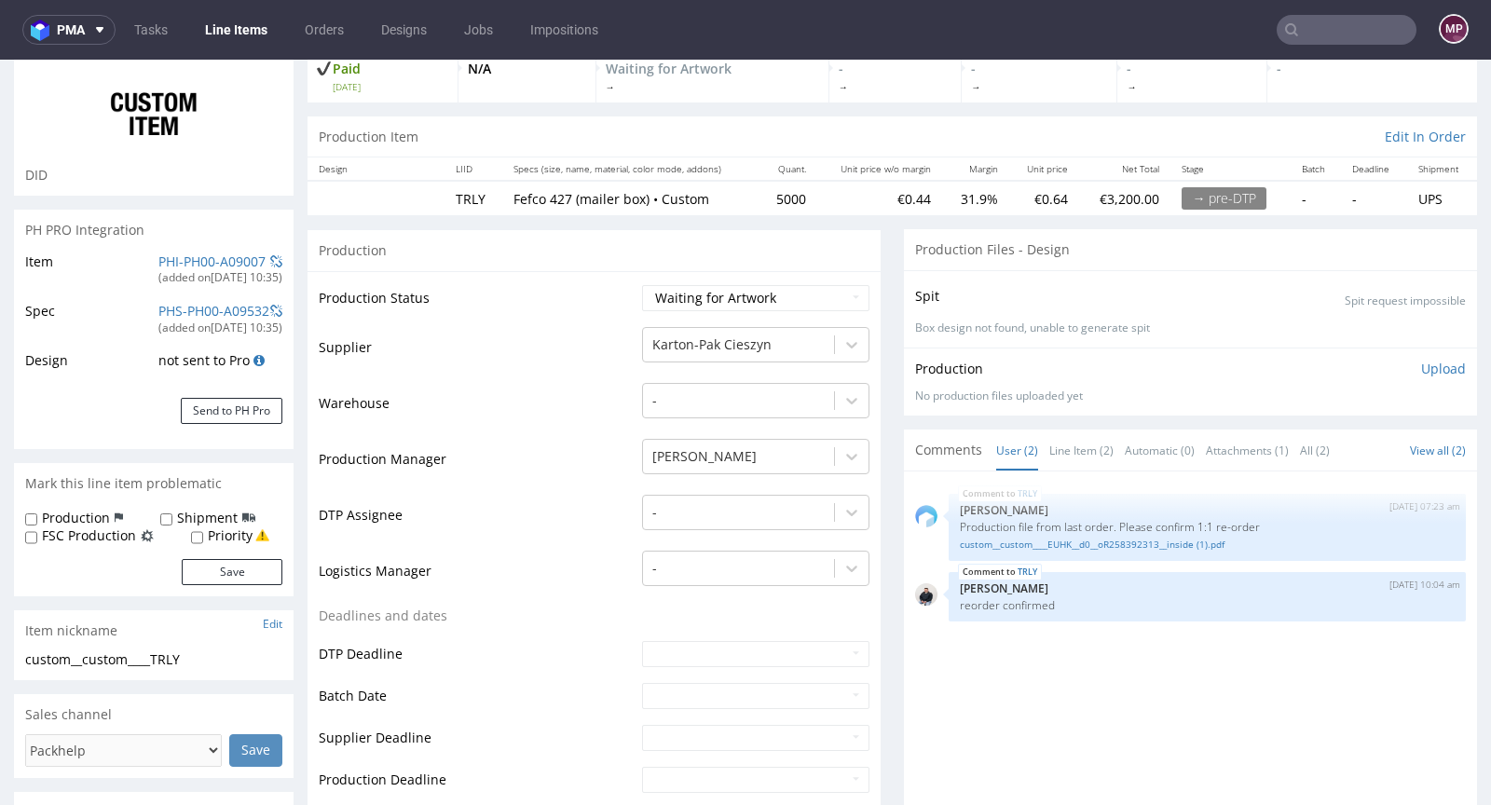
scroll to position [0, 0]
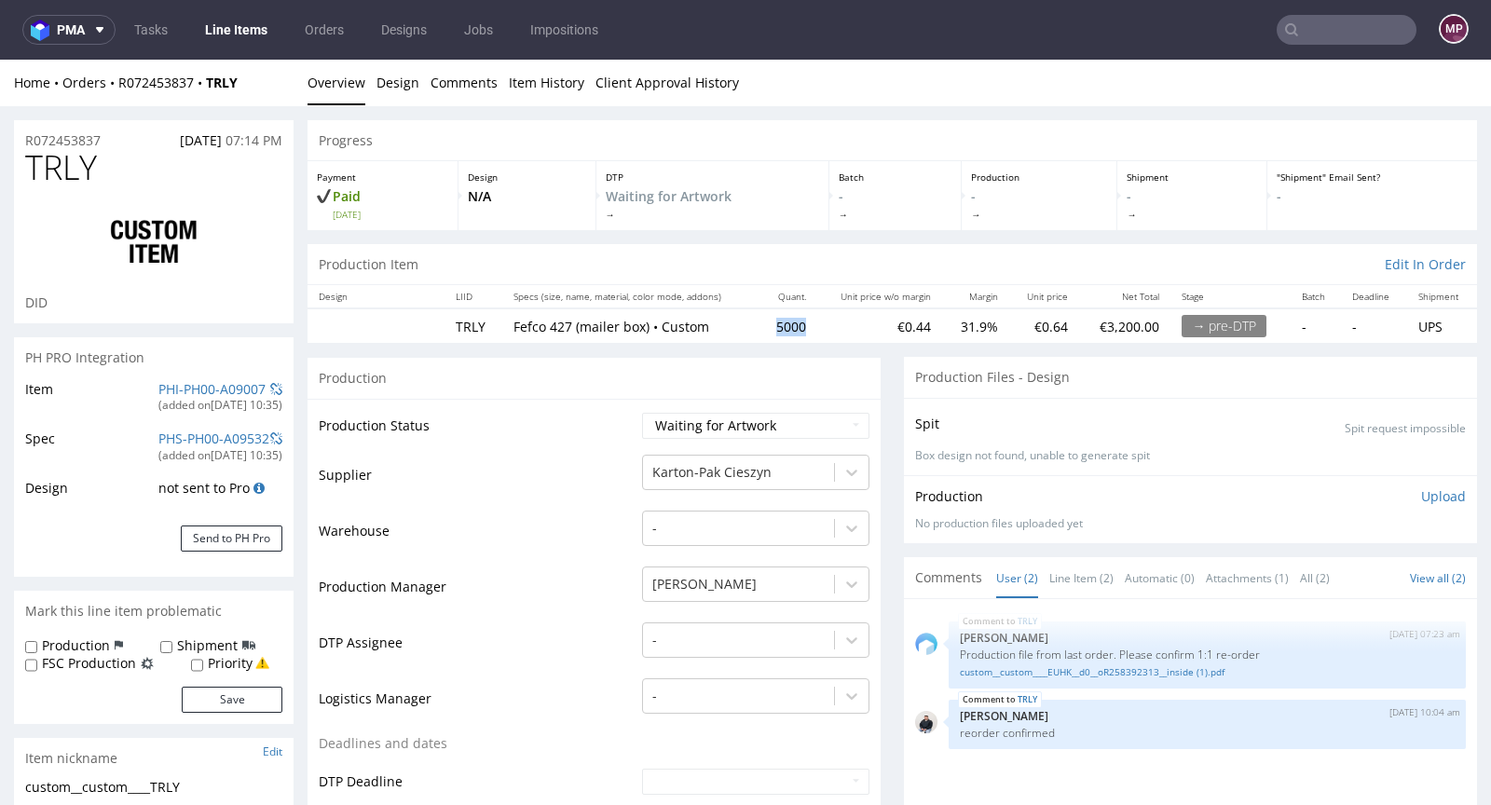
drag, startPoint x: 796, startPoint y: 328, endPoint x: 756, endPoint y: 322, distance: 40.5
click at [759, 322] on td "5000" at bounding box center [788, 325] width 58 height 34
copy td "5000"
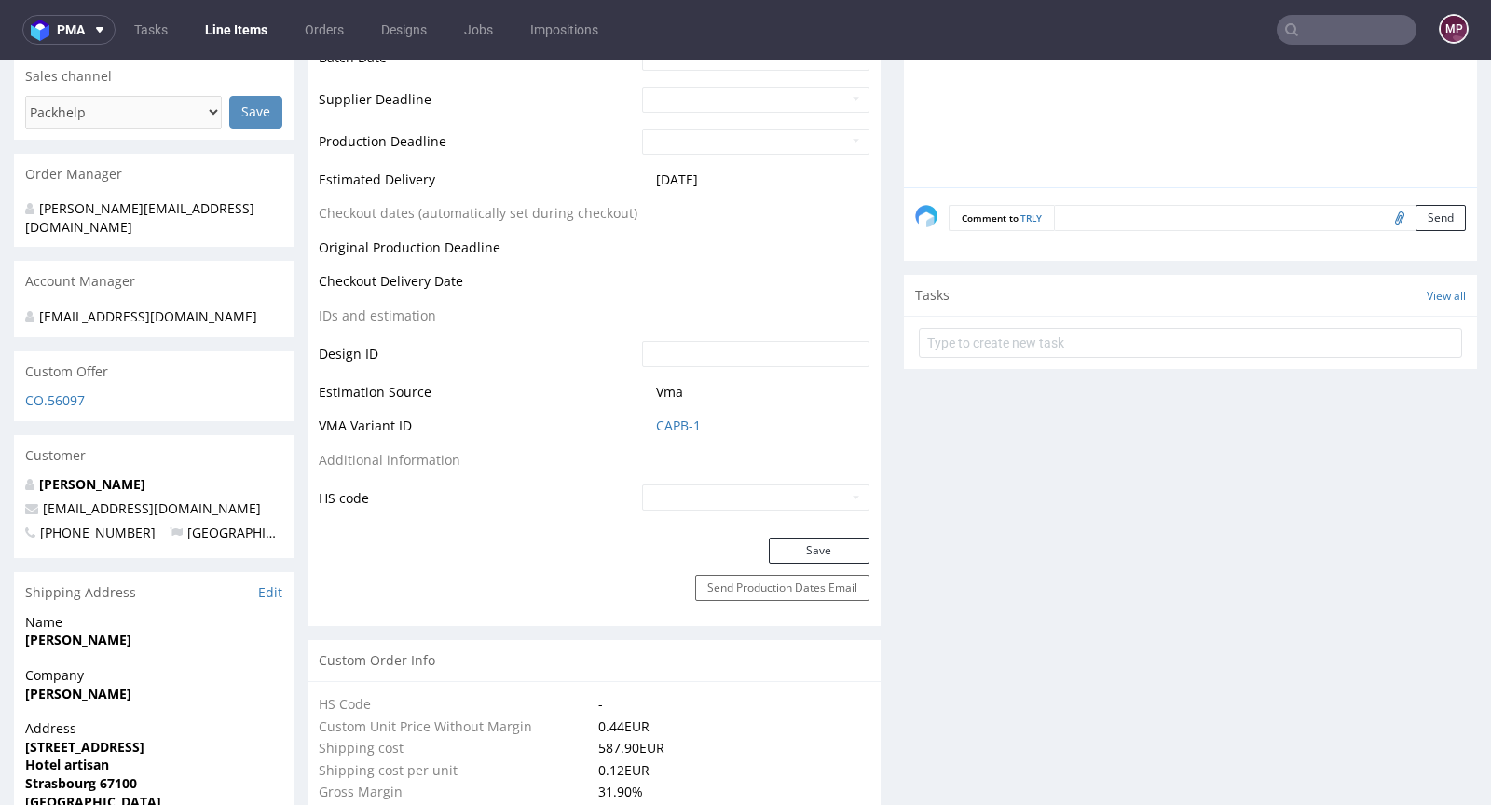
scroll to position [845, 0]
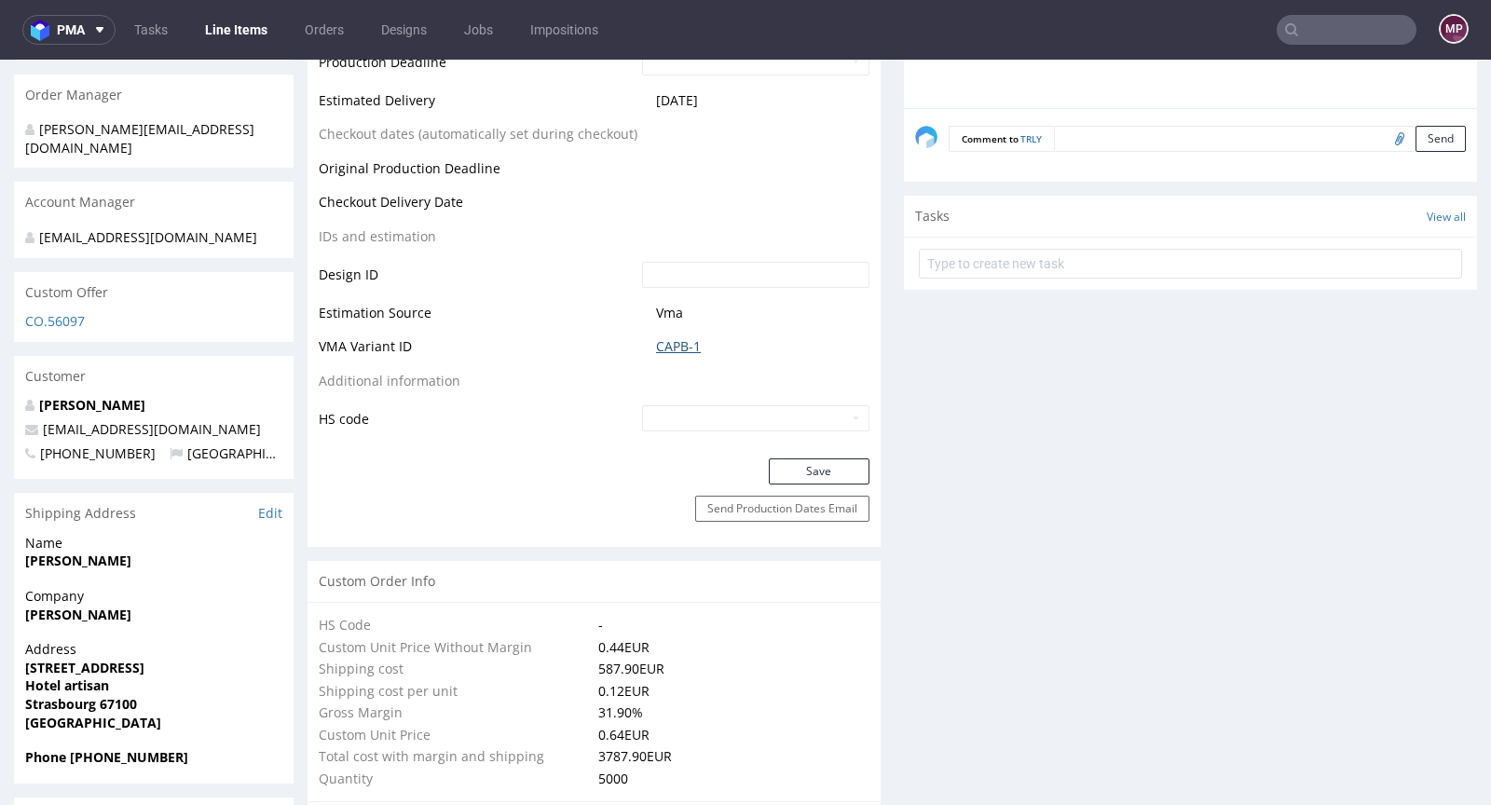
click at [691, 349] on link "CAPB-1" at bounding box center [678, 346] width 45 height 19
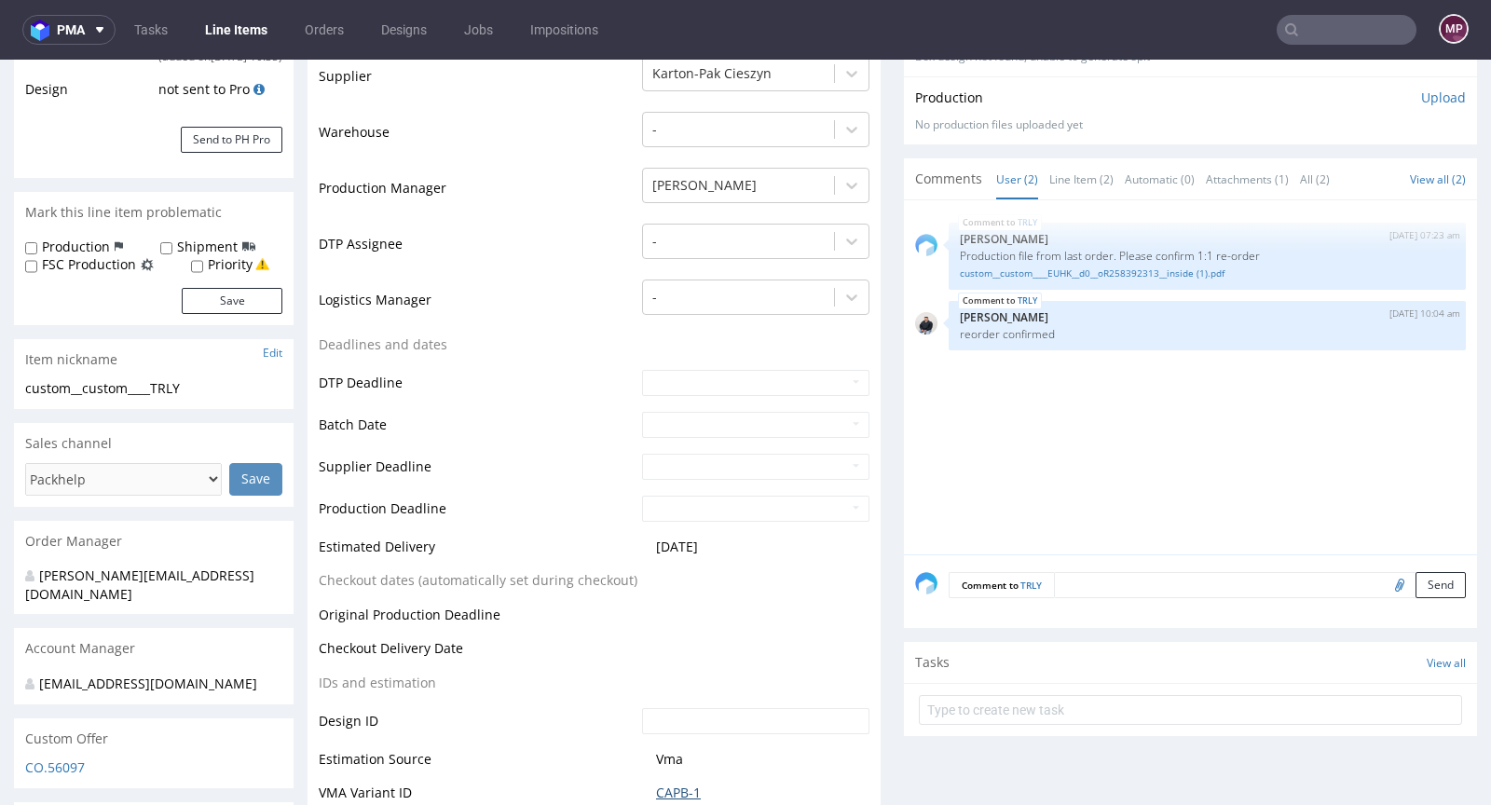
scroll to position [0, 0]
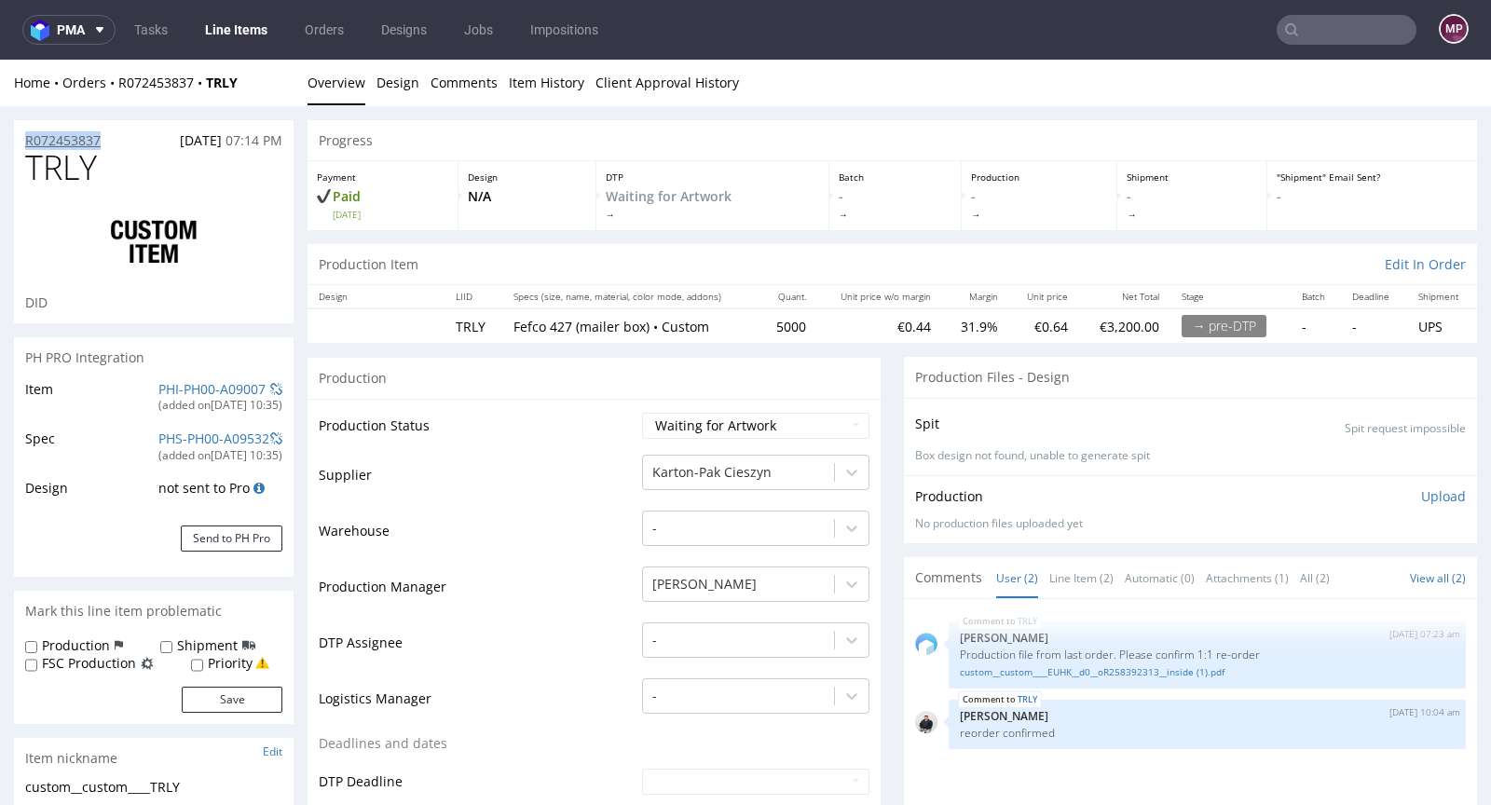
drag, startPoint x: 117, startPoint y: 141, endPoint x: 25, endPoint y: 137, distance: 92.3
click at [25, 137] on div "R072453837 02.09.2025 07:14 PM" at bounding box center [154, 135] width 280 height 30
copy p "R072453837"
drag, startPoint x: 118, startPoint y: 168, endPoint x: 32, endPoint y: 161, distance: 86.9
click at [32, 161] on h1 "TRLY" at bounding box center [153, 167] width 257 height 37
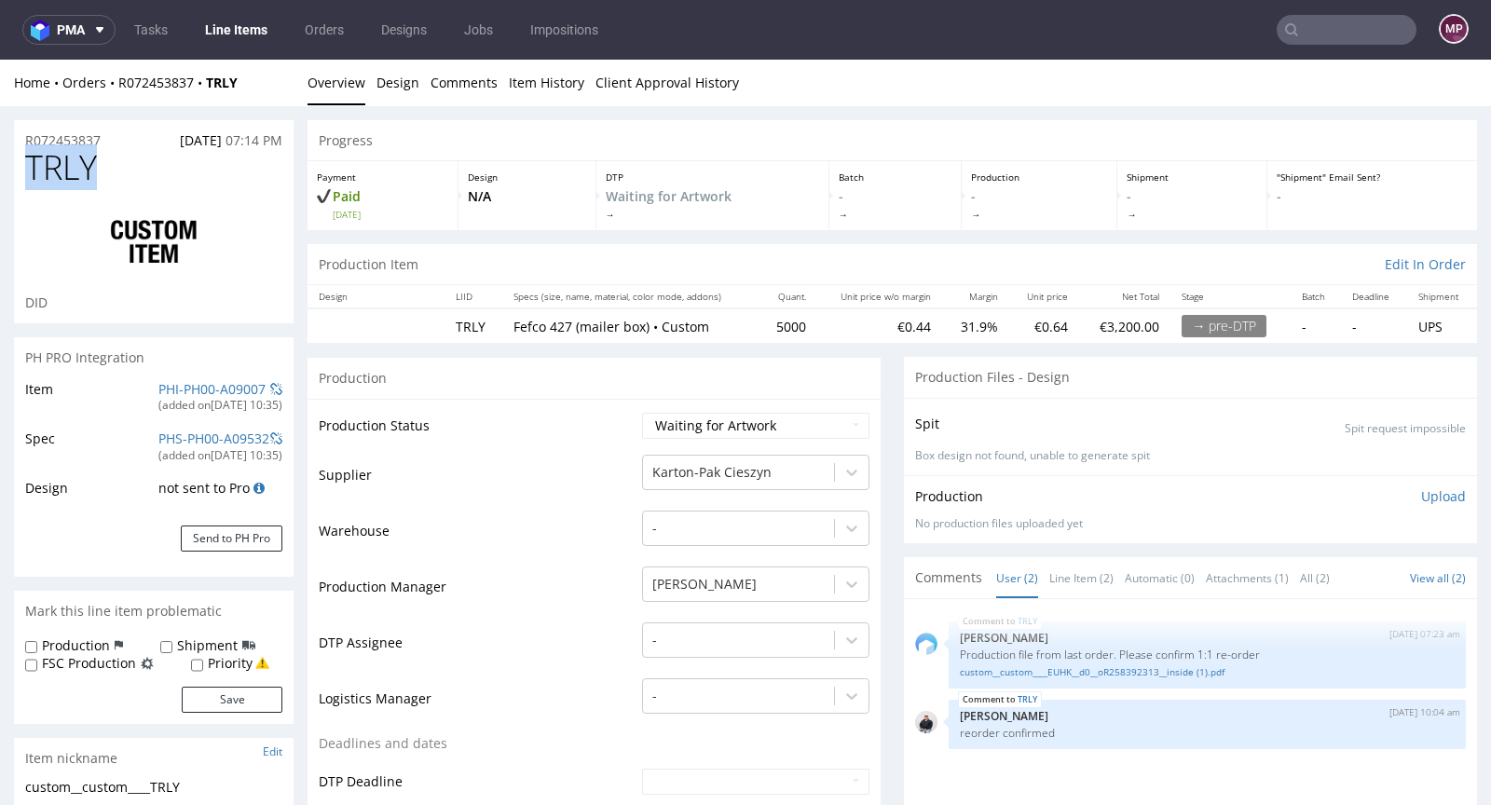
copy span "TRLY"
click at [127, 155] on h1 "TRLY" at bounding box center [153, 167] width 257 height 37
drag, startPoint x: 111, startPoint y: 168, endPoint x: 21, endPoint y: 161, distance: 89.7
click at [21, 161] on div "TRLY DID" at bounding box center [154, 236] width 280 height 174
copy span "TRLY"
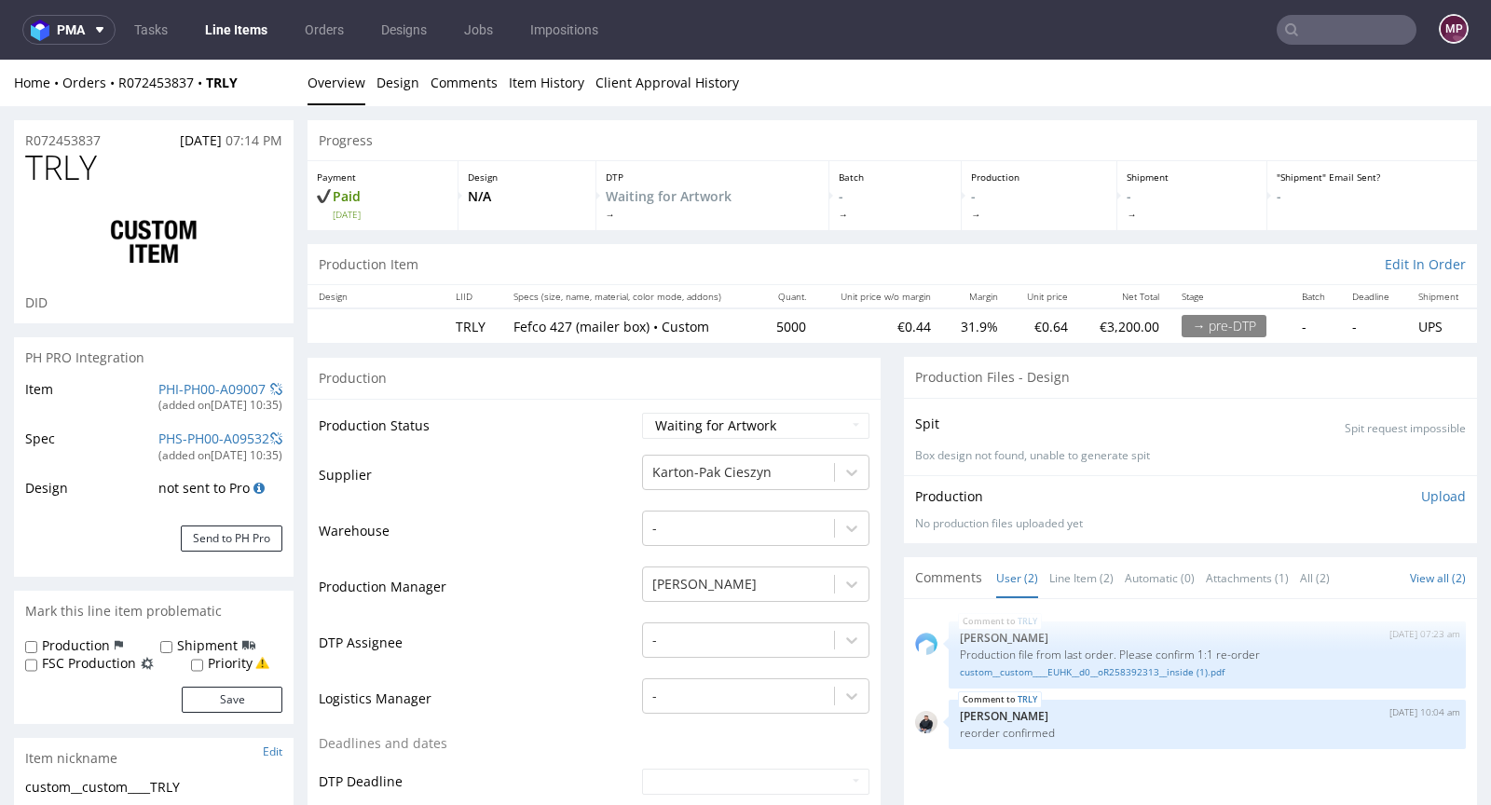
click at [716, 411] on td "Waiting for Artwork Waiting for Diecut Waiting for Mockup Waiting for DTP Waiti…" at bounding box center [753, 432] width 232 height 42
click at [713, 419] on select "Waiting for Artwork Waiting for Diecut Waiting for Mockup Waiting for DTP Waiti…" at bounding box center [755, 426] width 227 height 26
select select "production_in_process"
click at [642, 413] on select "Waiting for Artwork Waiting for Diecut Waiting for Mockup Waiting for DTP Waiti…" at bounding box center [755, 426] width 227 height 26
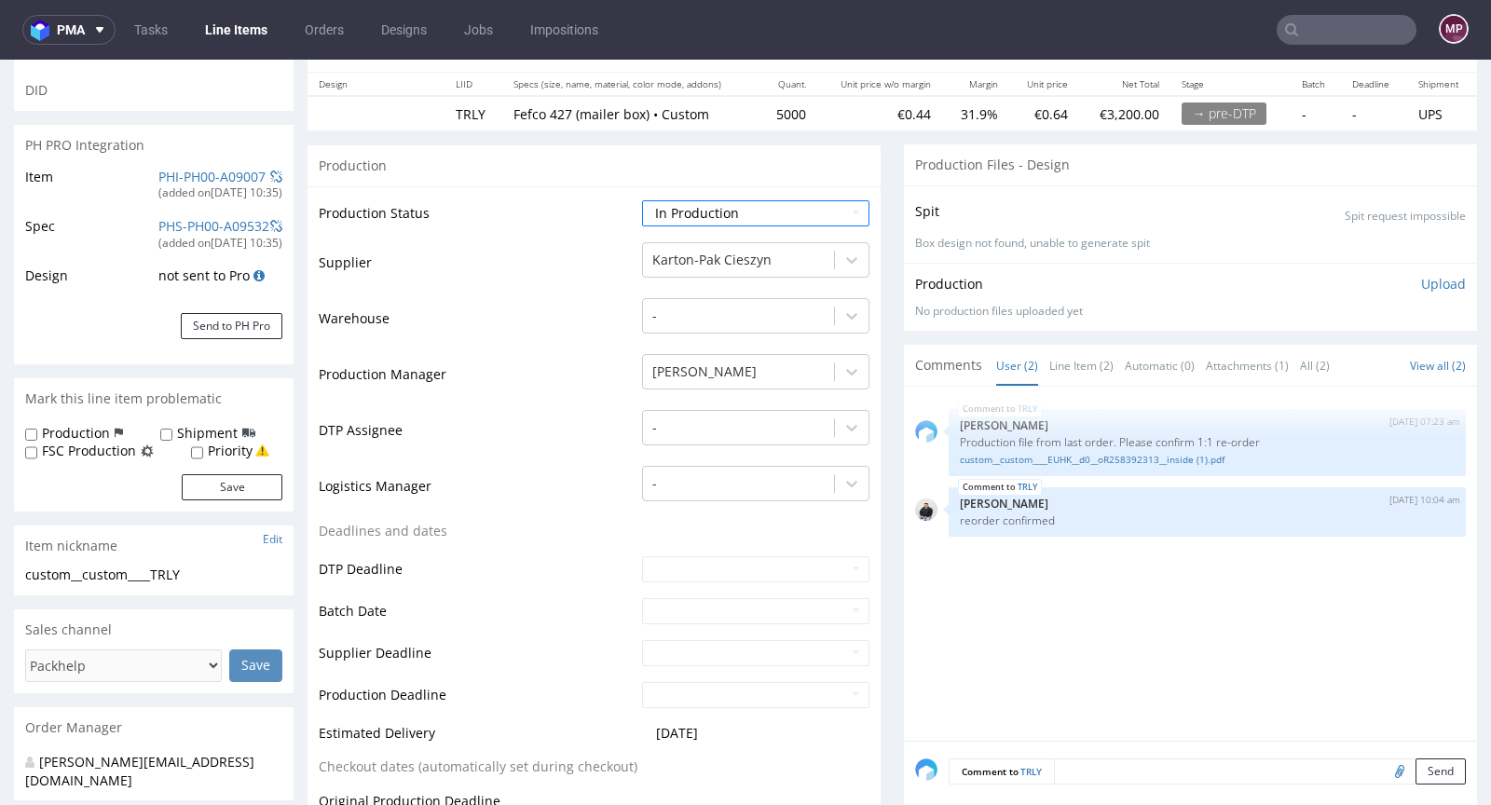
scroll to position [384, 0]
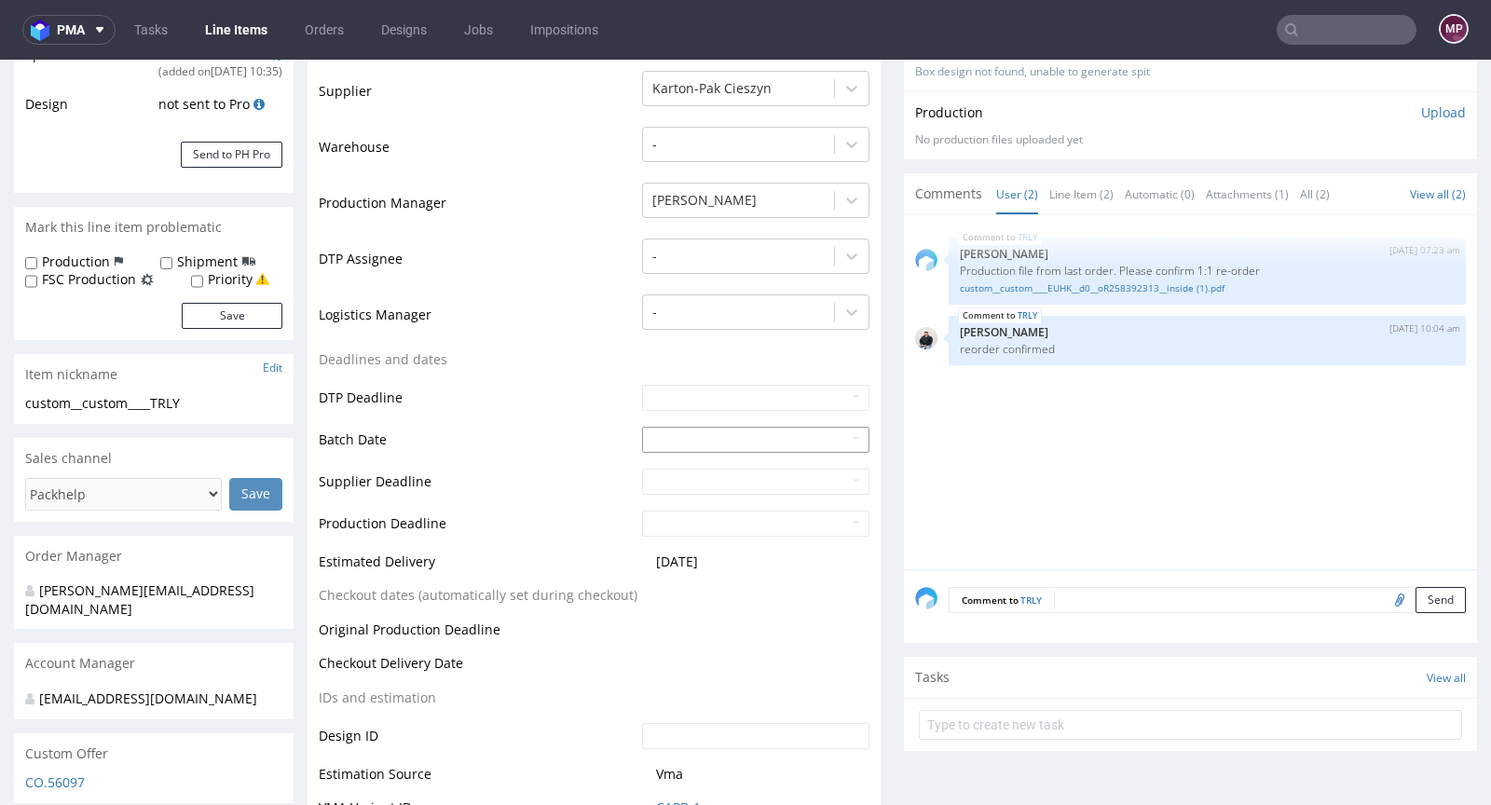
click at [649, 439] on input "text" at bounding box center [755, 440] width 227 height 26
click at [731, 264] on td "3" at bounding box center [739, 270] width 29 height 28
type input "2025-09-03"
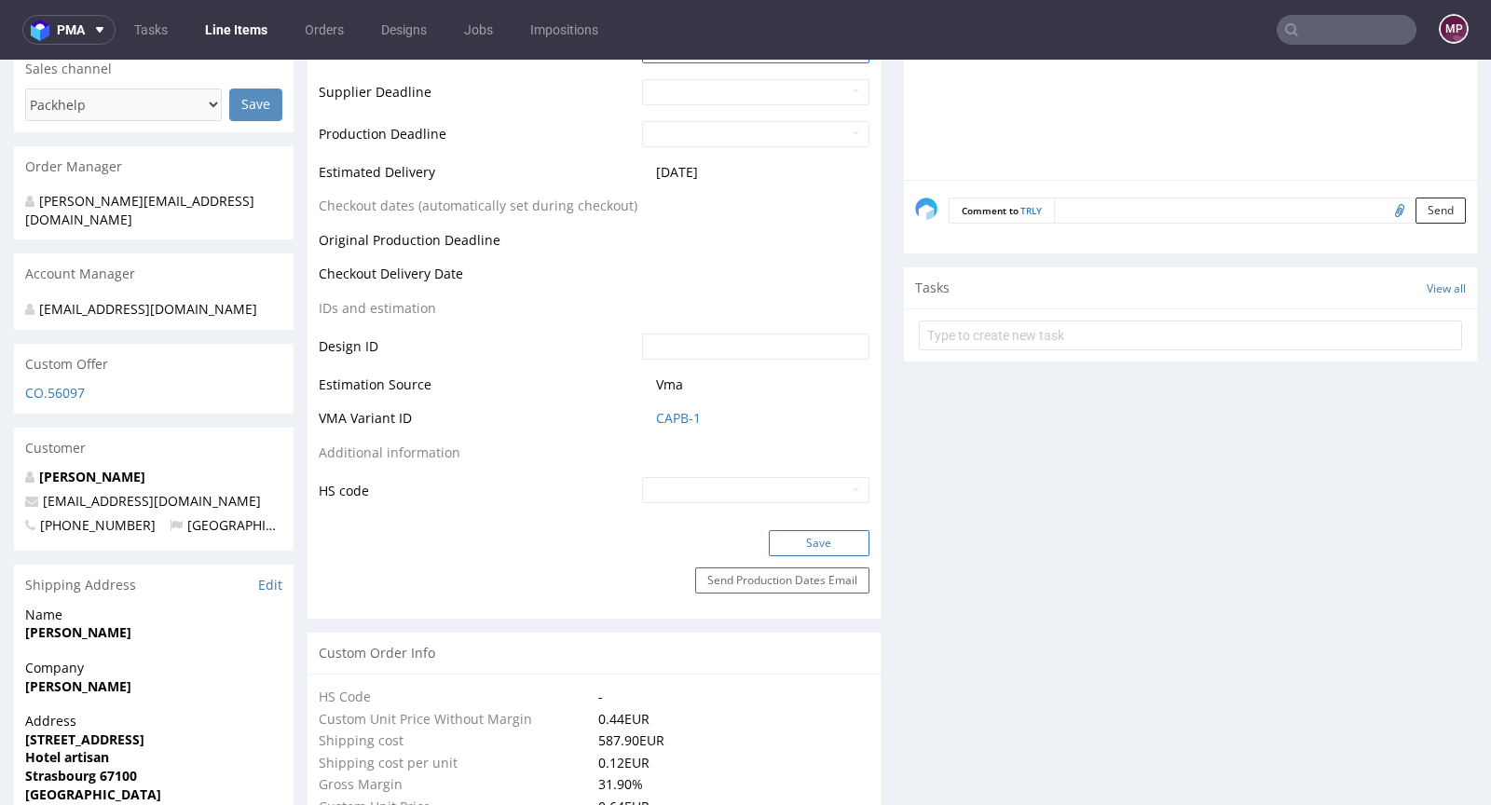
click at [807, 534] on button "Save" at bounding box center [819, 543] width 101 height 26
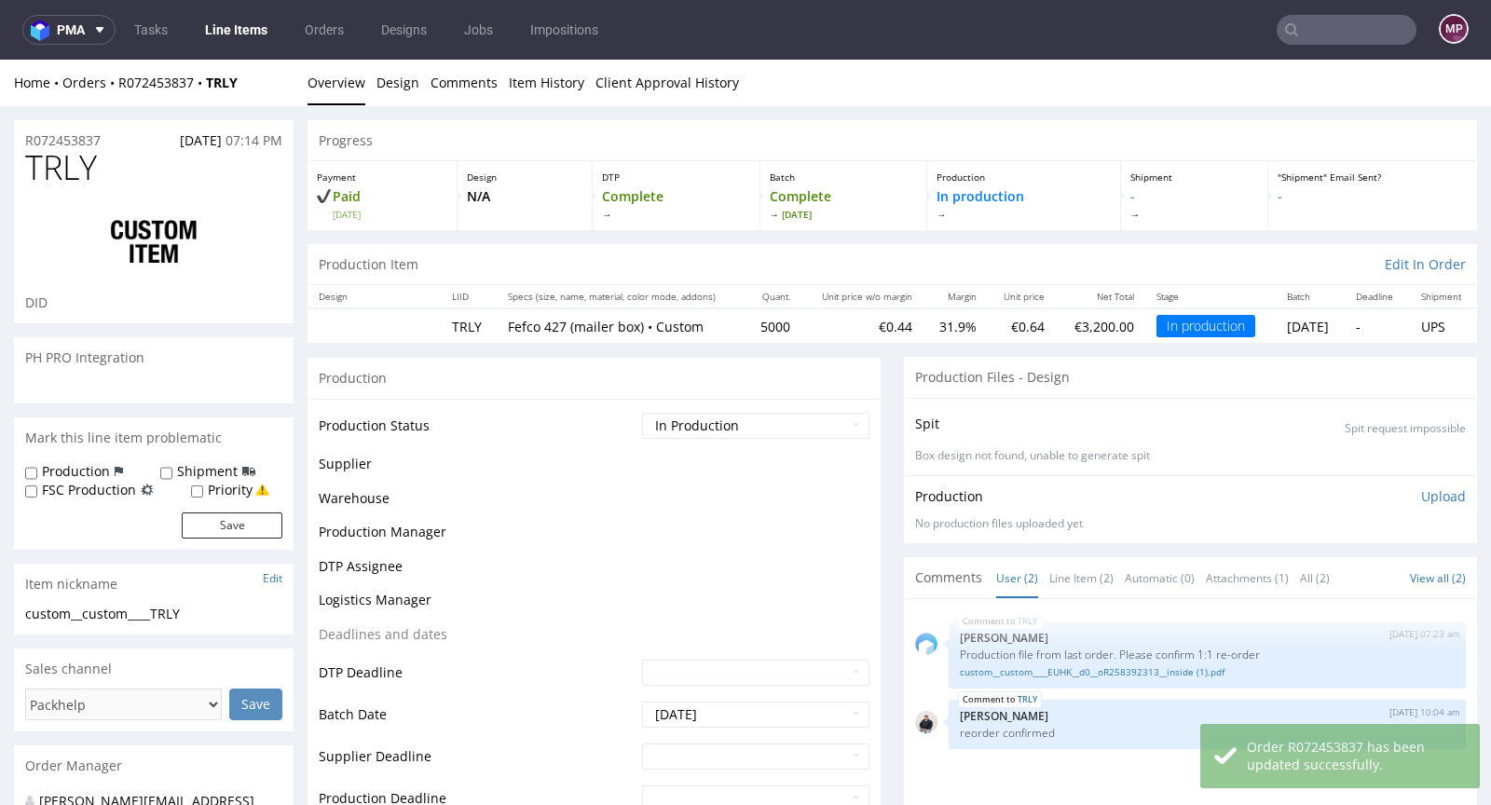
scroll to position [0, 0]
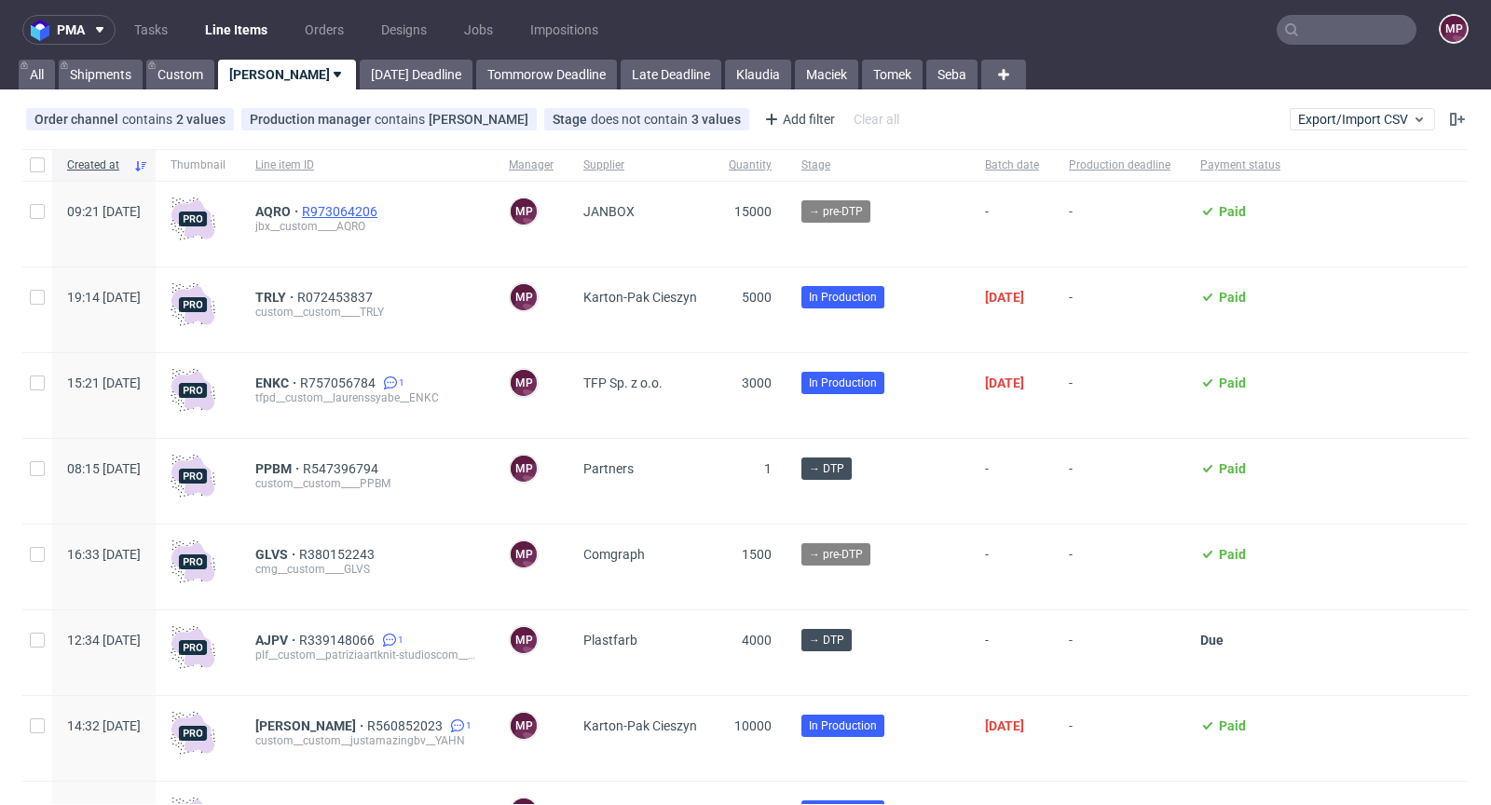
click at [381, 213] on span "R973064206" at bounding box center [341, 211] width 79 height 15
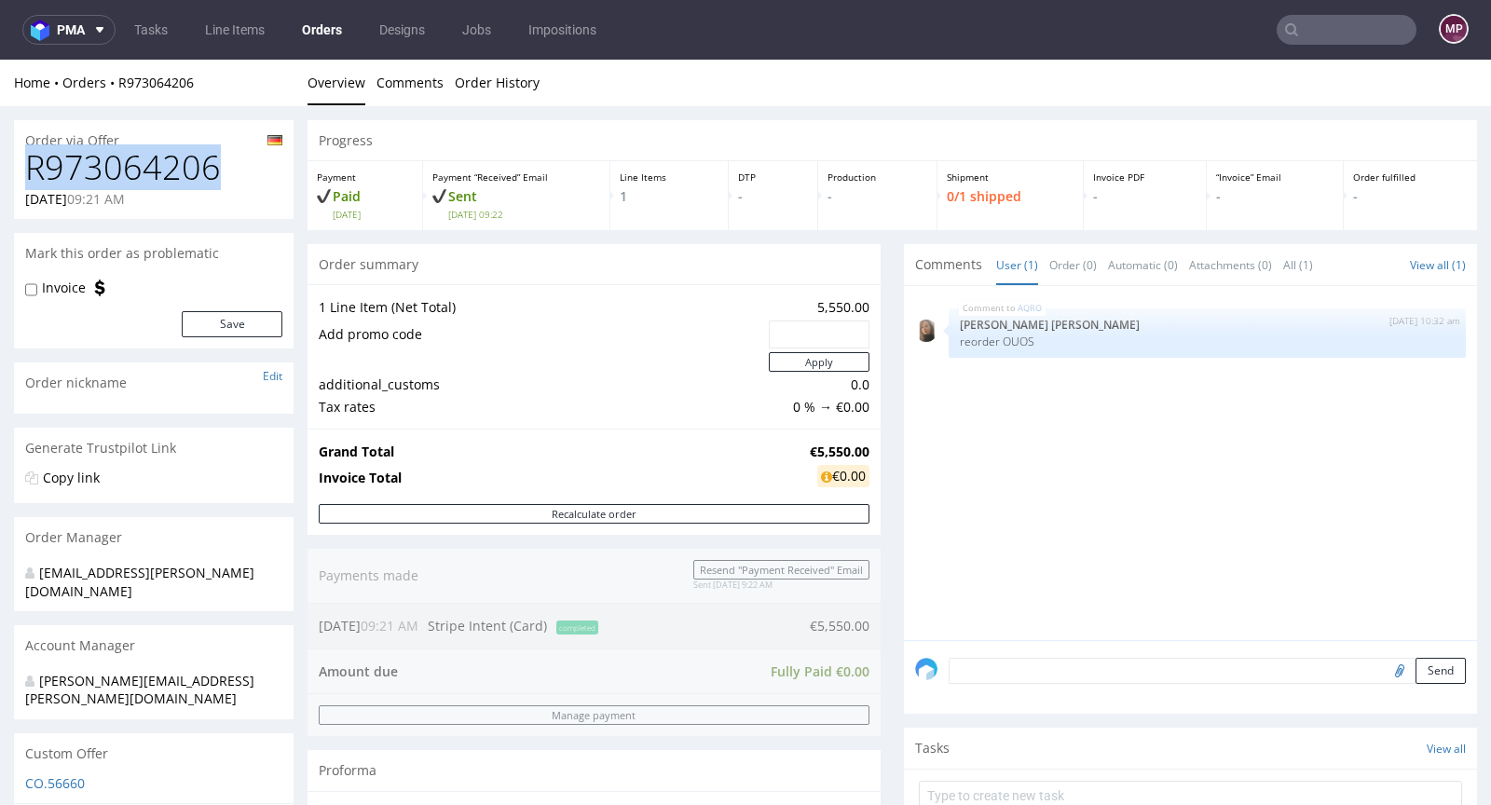
drag, startPoint x: 237, startPoint y: 178, endPoint x: 31, endPoint y: 171, distance: 206.0
click at [31, 171] on h1 "R973064206" at bounding box center [153, 167] width 257 height 37
copy h1 "R973064206"
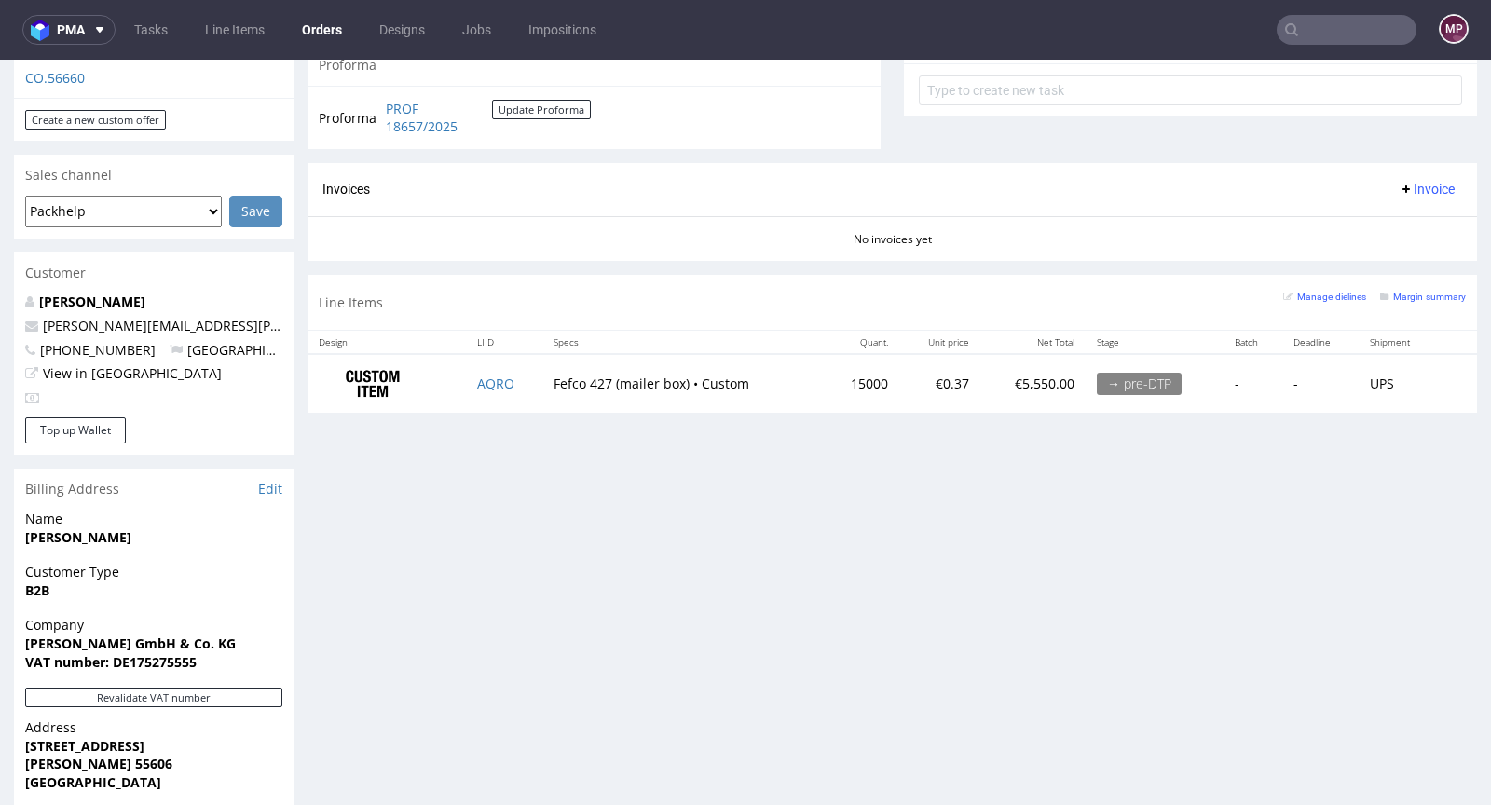
scroll to position [718, 0]
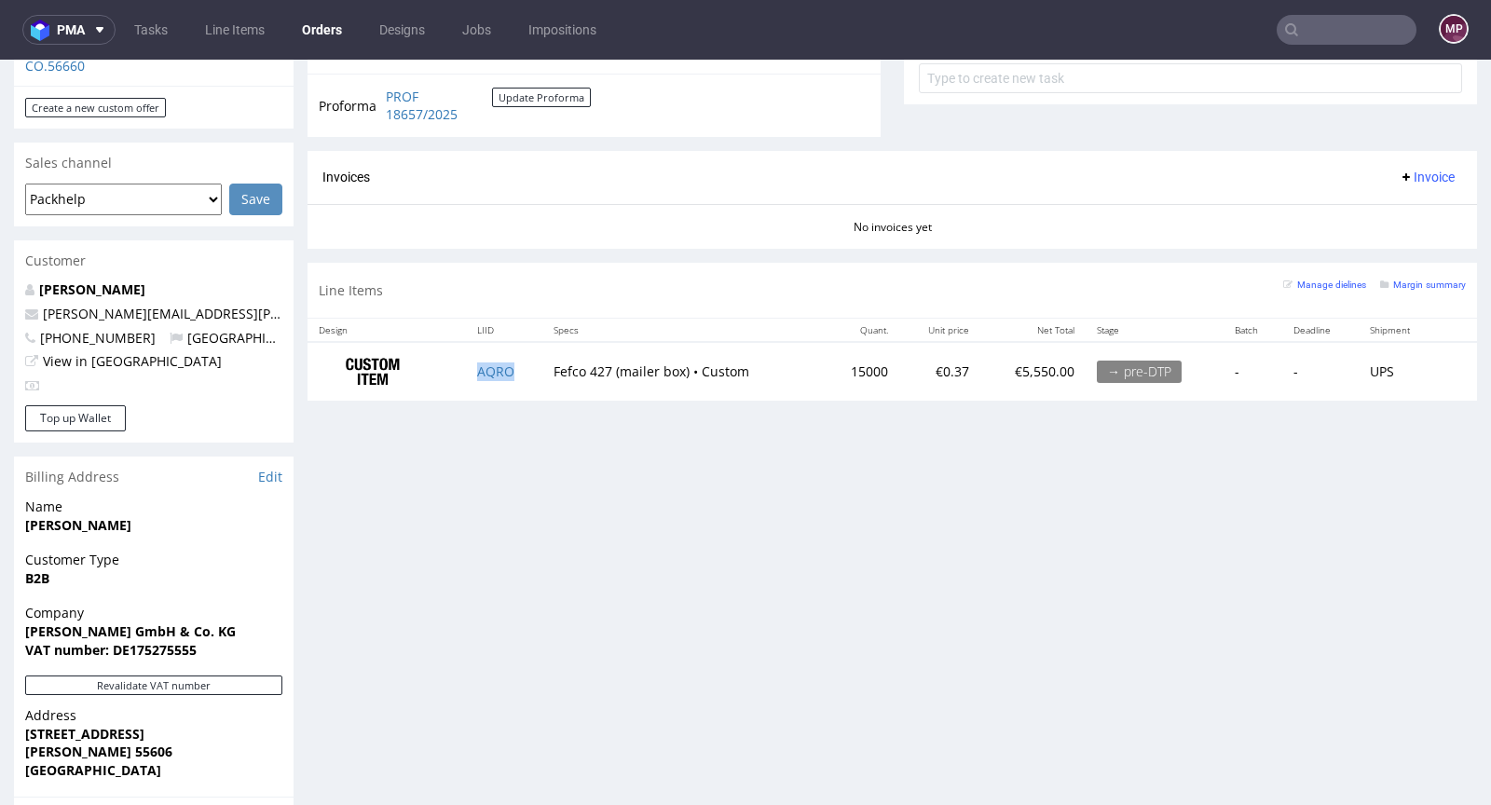
click at [520, 366] on td "AQRO" at bounding box center [504, 371] width 76 height 59
copy link "AQRO"
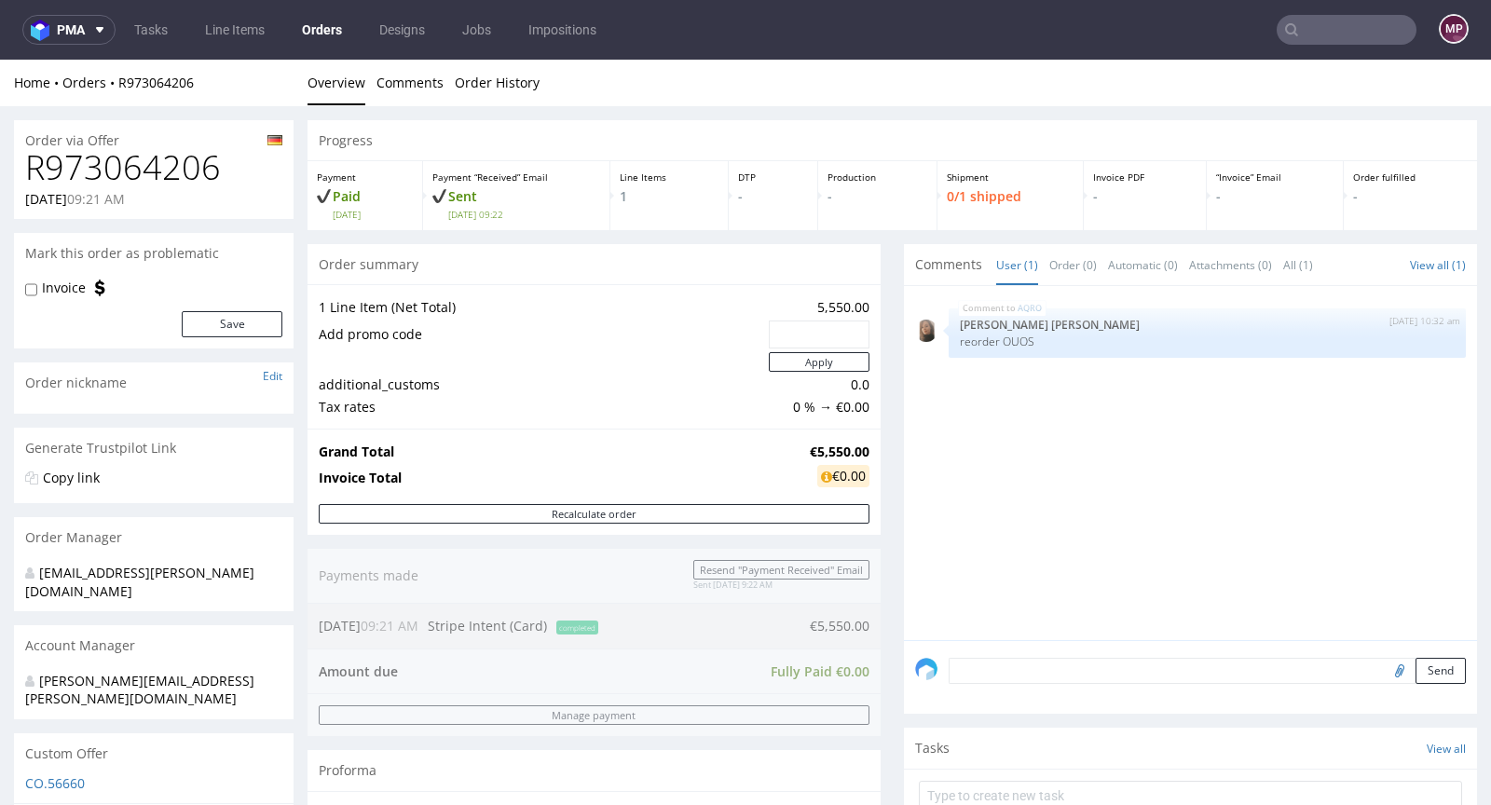
scroll to position [689, 0]
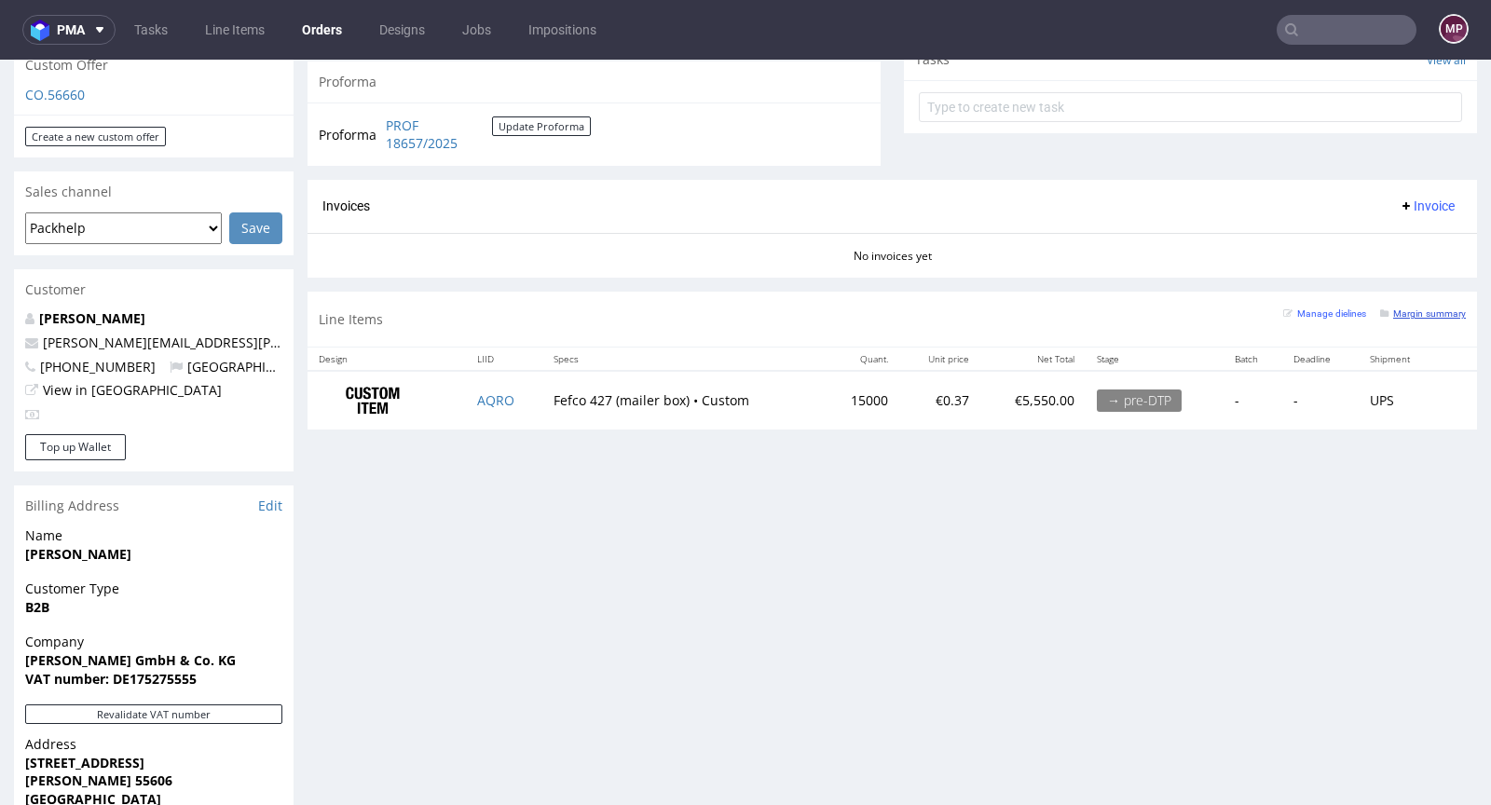
click at [1380, 312] on small "Margin summary" at bounding box center [1423, 313] width 86 height 10
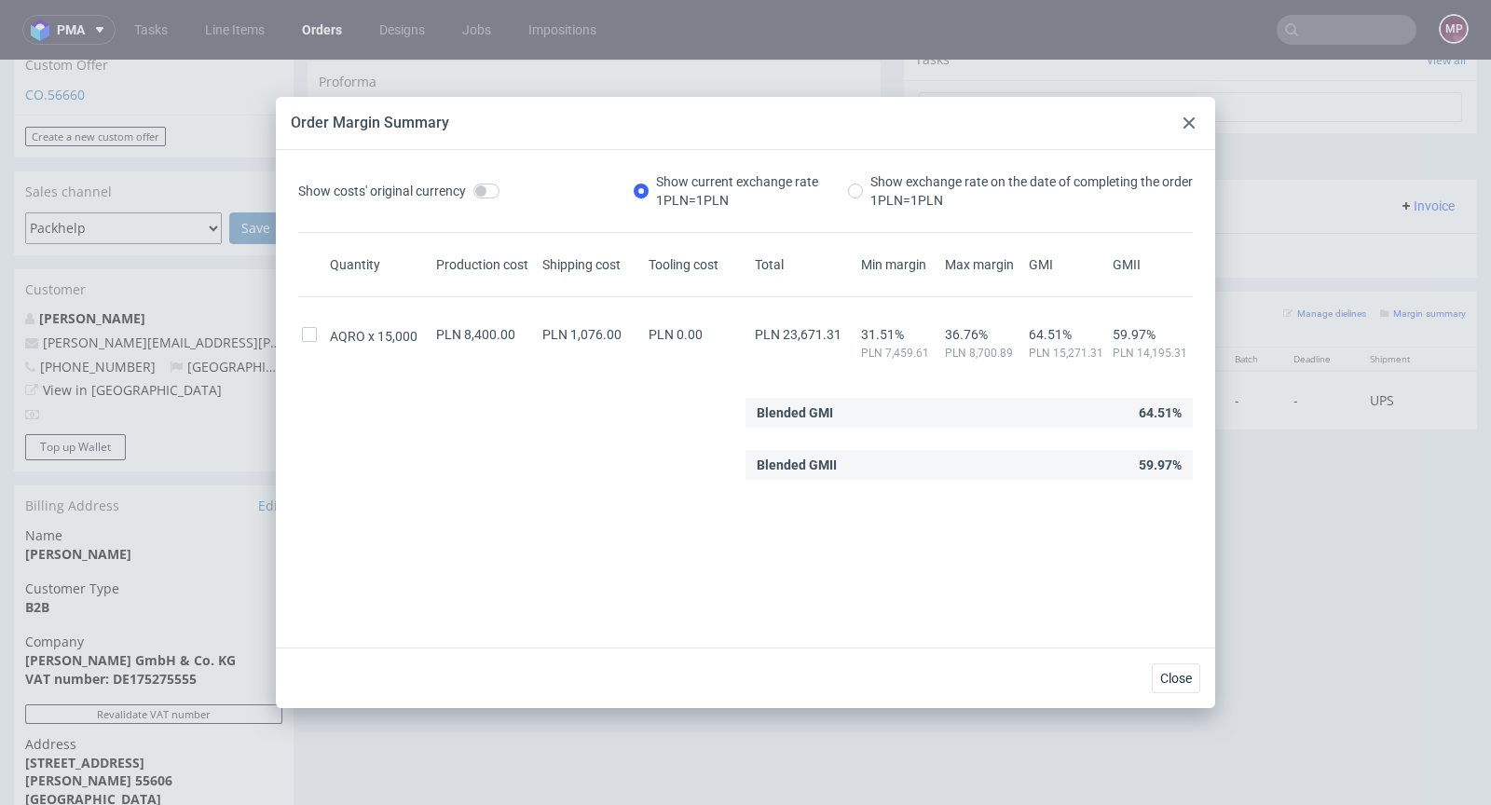
click at [1186, 121] on icon at bounding box center [1188, 122] width 11 height 11
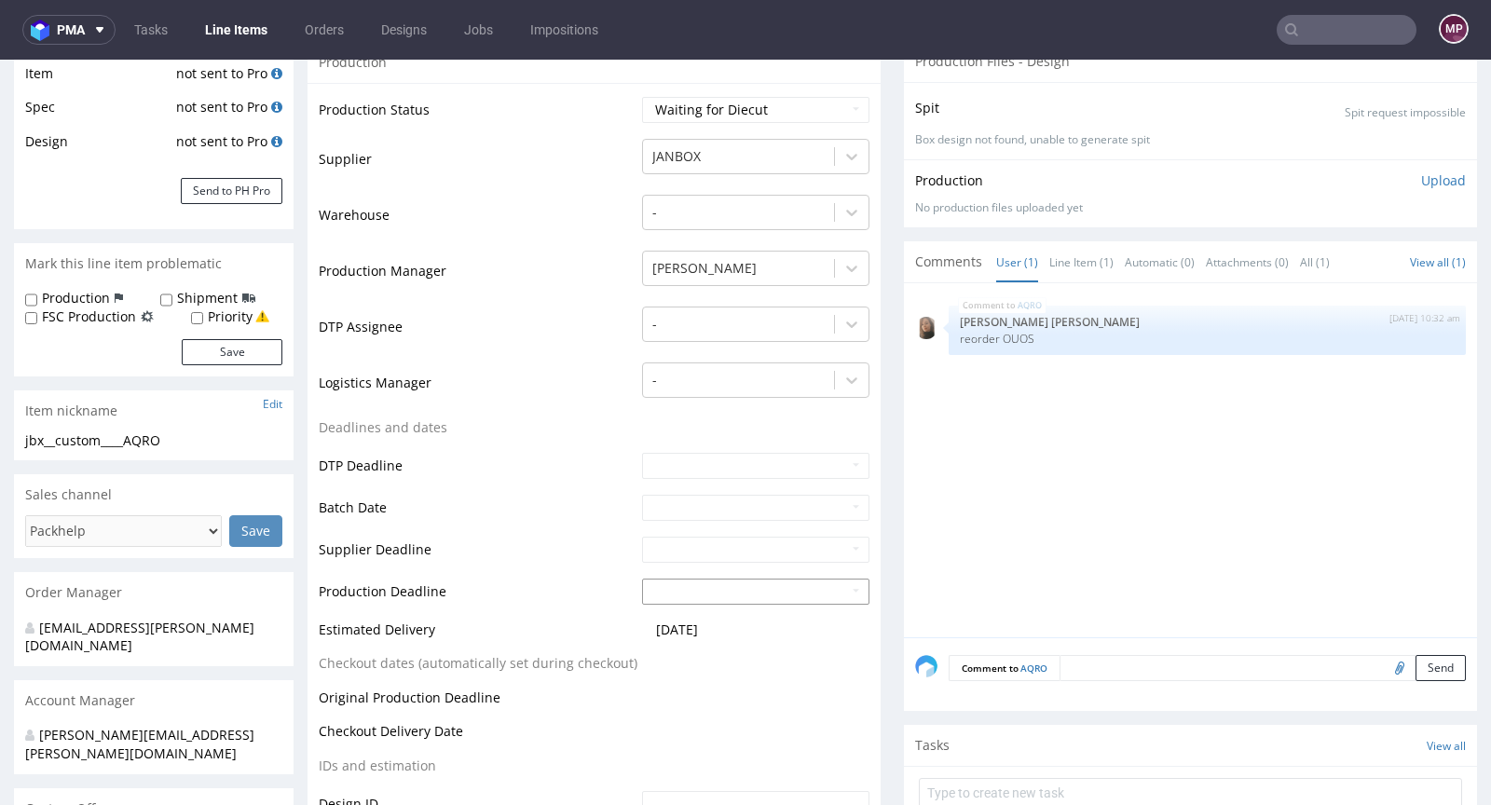
scroll to position [569, 0]
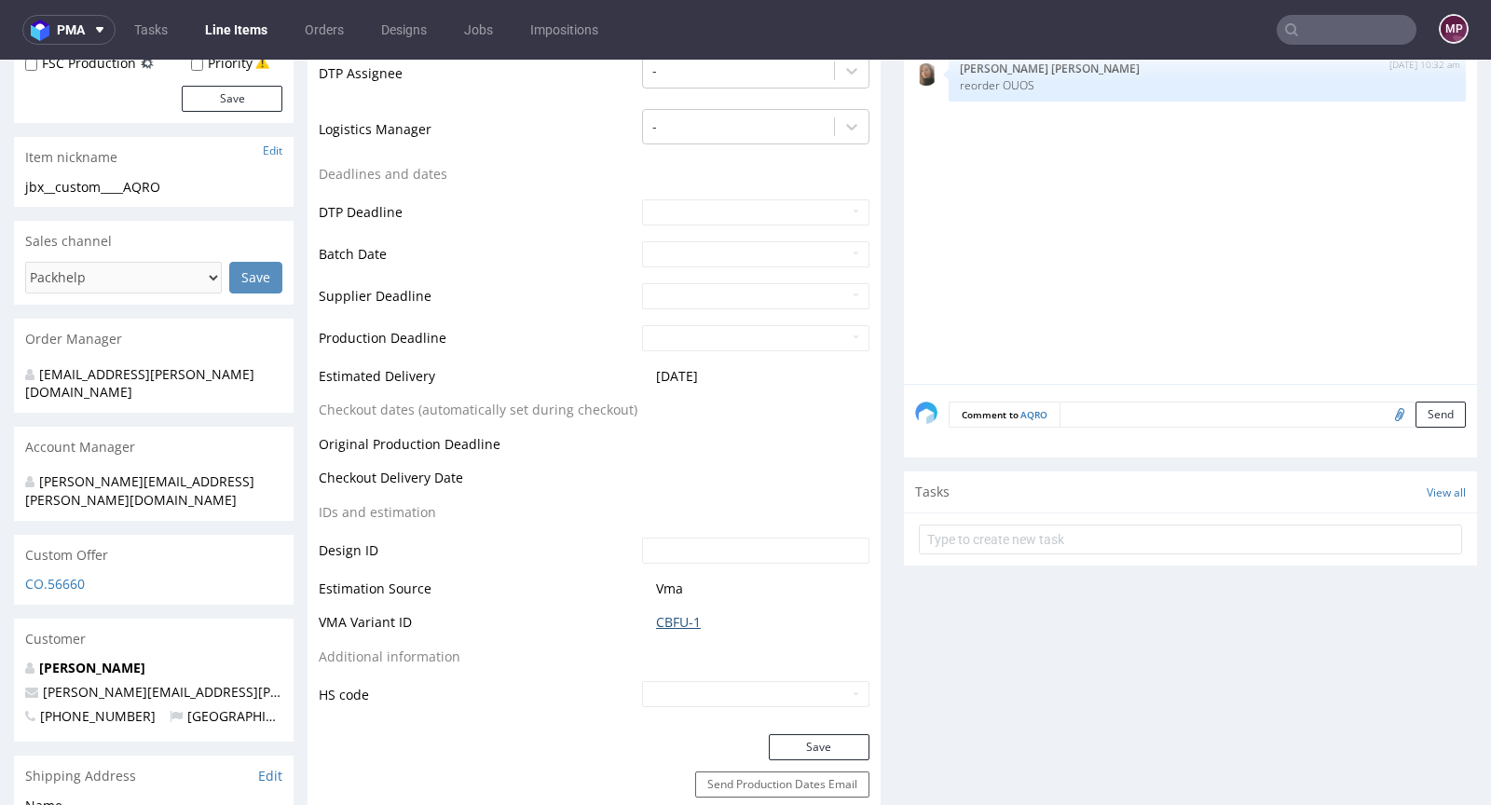
click at [687, 616] on link "CBFU-1" at bounding box center [678, 622] width 45 height 19
drag, startPoint x: 714, startPoint y: 624, endPoint x: 631, endPoint y: 621, distance: 83.0
click at [637, 621] on td "CBFU-1" at bounding box center [753, 628] width 232 height 34
copy link "CBFU-1"
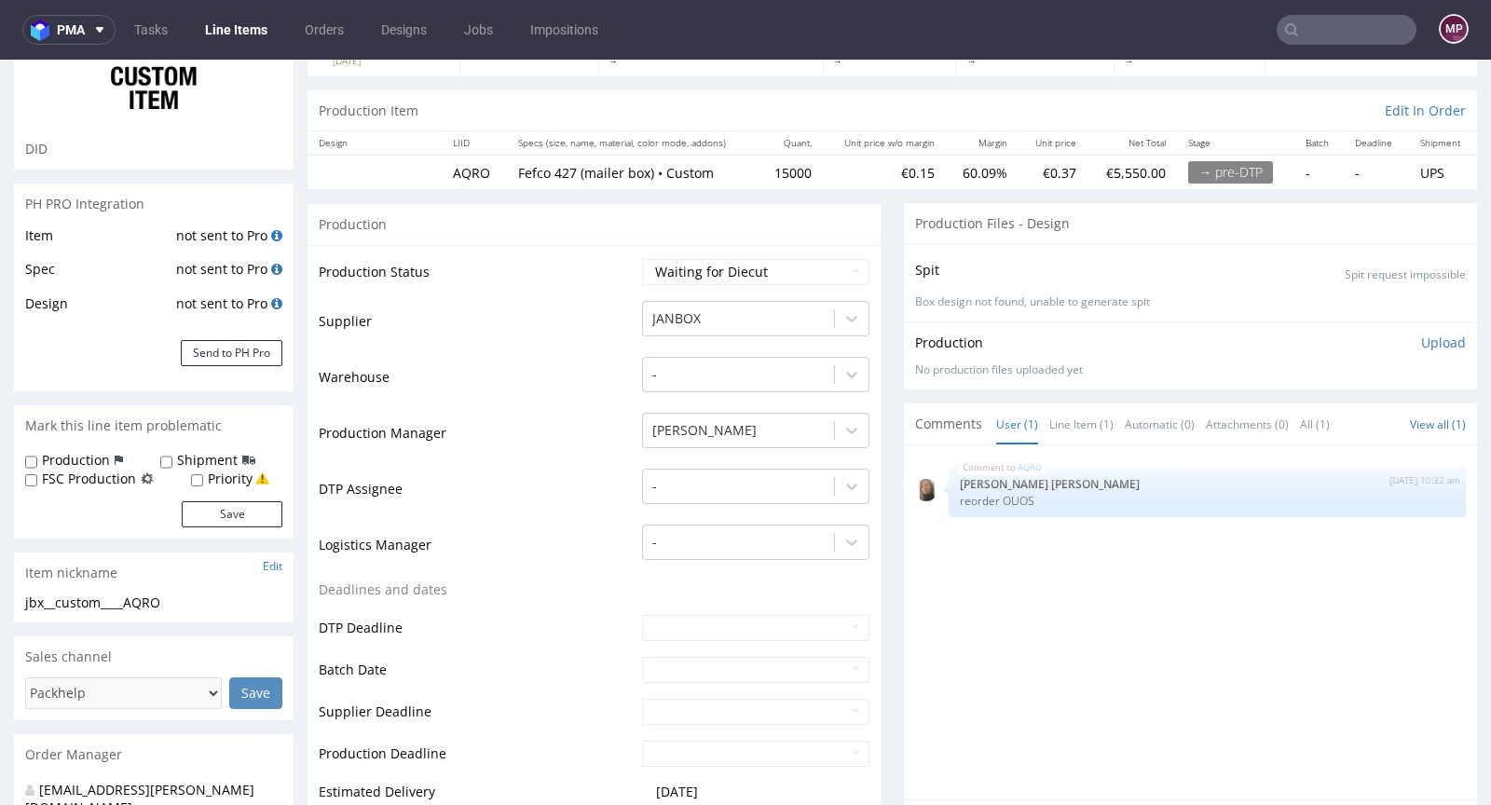
scroll to position [0, 0]
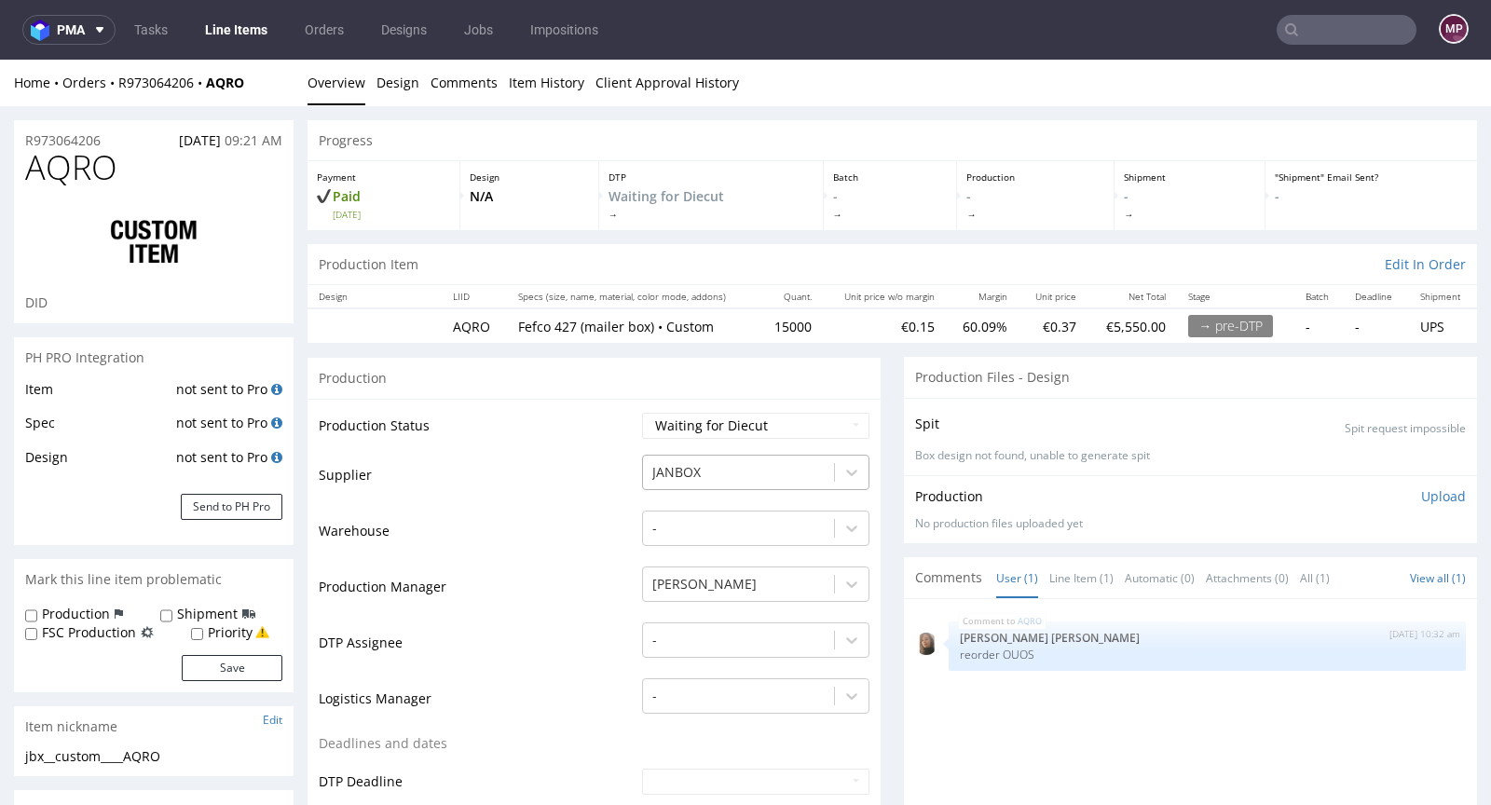
click at [744, 458] on div "JANBOX" at bounding box center [738, 473] width 191 height 30
type input "serwach"
click at [550, 542] on td "Warehouse" at bounding box center [478, 537] width 319 height 56
click at [231, 497] on button "Send to PH Pro" at bounding box center [232, 507] width 102 height 26
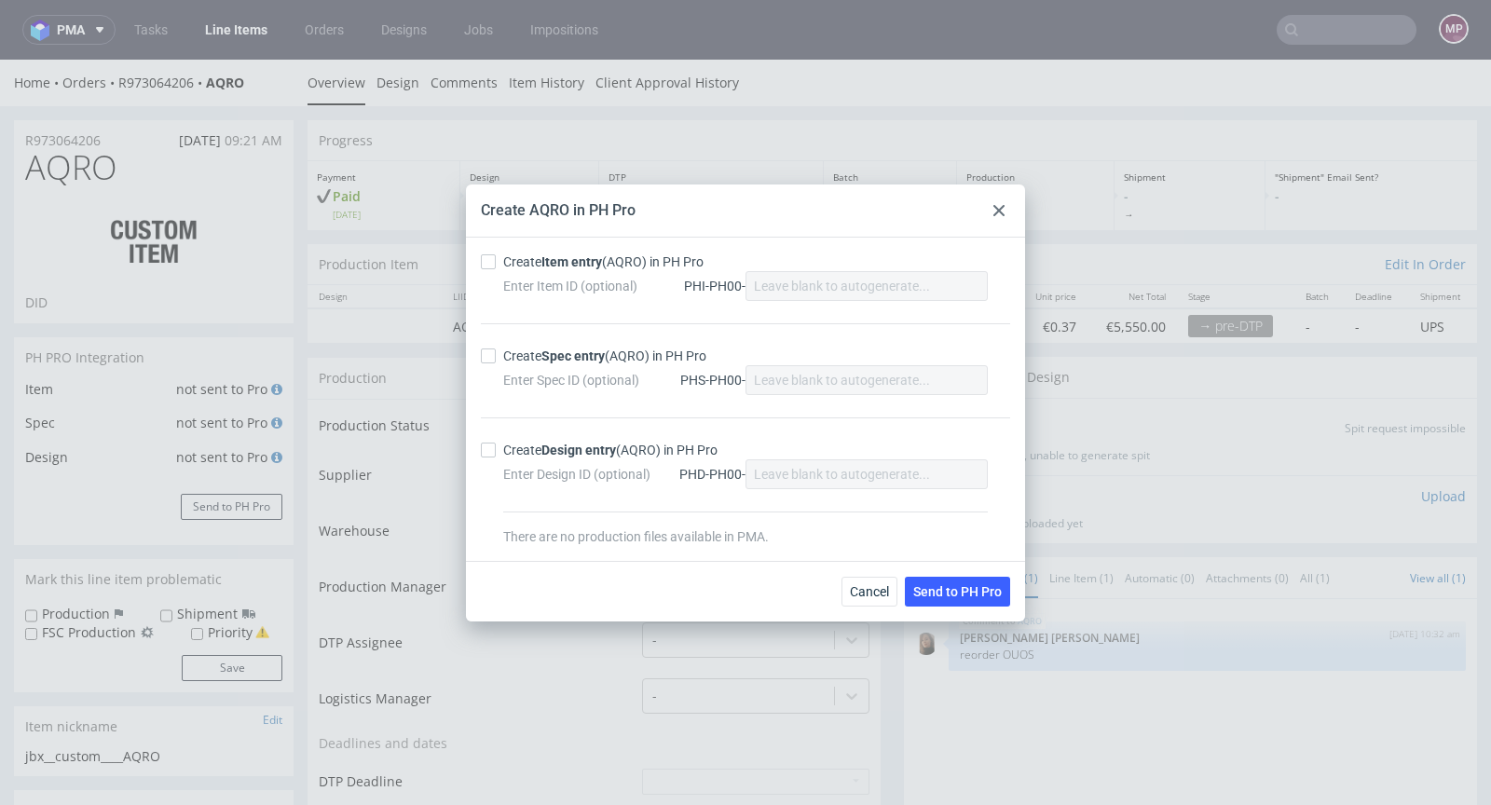
click at [505, 251] on div "Create Item entry (AQRO) in PH Pro Enter Item ID (optional) PHI-PH00- Create Sp…" at bounding box center [745, 399] width 559 height 323
click at [500, 262] on div at bounding box center [492, 261] width 22 height 15
click at [496, 262] on input "Create Item entry (AQRO) in PH Pro" at bounding box center [488, 261] width 15 height 15
checkbox input "true"
click at [494, 358] on input "Create Spec entry (AQRO) in PH Pro" at bounding box center [488, 356] width 15 height 15
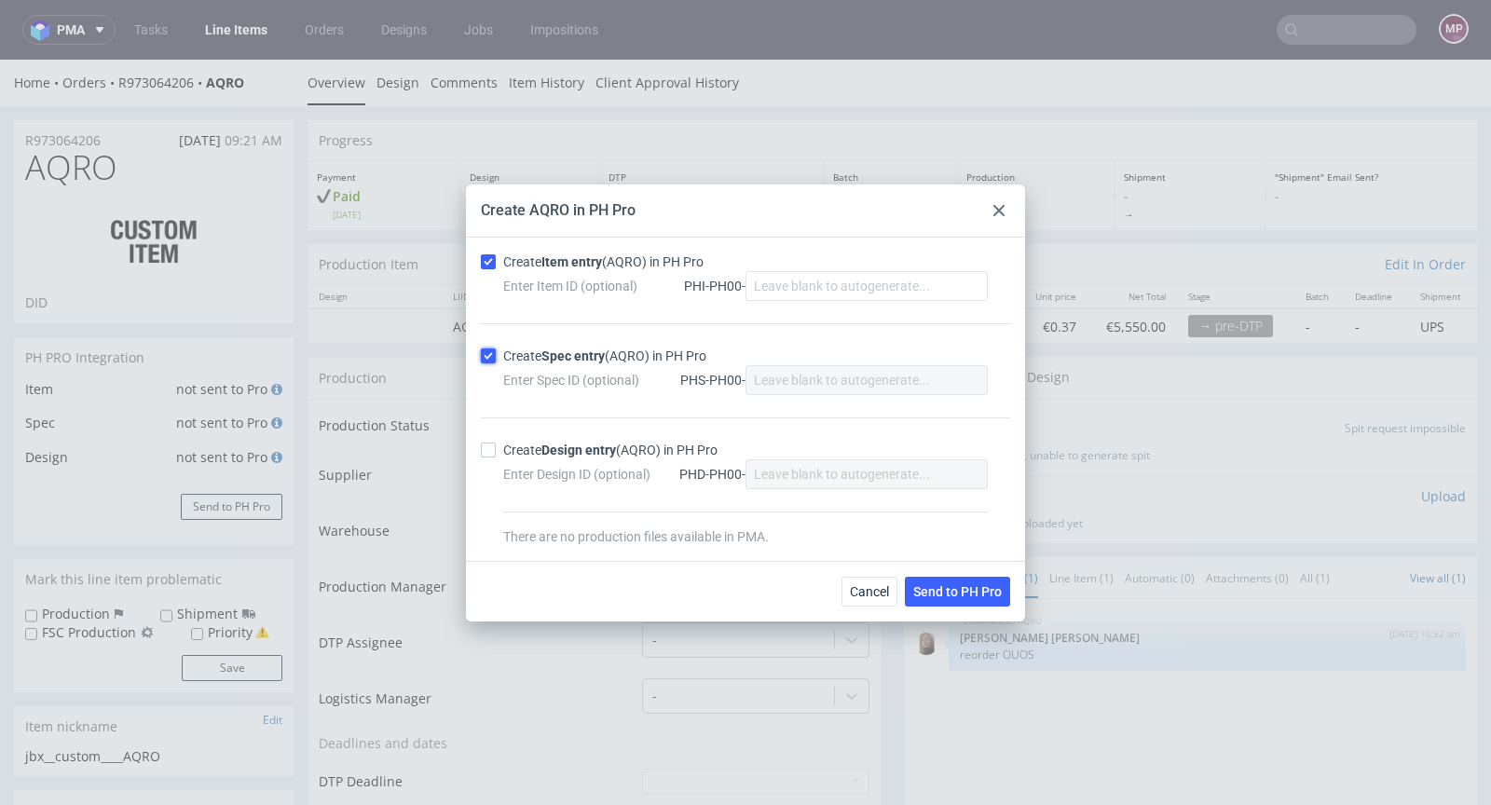
checkbox input "true"
click at [952, 590] on span "Send to PH Pro" at bounding box center [957, 591] width 89 height 13
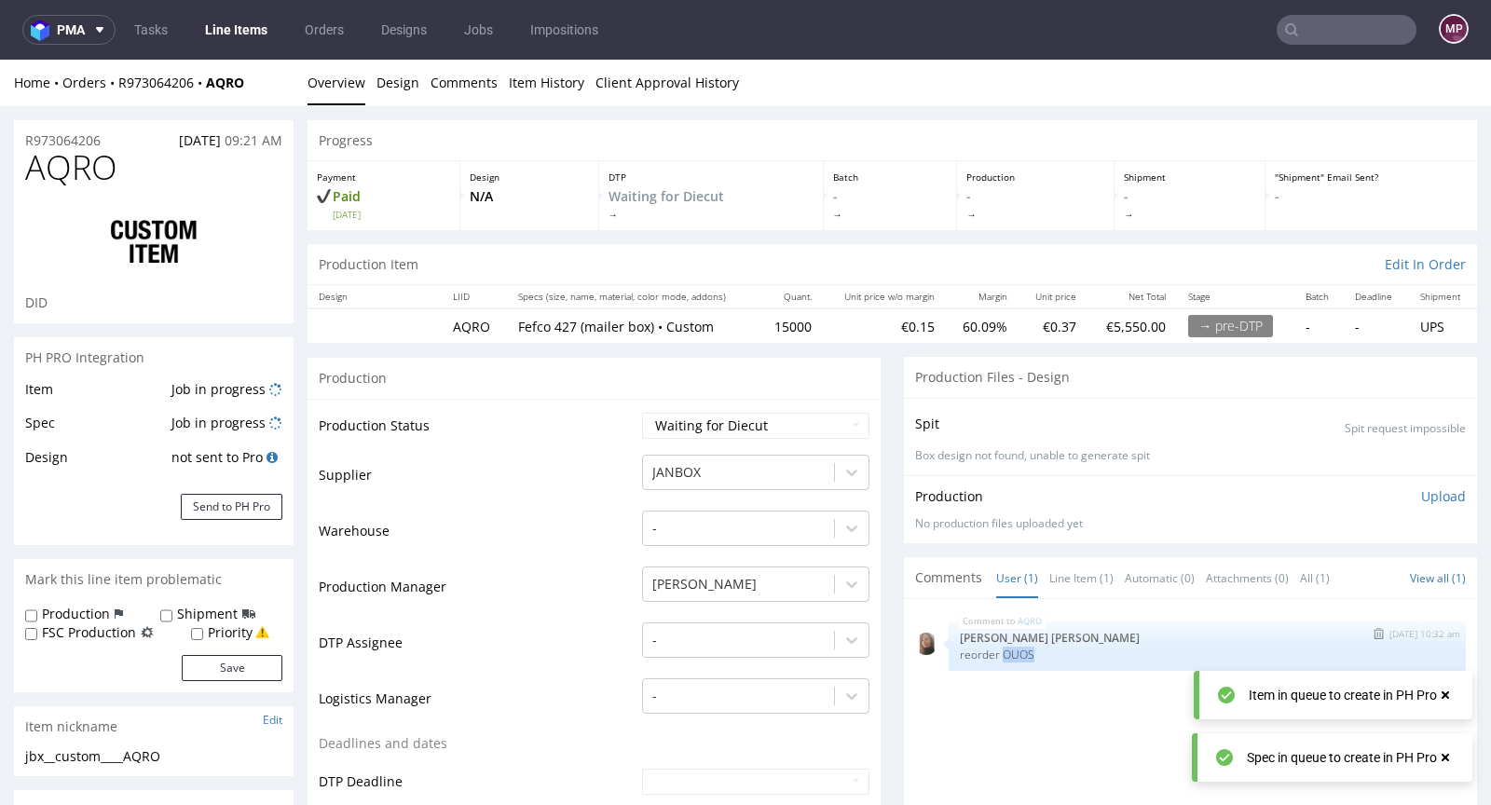
drag, startPoint x: 1019, startPoint y: 651, endPoint x: 988, endPoint y: 653, distance: 31.7
click at [988, 653] on p "reorder OUOS" at bounding box center [1207, 655] width 495 height 14
copy p "OUOS"
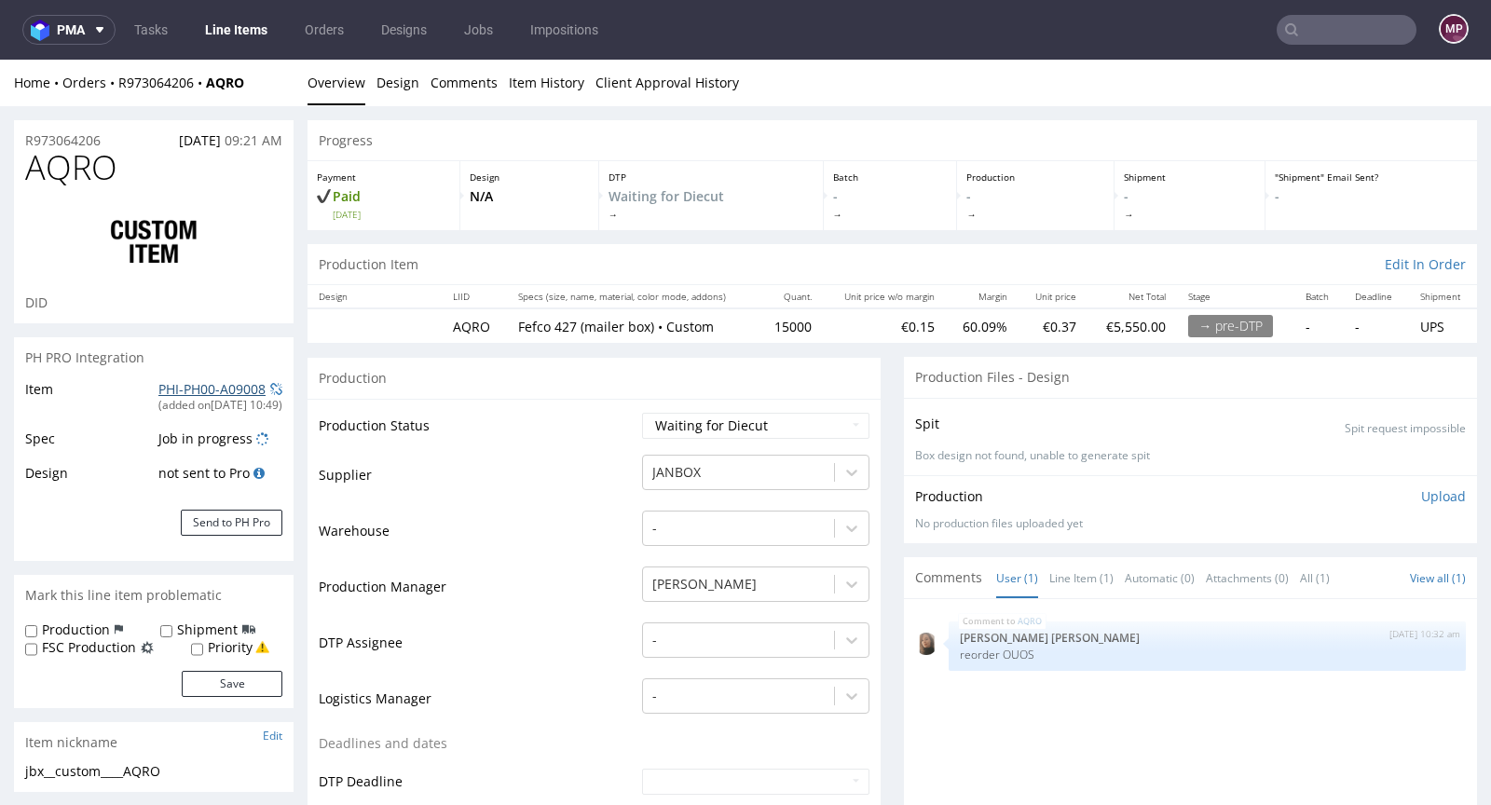
click at [224, 387] on link "PHI-PH00-A09008" at bounding box center [211, 389] width 107 height 18
drag, startPoint x: 141, startPoint y: 167, endPoint x: 7, endPoint y: 165, distance: 134.2
copy span "AQRO"
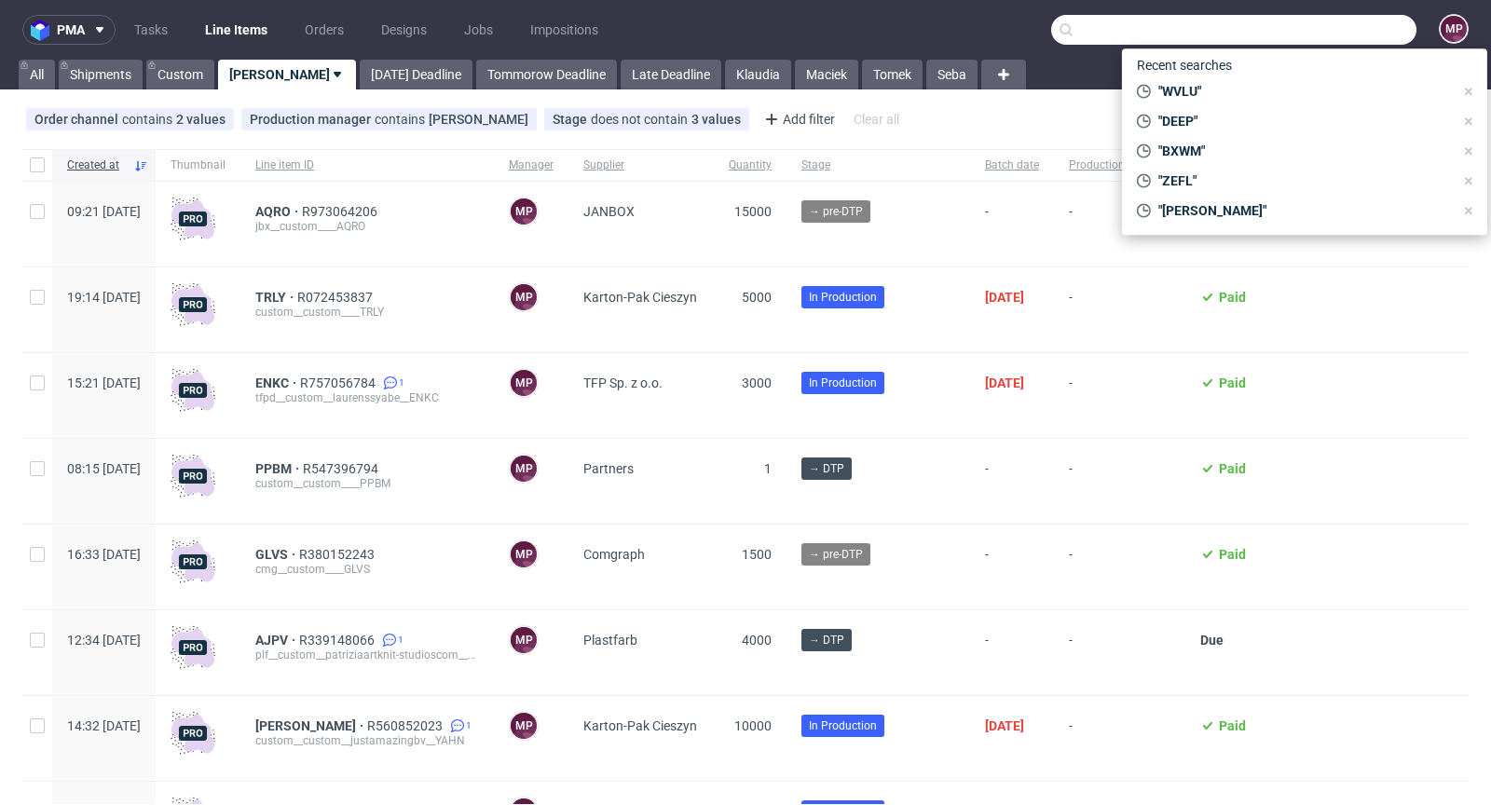
click at [1326, 40] on input "text" at bounding box center [1233, 30] width 365 height 30
paste input "OUOS"
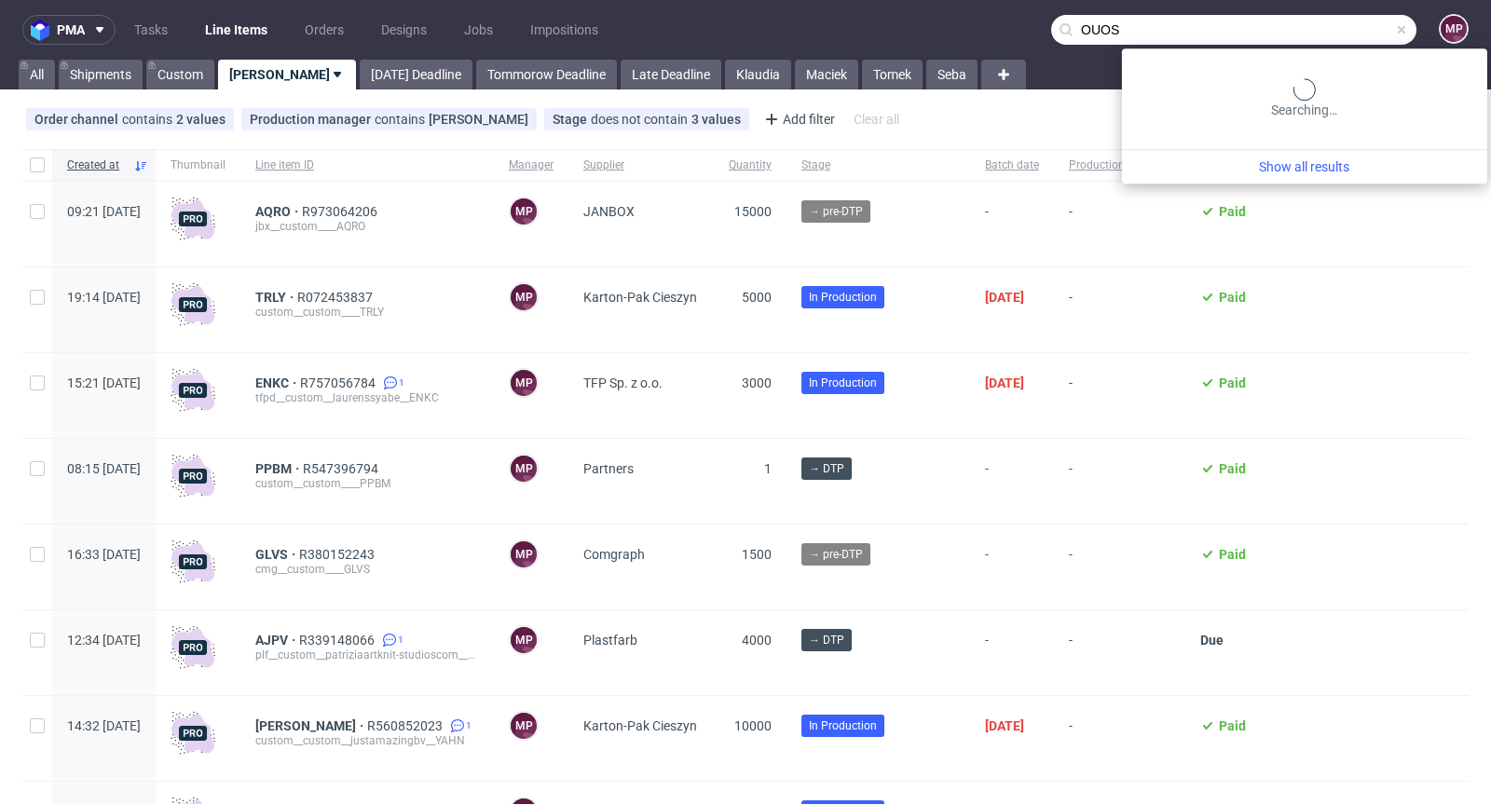
type input "OUOS"
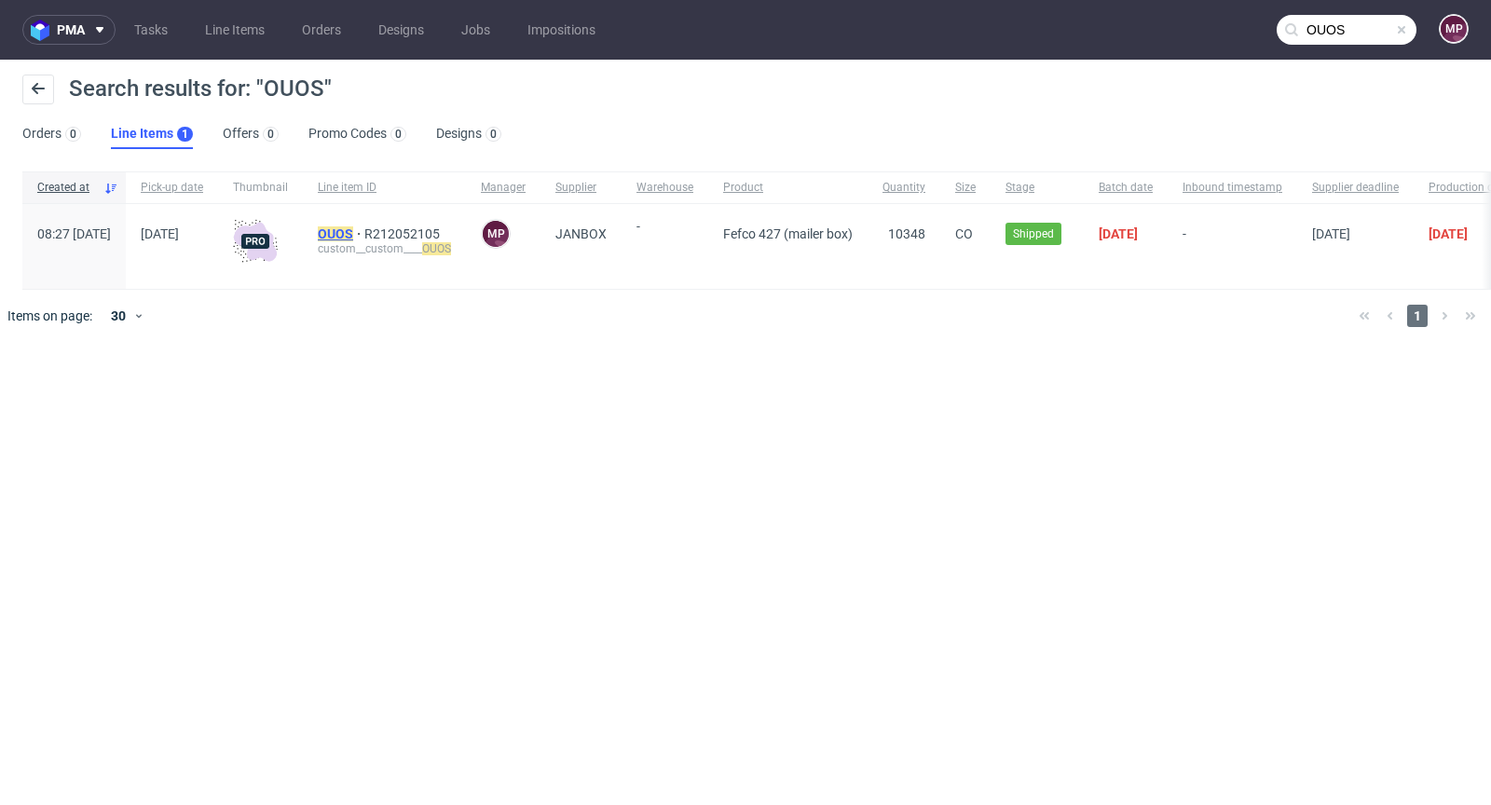
click at [353, 232] on mark "OUOS" at bounding box center [335, 233] width 35 height 15
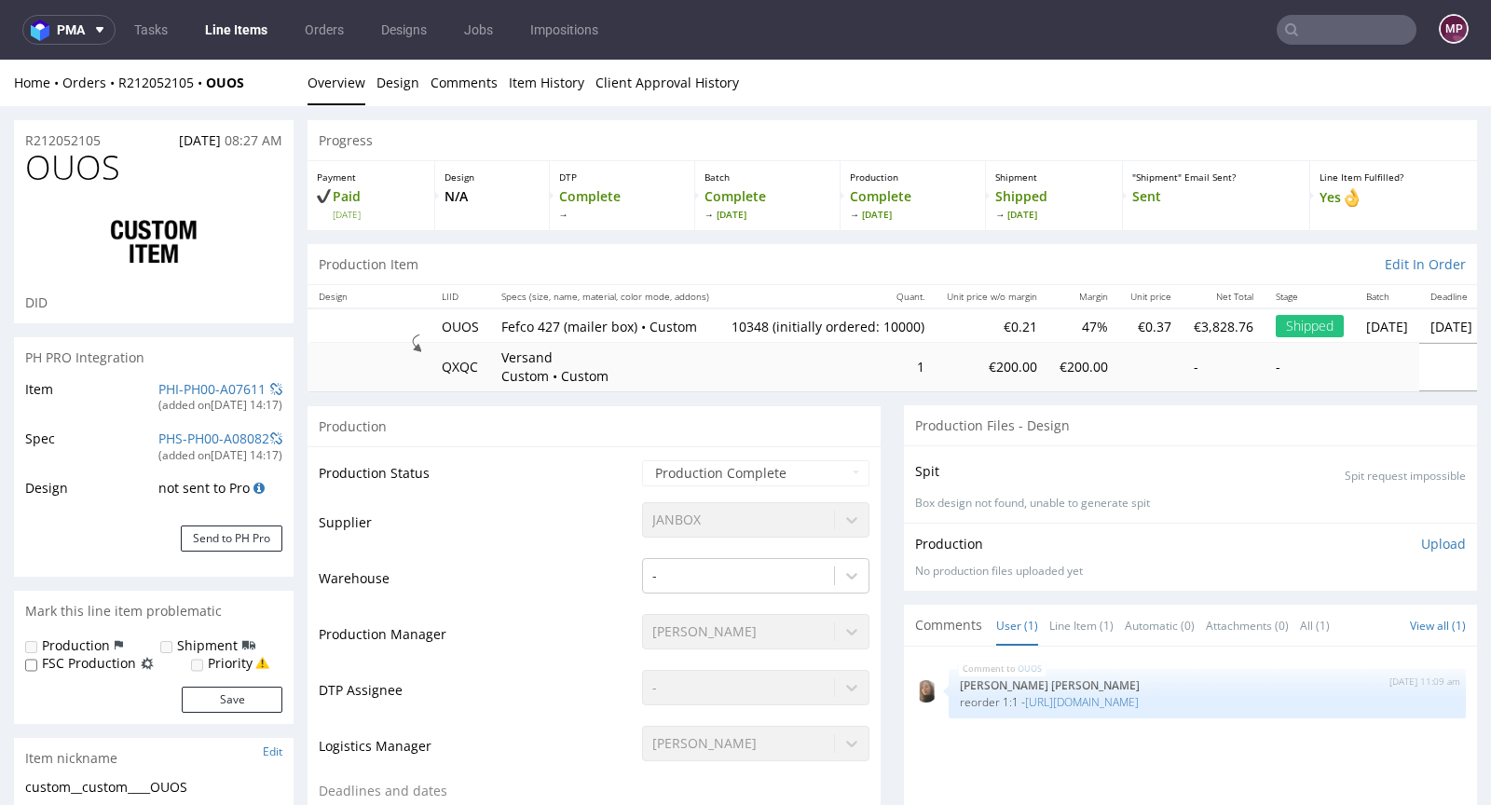
select select "in_progress"
click at [1099, 694] on link "https://platform.packhelp.com/pma/orders/R104586847/edit" at bounding box center [1082, 702] width 114 height 16
click at [158, 388] on link "PHI-PH00-A07611" at bounding box center [211, 389] width 107 height 18
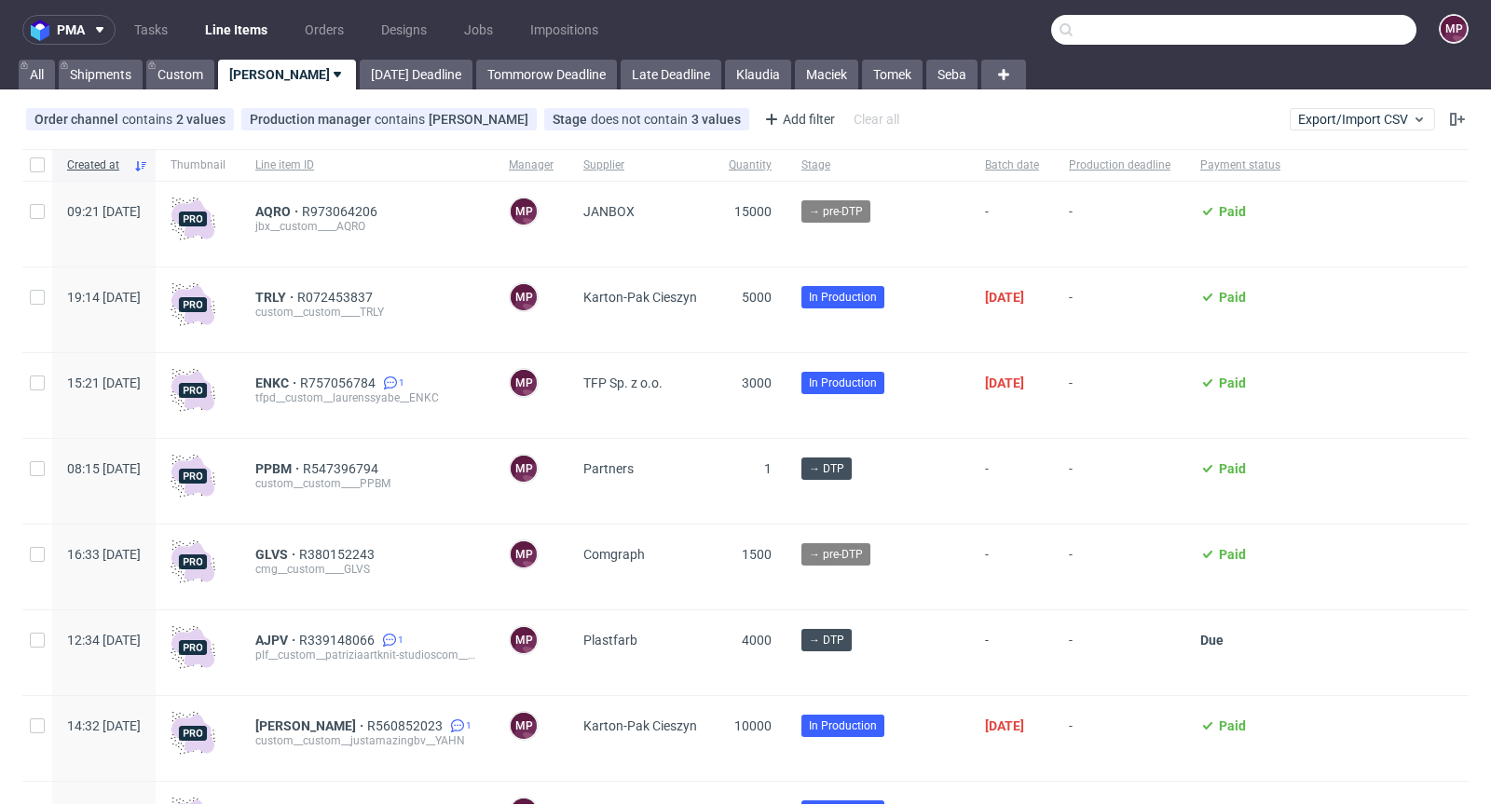
click at [1317, 37] on input "text" at bounding box center [1233, 30] width 365 height 30
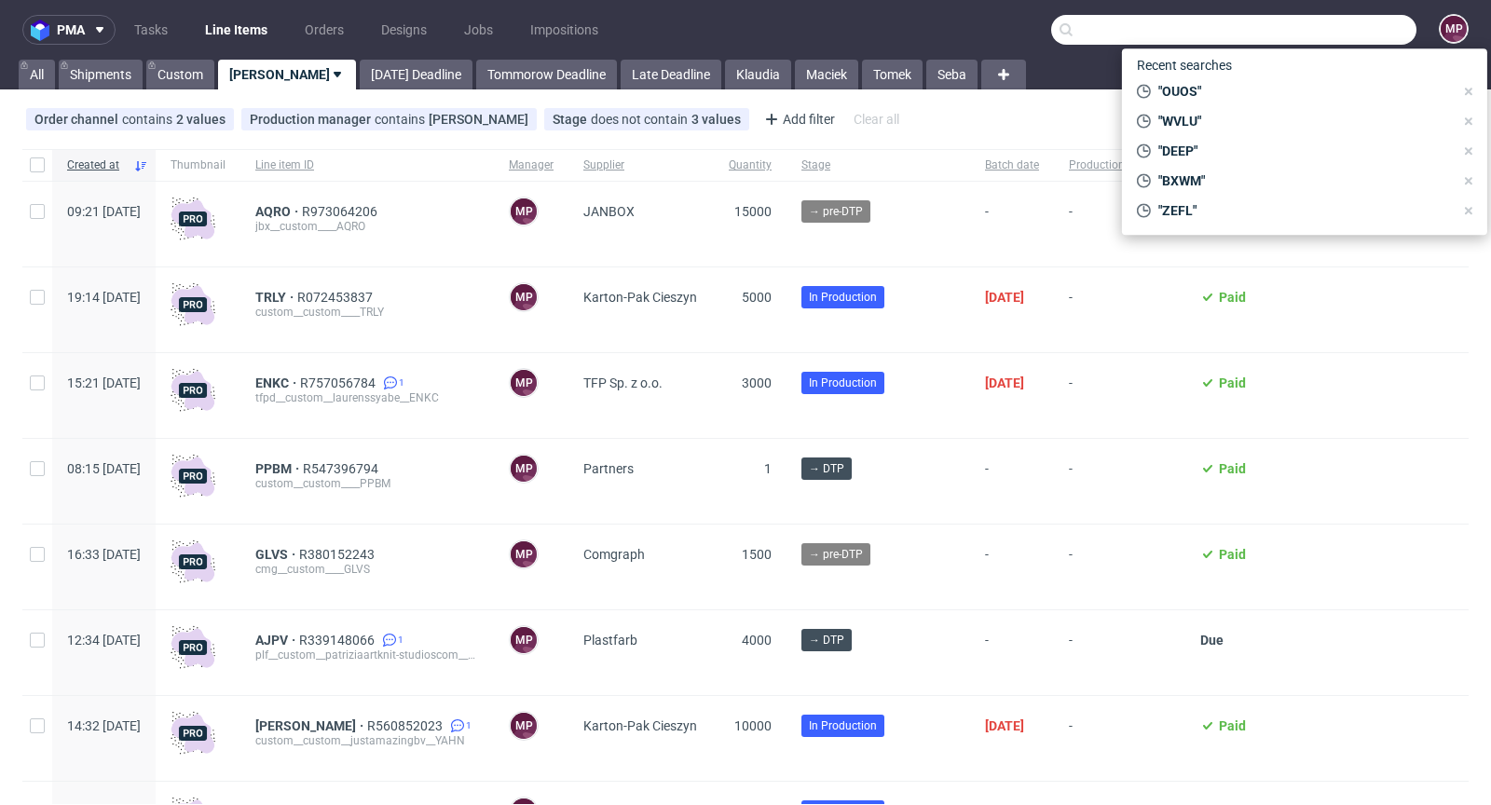
paste input "TXEI"
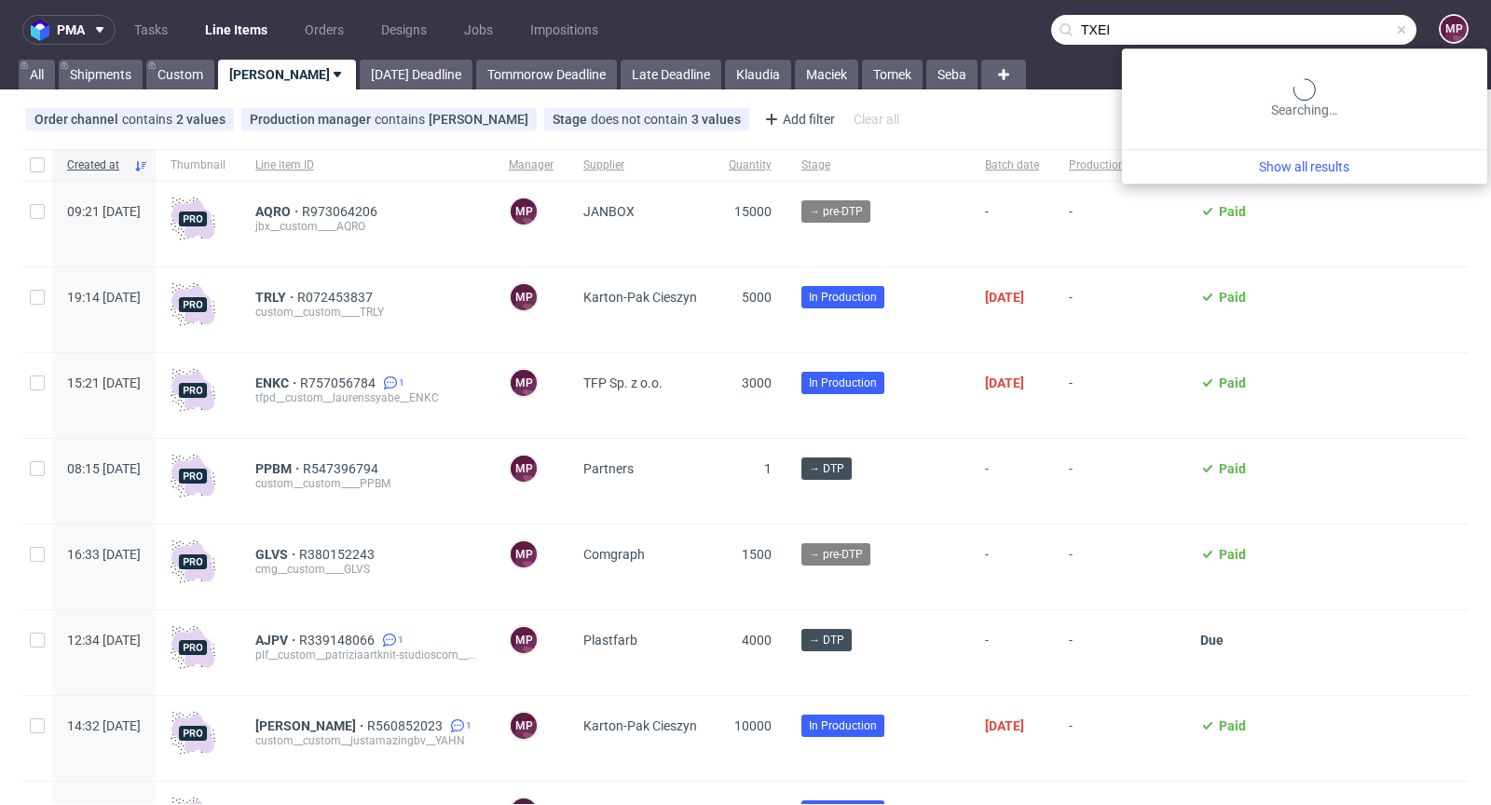
type input "TXEI"
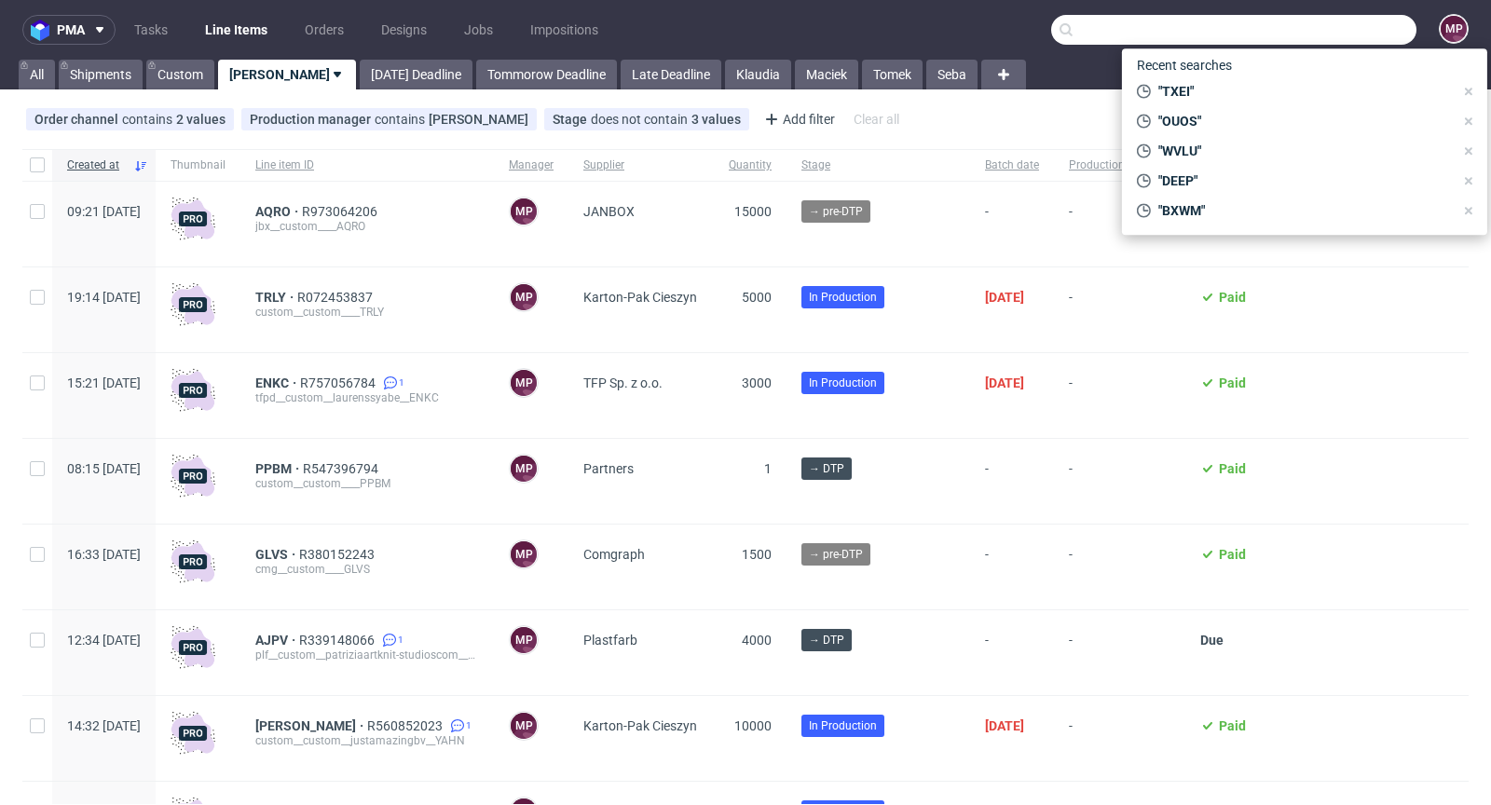
click at [1325, 24] on input "text" at bounding box center [1233, 30] width 365 height 30
paste input "XJVC"
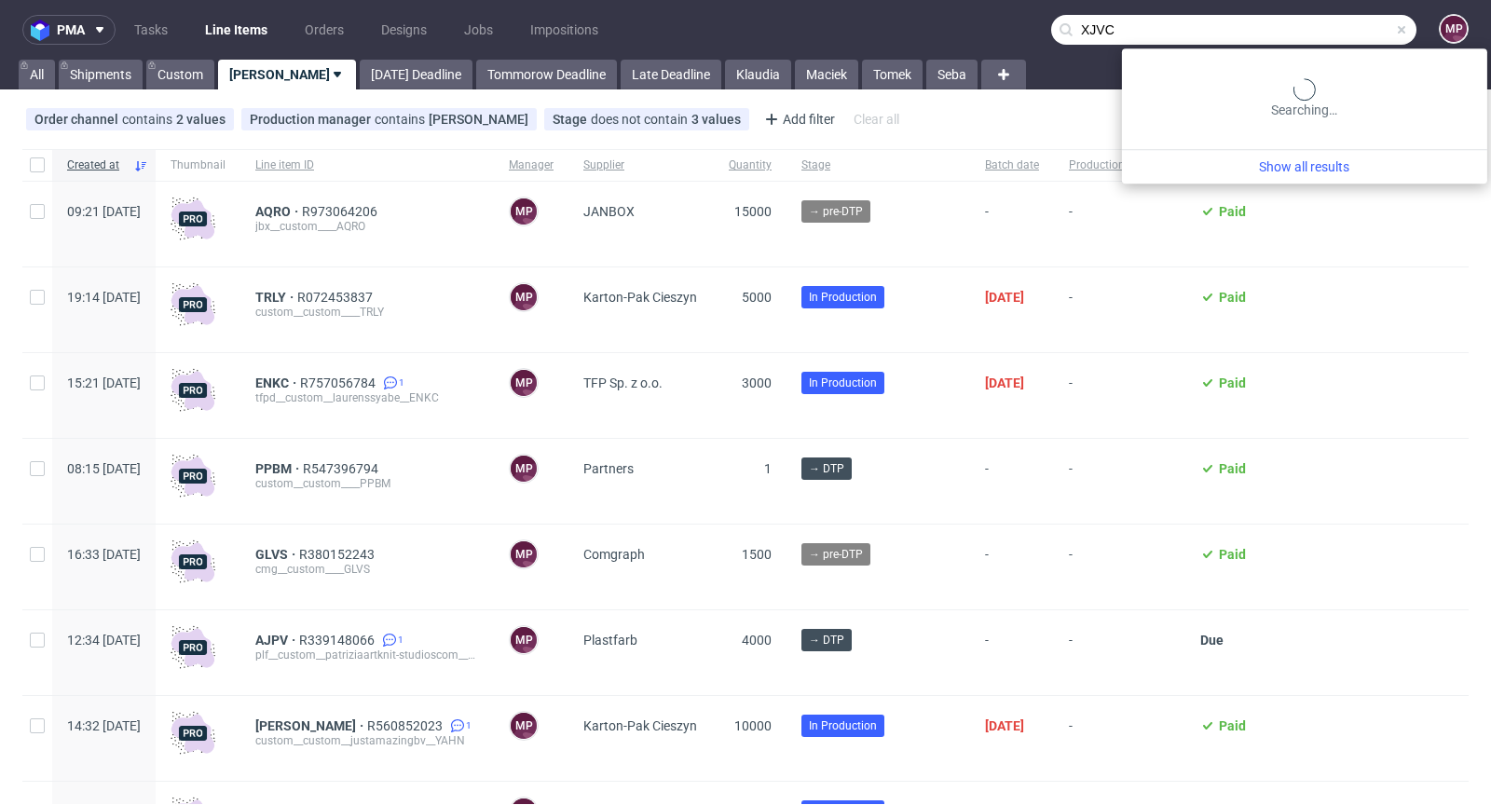
type input "XJVC"
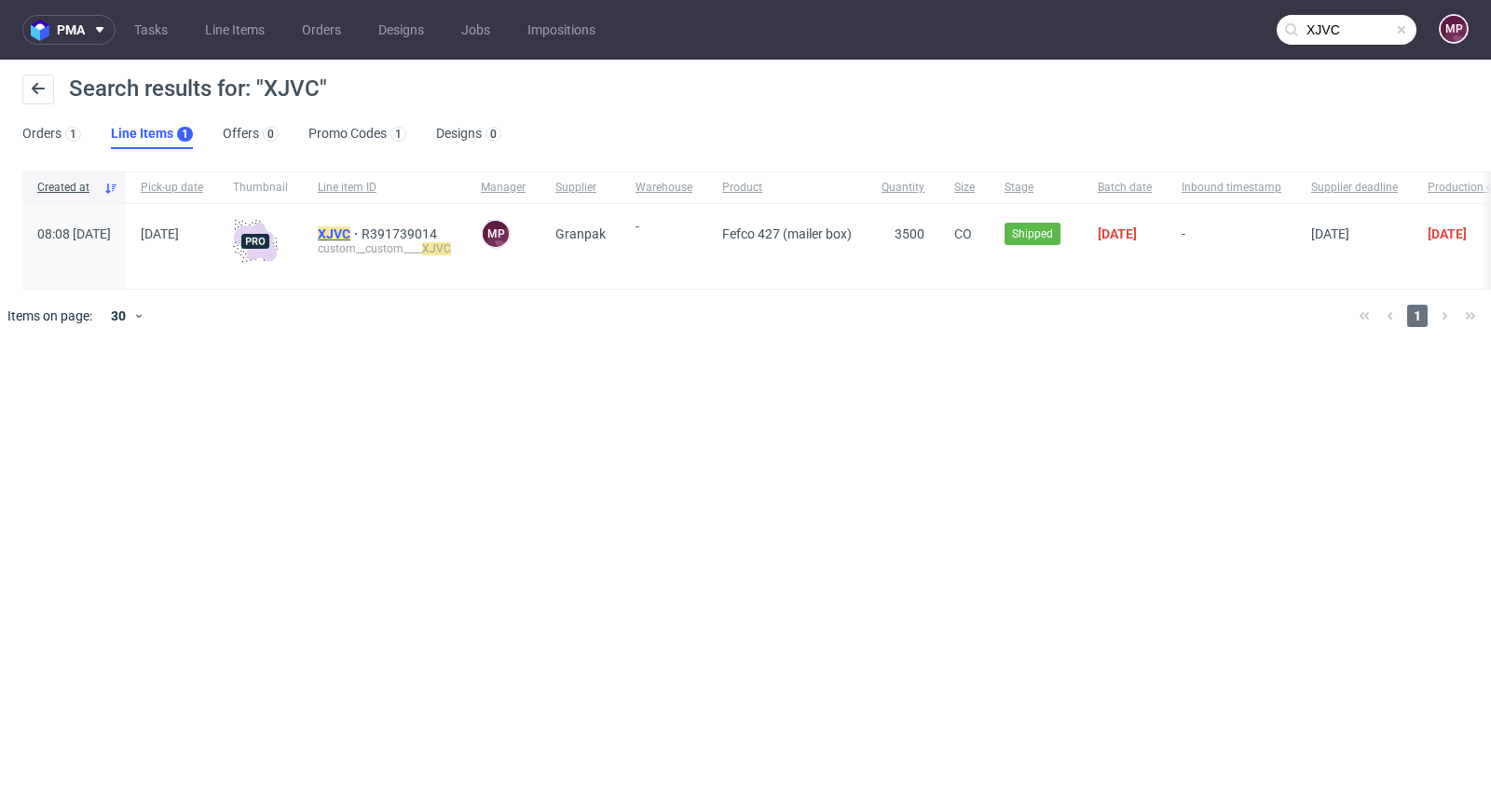
click at [350, 239] on mark "XJVC" at bounding box center [334, 233] width 33 height 15
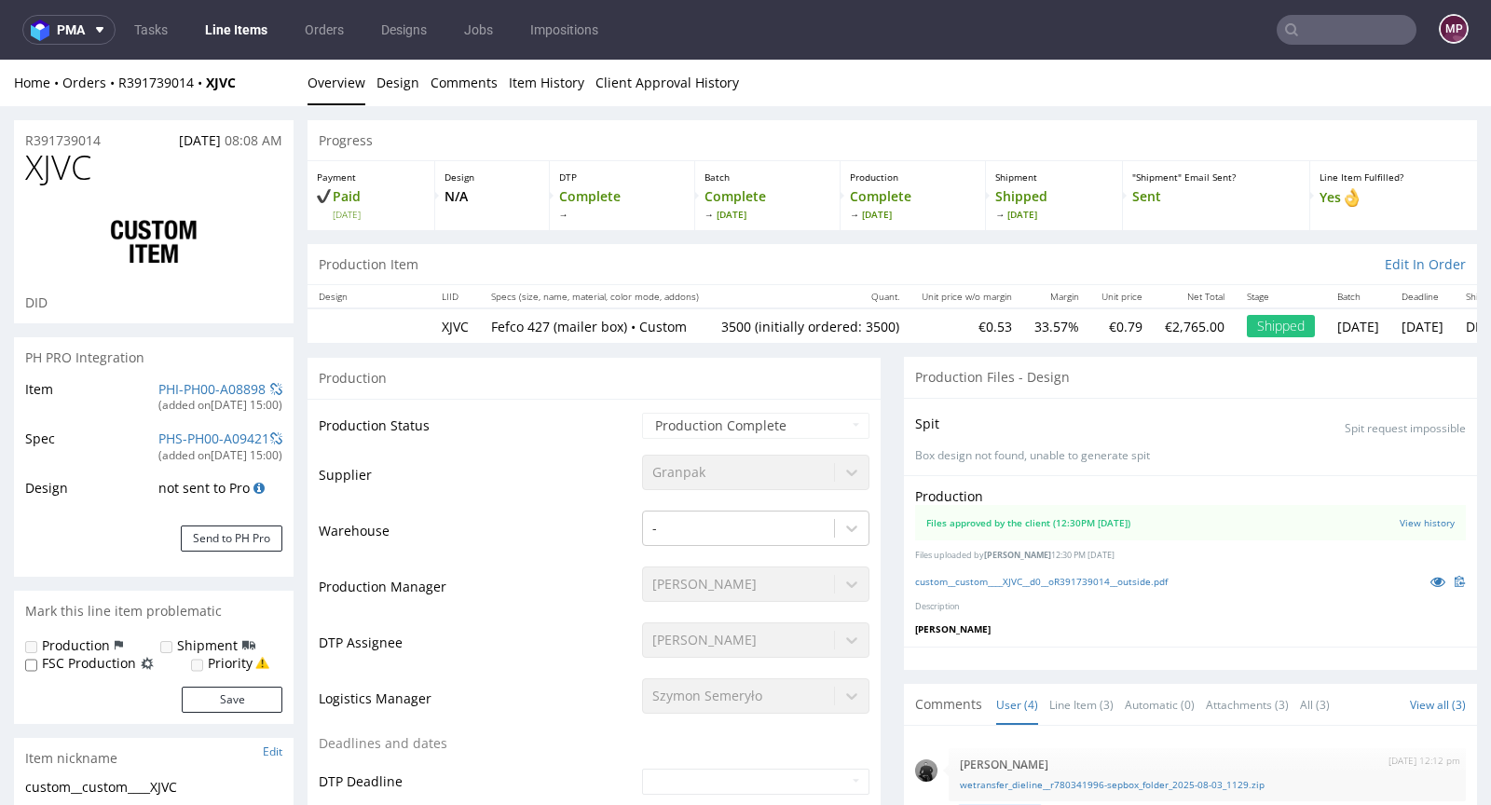
select select "in_progress"
drag, startPoint x: 269, startPoint y: 84, endPoint x: 120, endPoint y: 84, distance: 149.1
click at [120, 84] on div "Home Orders R391739014 XJVC" at bounding box center [154, 83] width 280 height 19
copy div "R391739014 XJVC"
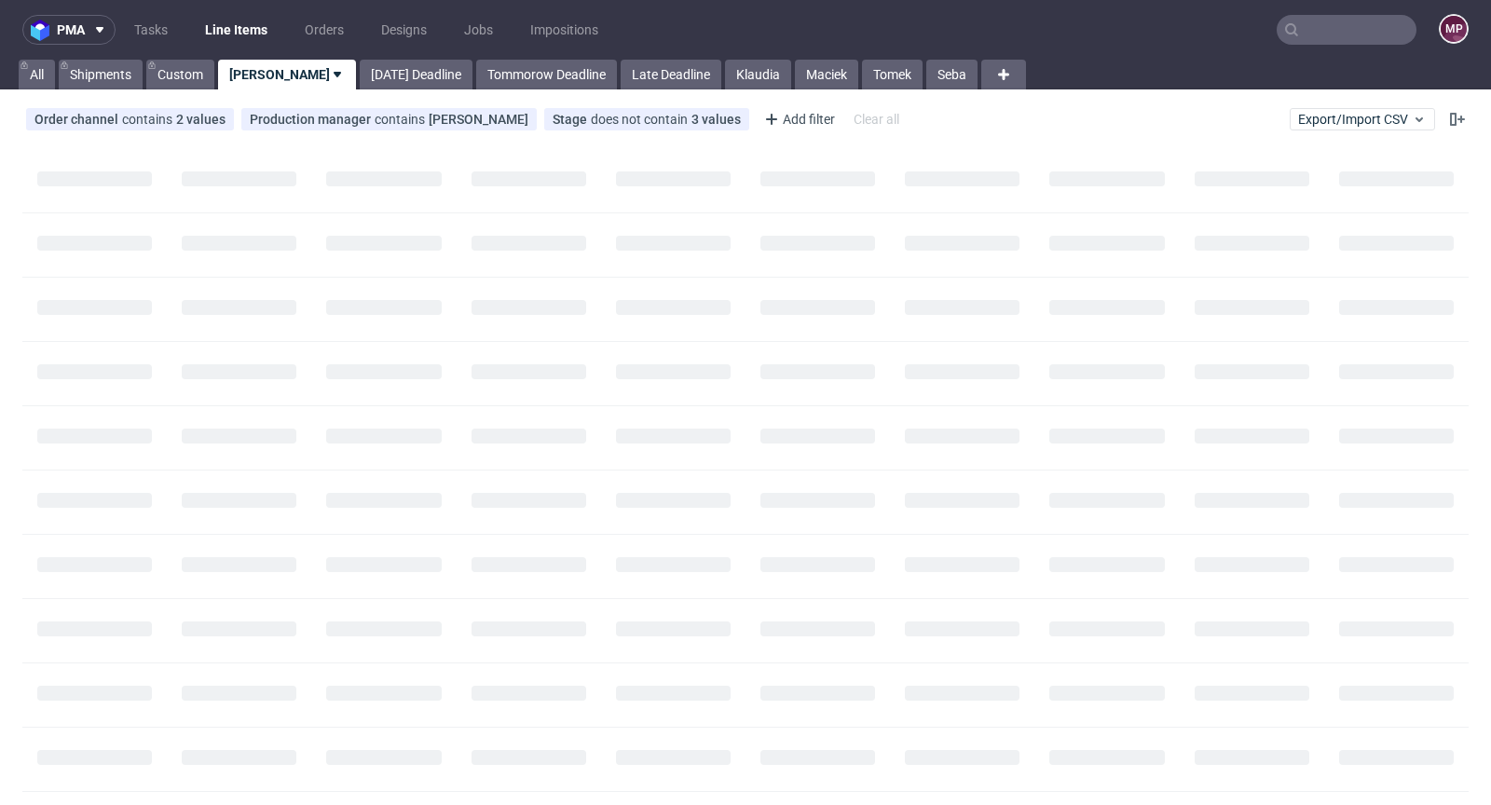
click at [1309, 21] on input "text" at bounding box center [1347, 30] width 140 height 30
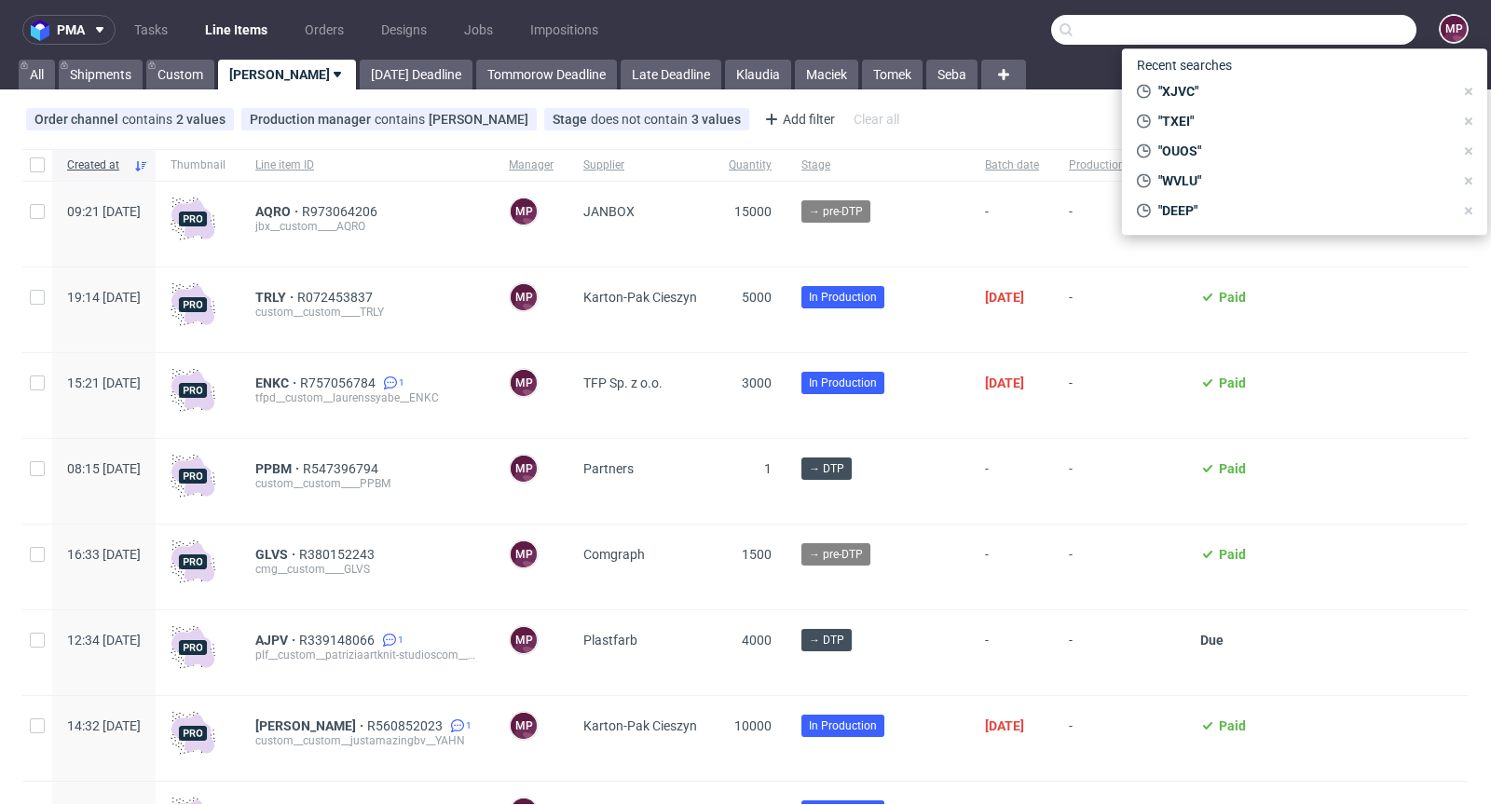
paste input "[PERSON_NAME]"
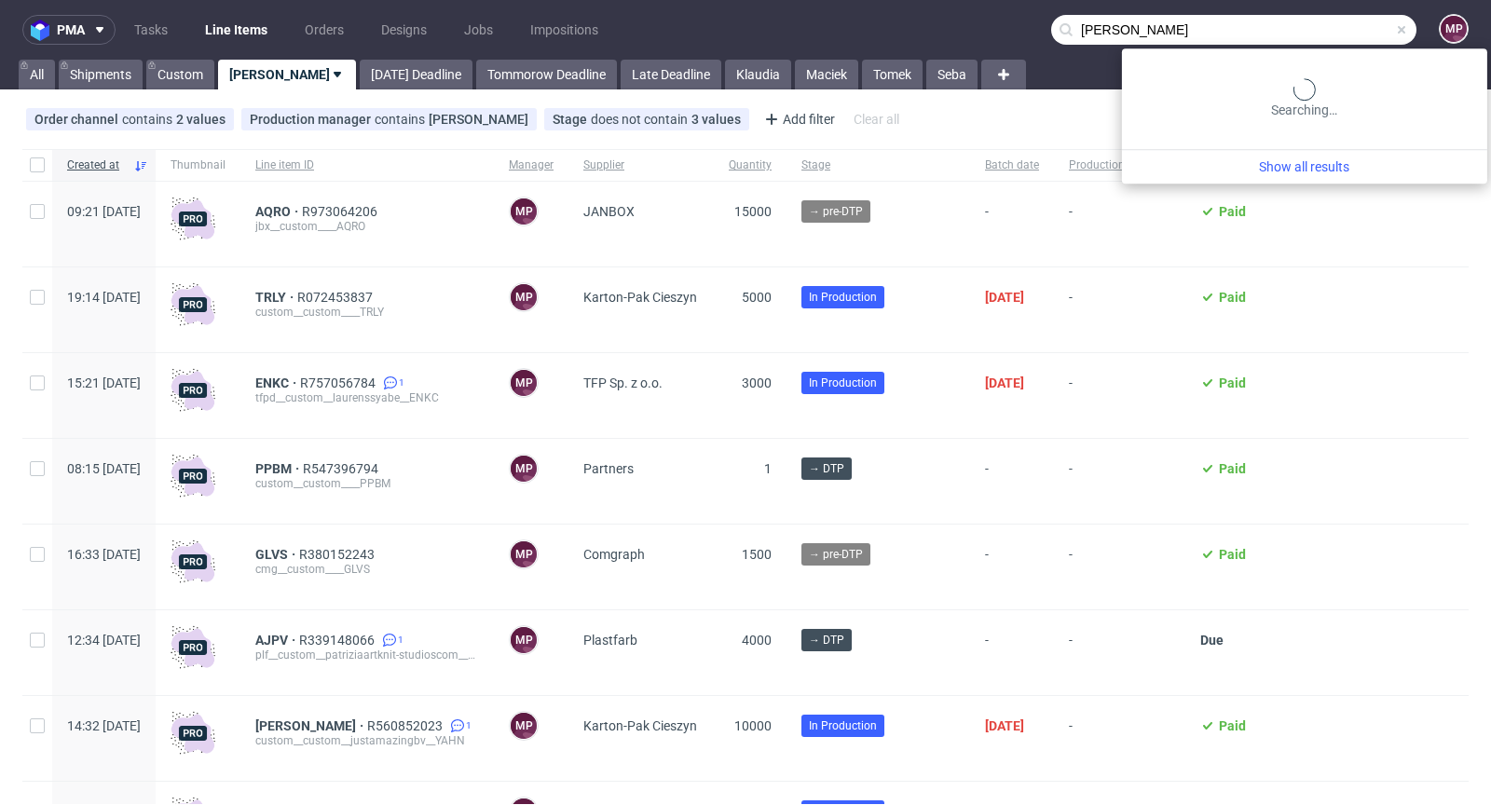
type input "[PERSON_NAME]"
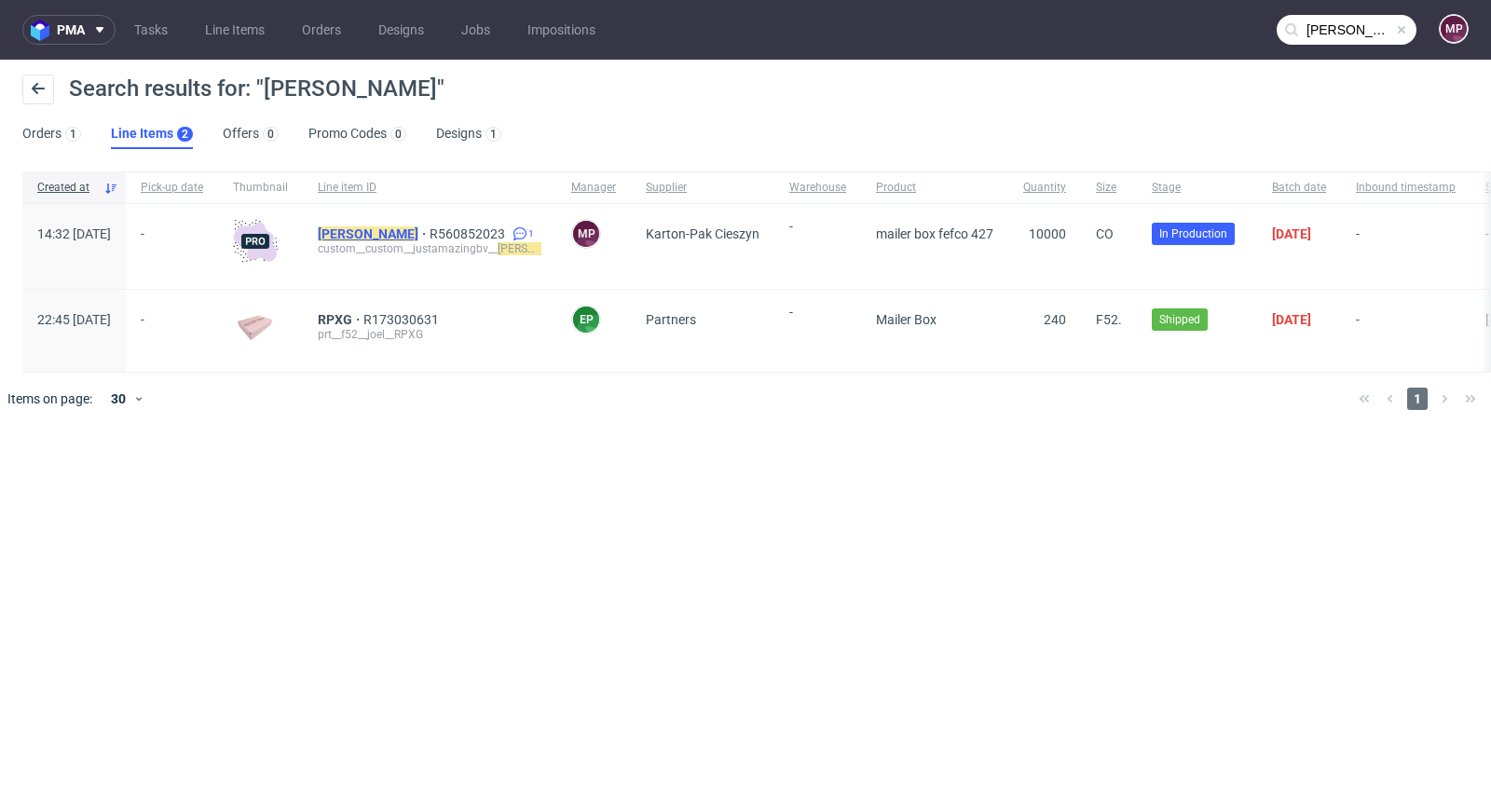
click at [377, 233] on mark "[PERSON_NAME]" at bounding box center [368, 233] width 101 height 15
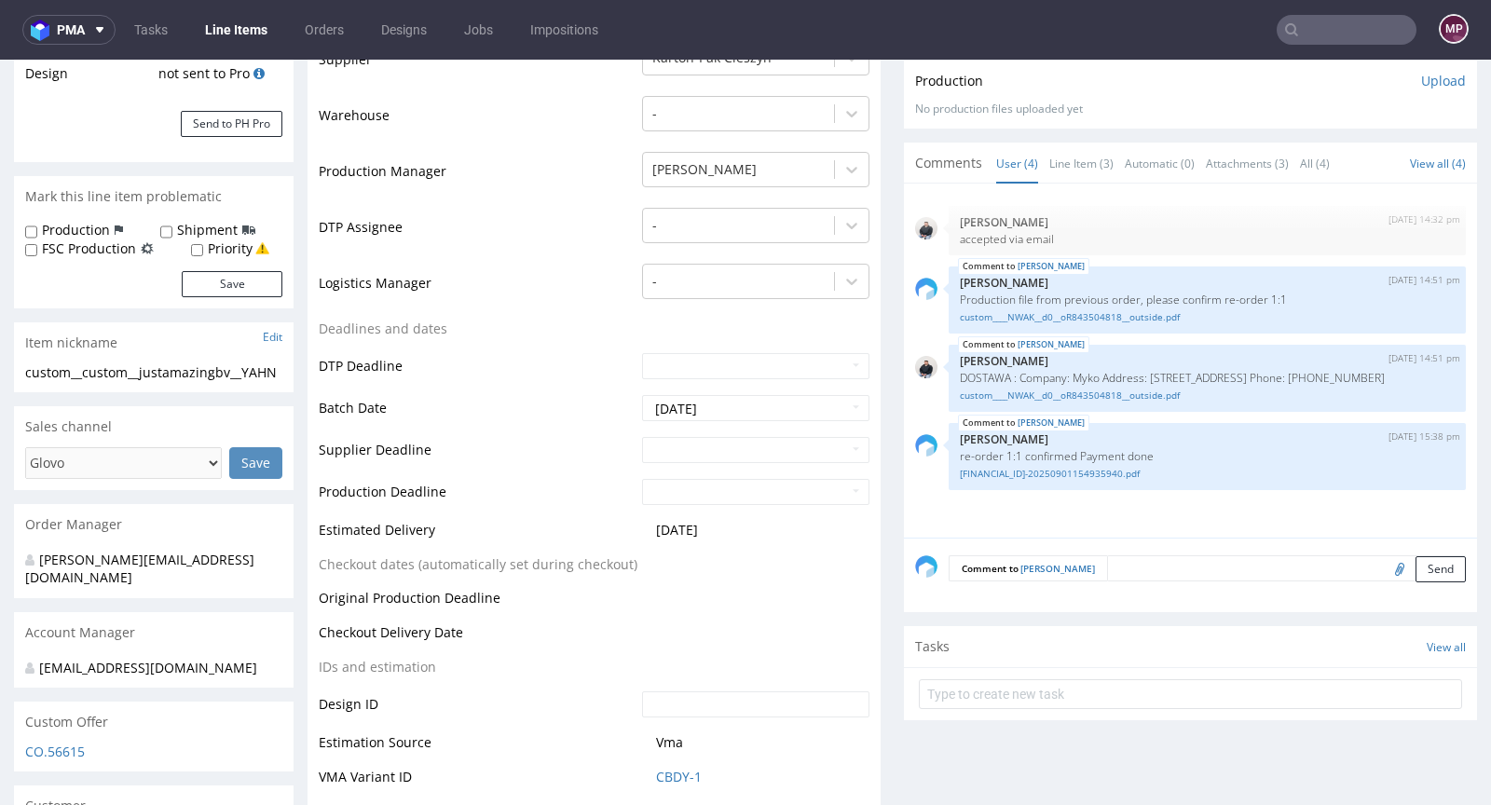
scroll to position [436, 0]
click at [680, 434] on input "text" at bounding box center [755, 447] width 227 height 26
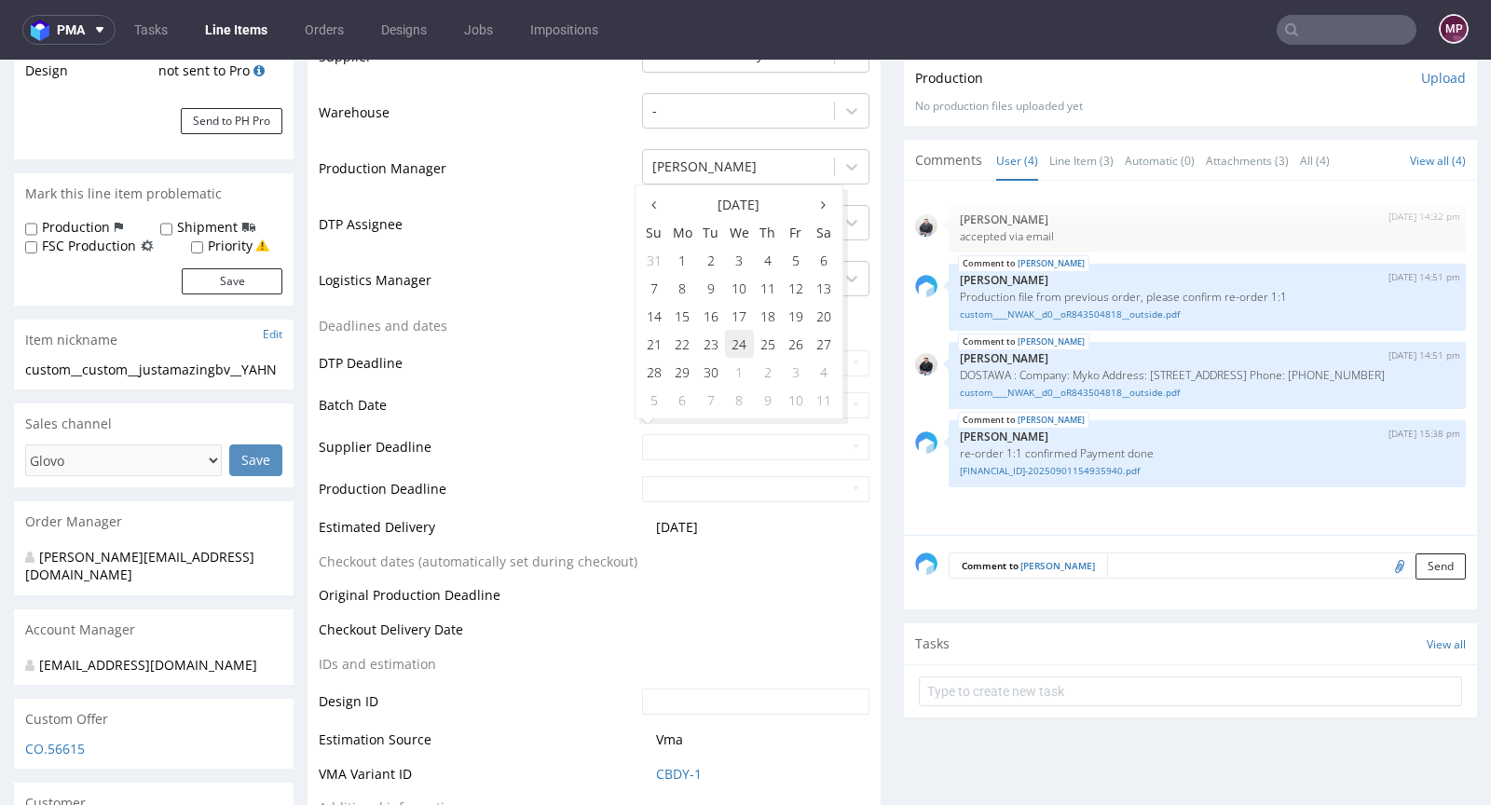
click at [733, 346] on td "24" at bounding box center [739, 344] width 29 height 28
type input "[DATE]"
click at [675, 476] on input "text" at bounding box center [755, 489] width 227 height 26
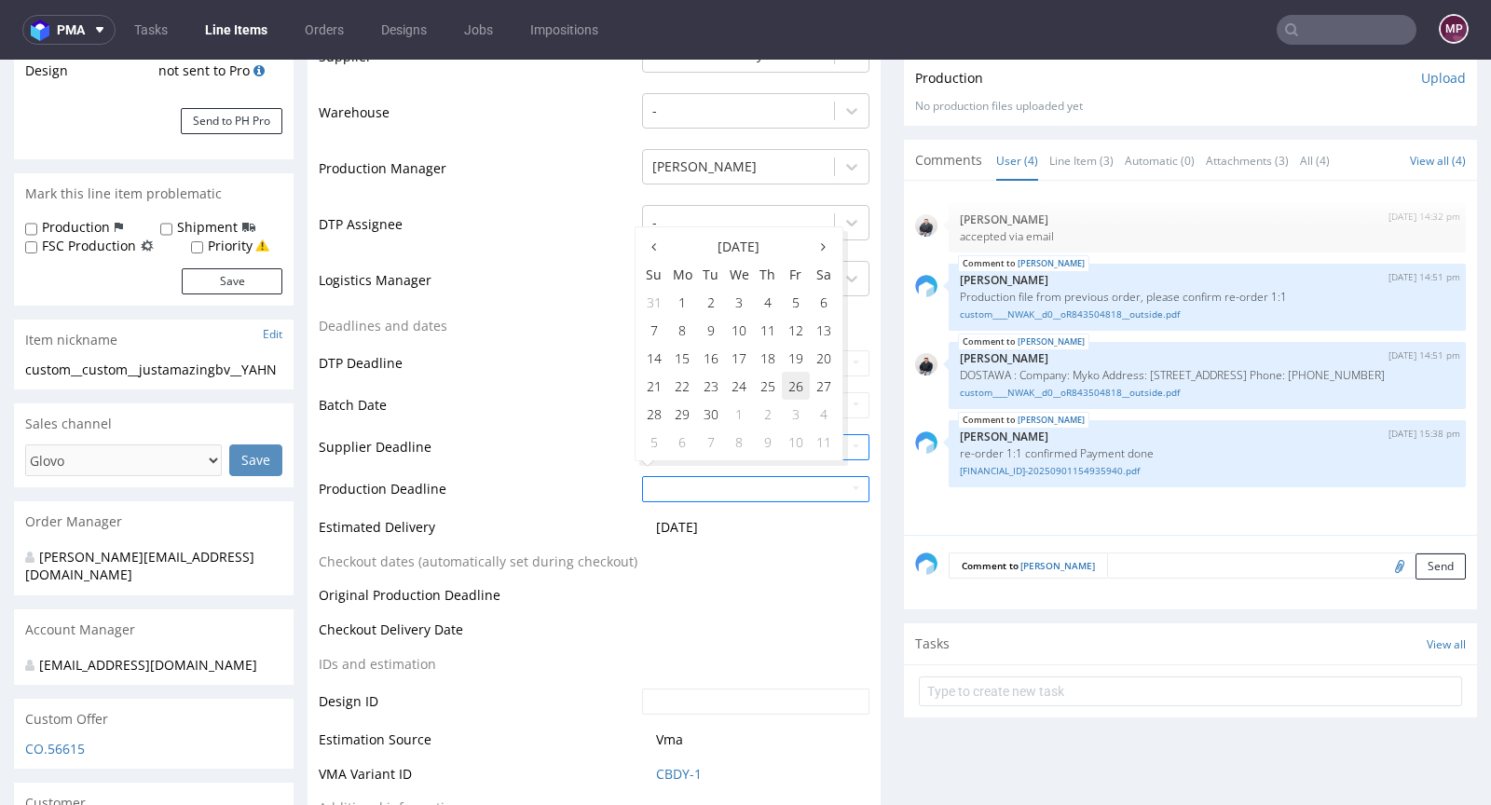
click at [791, 384] on td "26" at bounding box center [796, 386] width 28 height 28
type input "[DATE]"
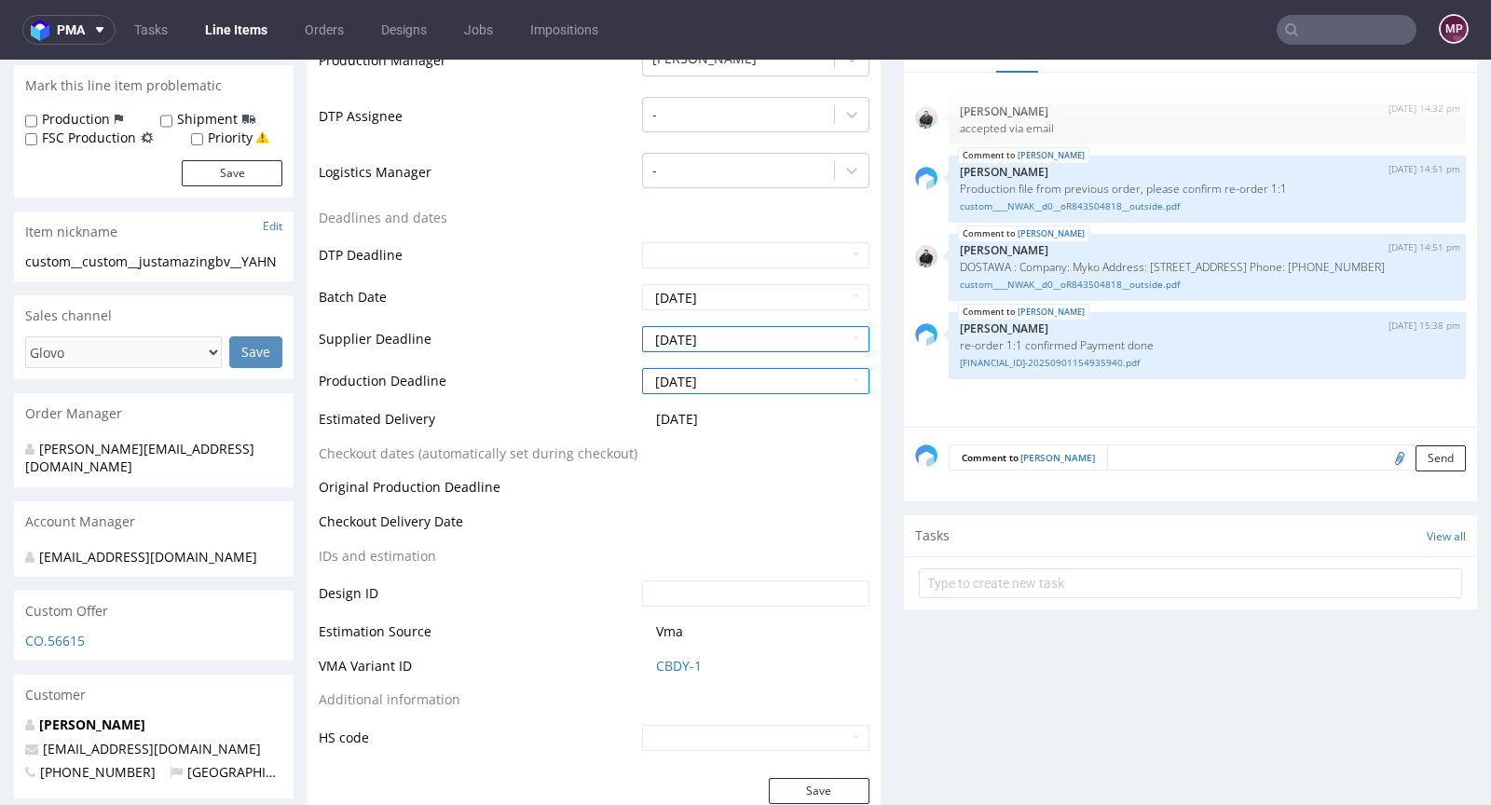
scroll to position [815, 0]
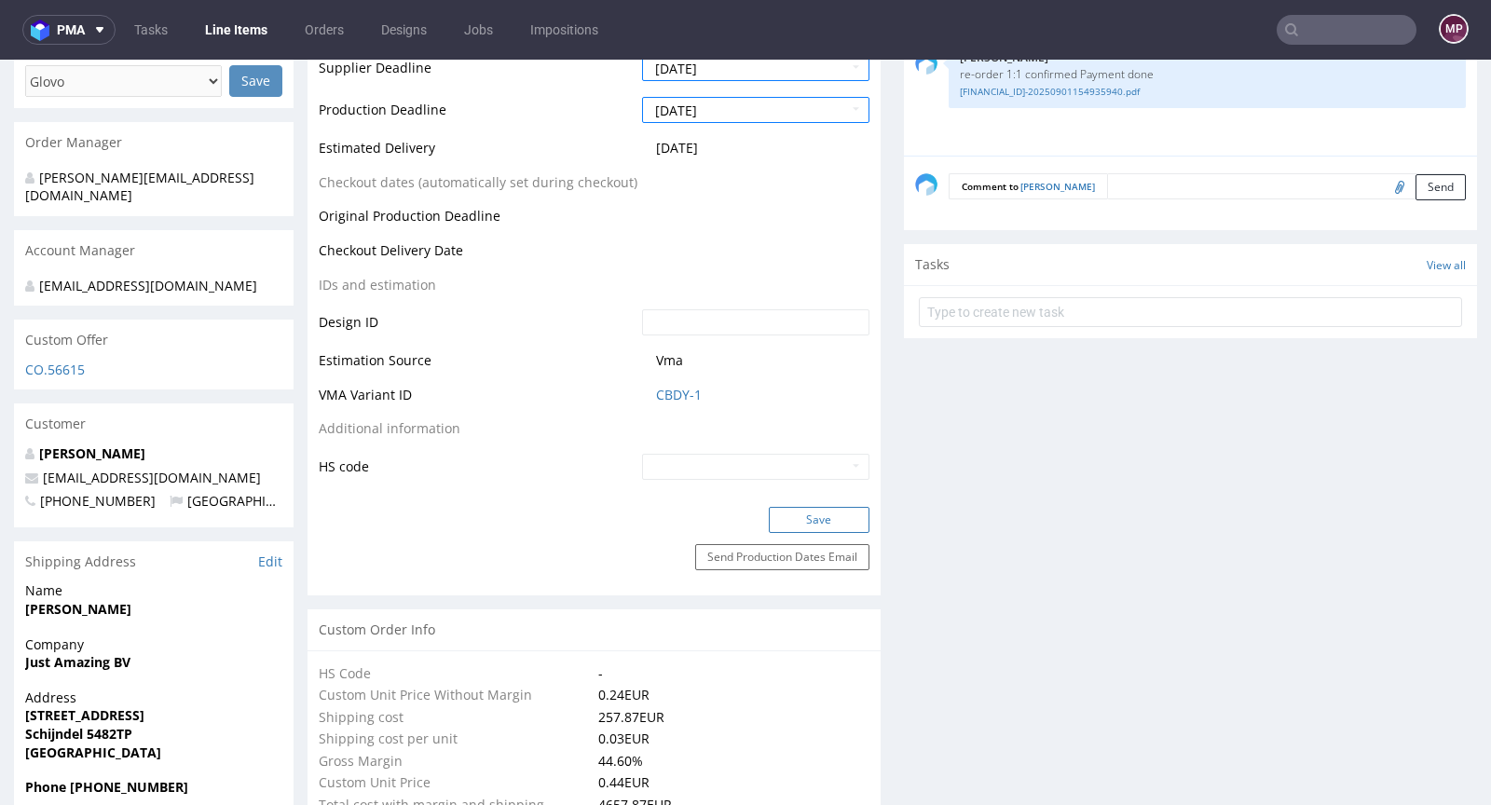
click at [818, 507] on button "Save" at bounding box center [819, 520] width 101 height 26
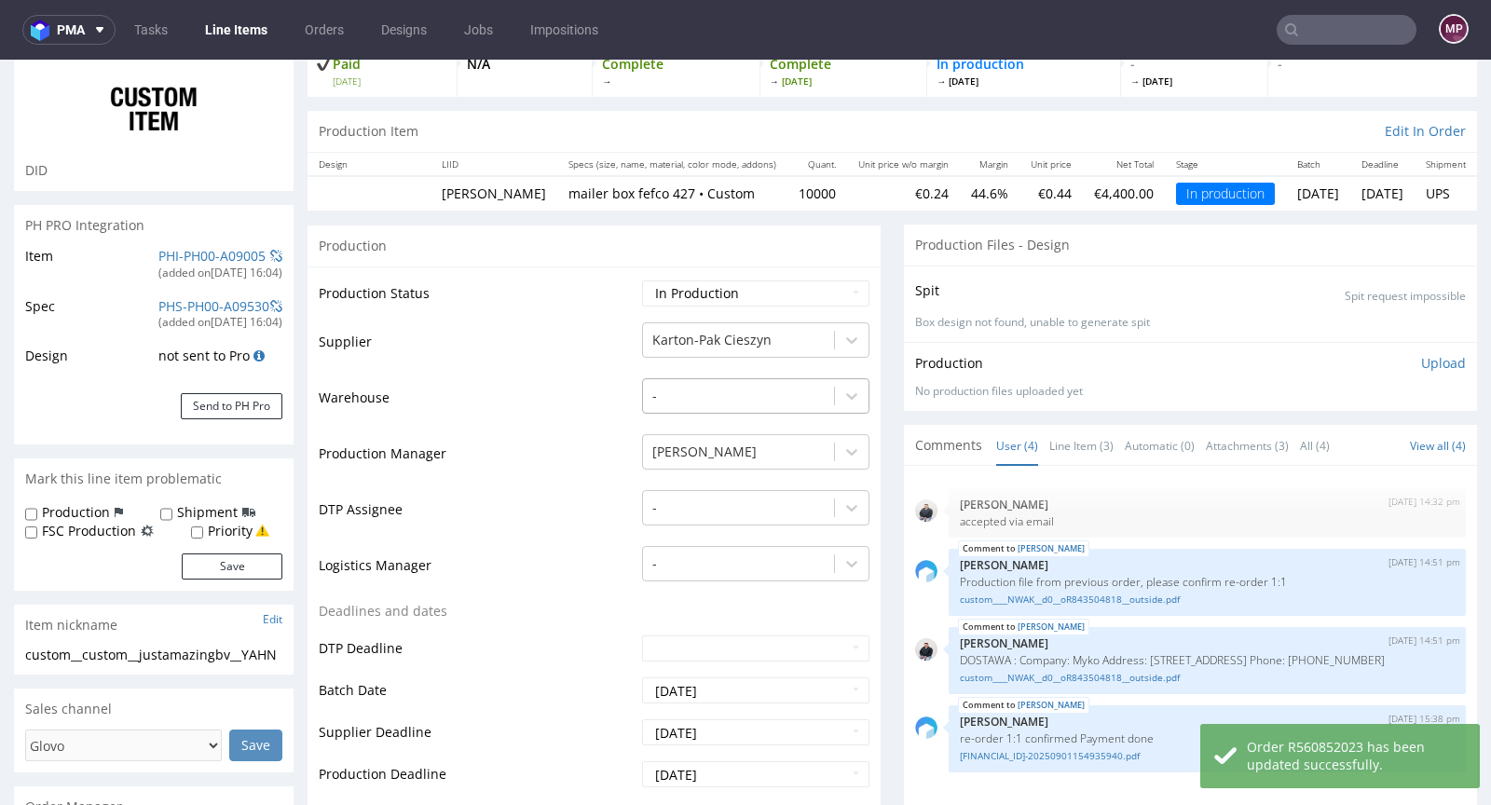
scroll to position [292, 0]
